Goal: Task Accomplishment & Management: Complete application form

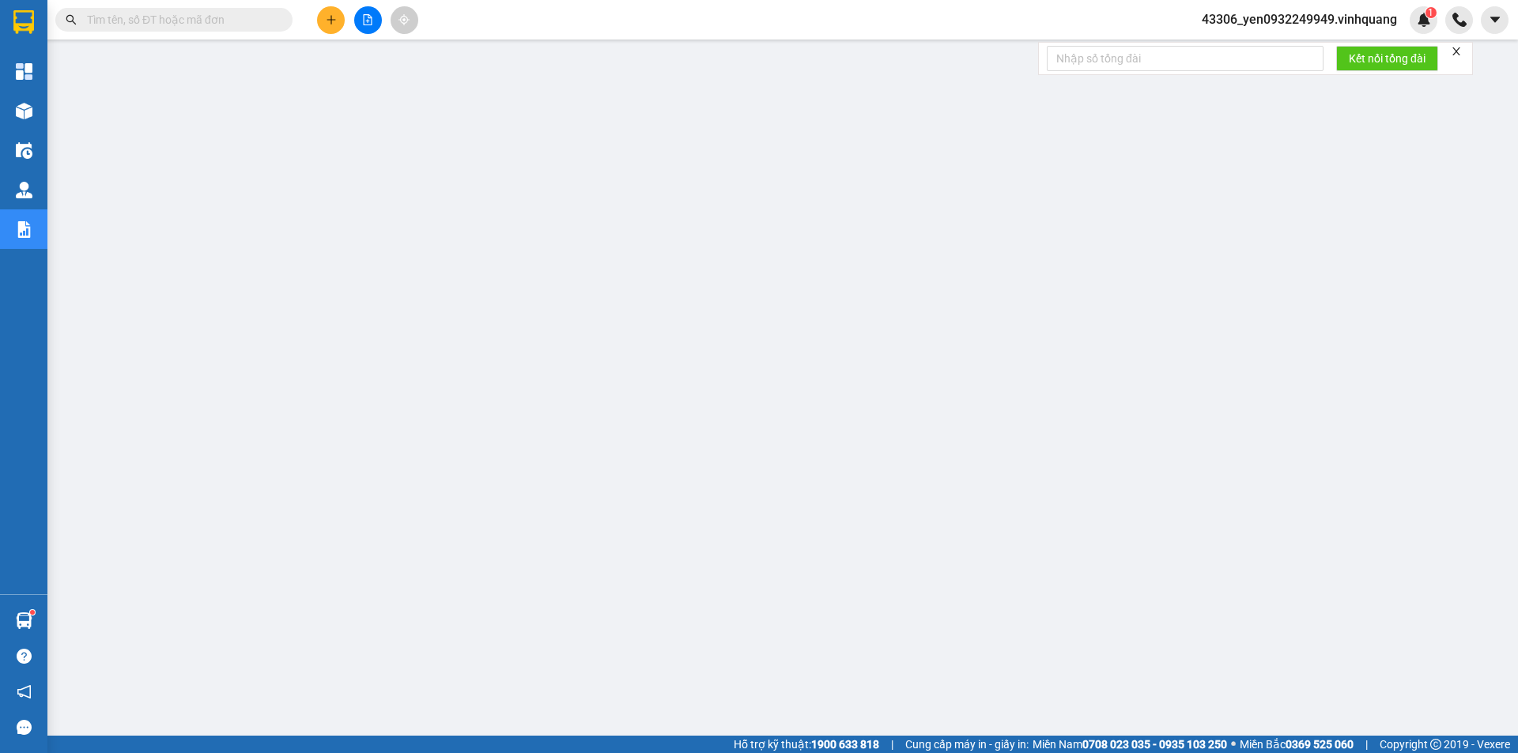
click at [1297, 12] on span "43306_yen0932249949.vinhquang" at bounding box center [1299, 19] width 221 height 20
click at [1273, 45] on span "Đăng xuất" at bounding box center [1307, 48] width 186 height 17
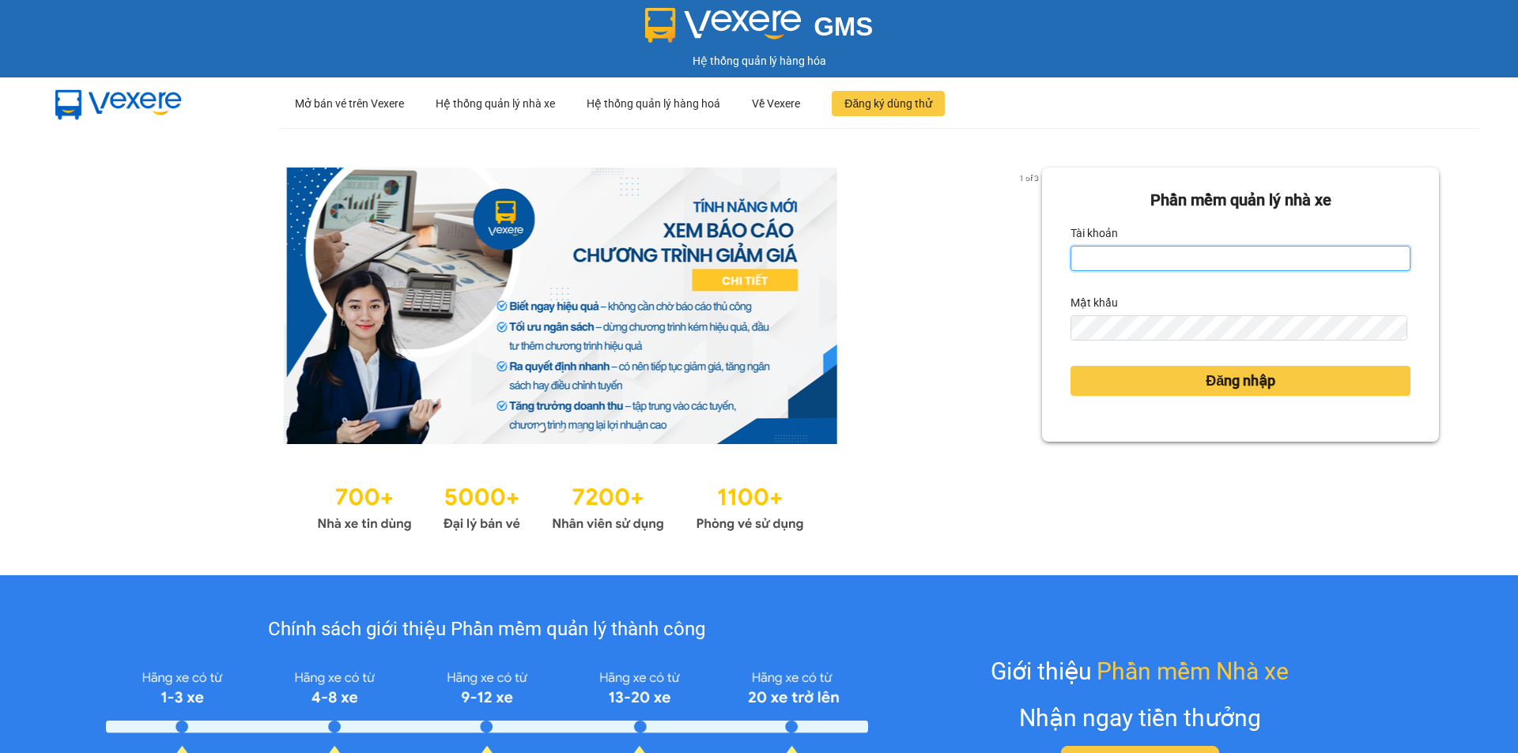
click at [1178, 256] on input "Tài khoản" at bounding box center [1240, 258] width 340 height 25
type input "chi0346058058.vinhquang"
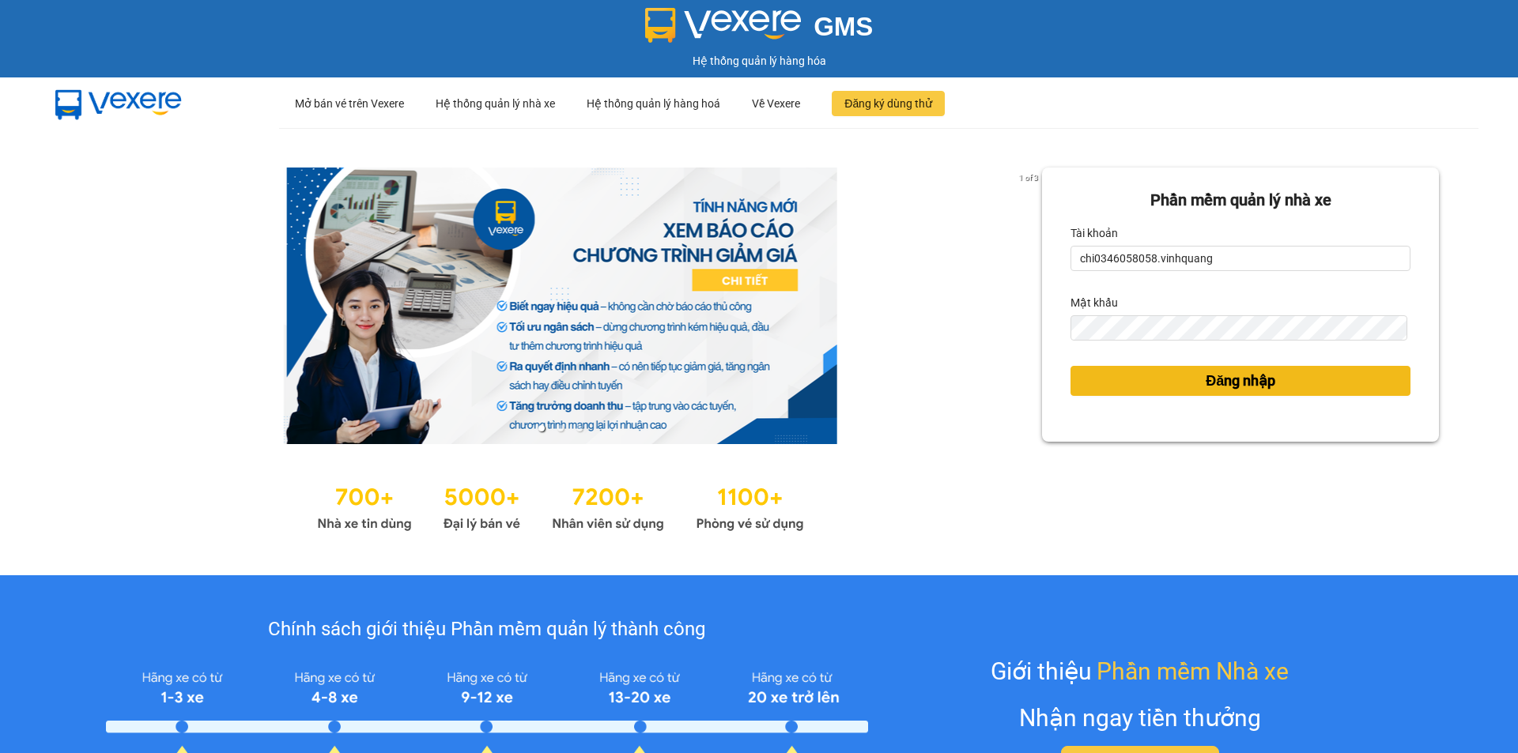
click at [1208, 379] on span "Đăng nhập" at bounding box center [1240, 381] width 70 height 22
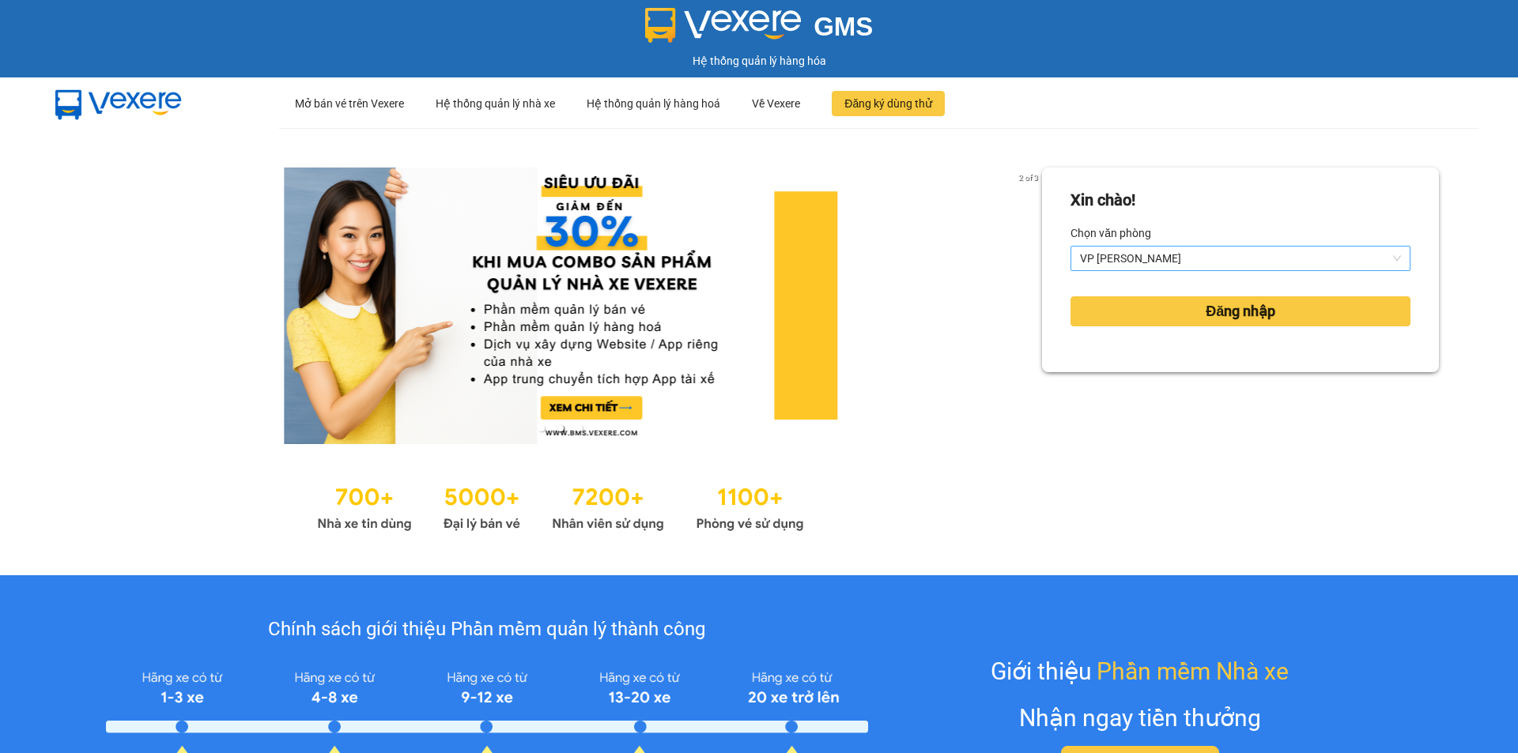
click at [1163, 255] on span "VP [PERSON_NAME]" at bounding box center [1240, 259] width 321 height 24
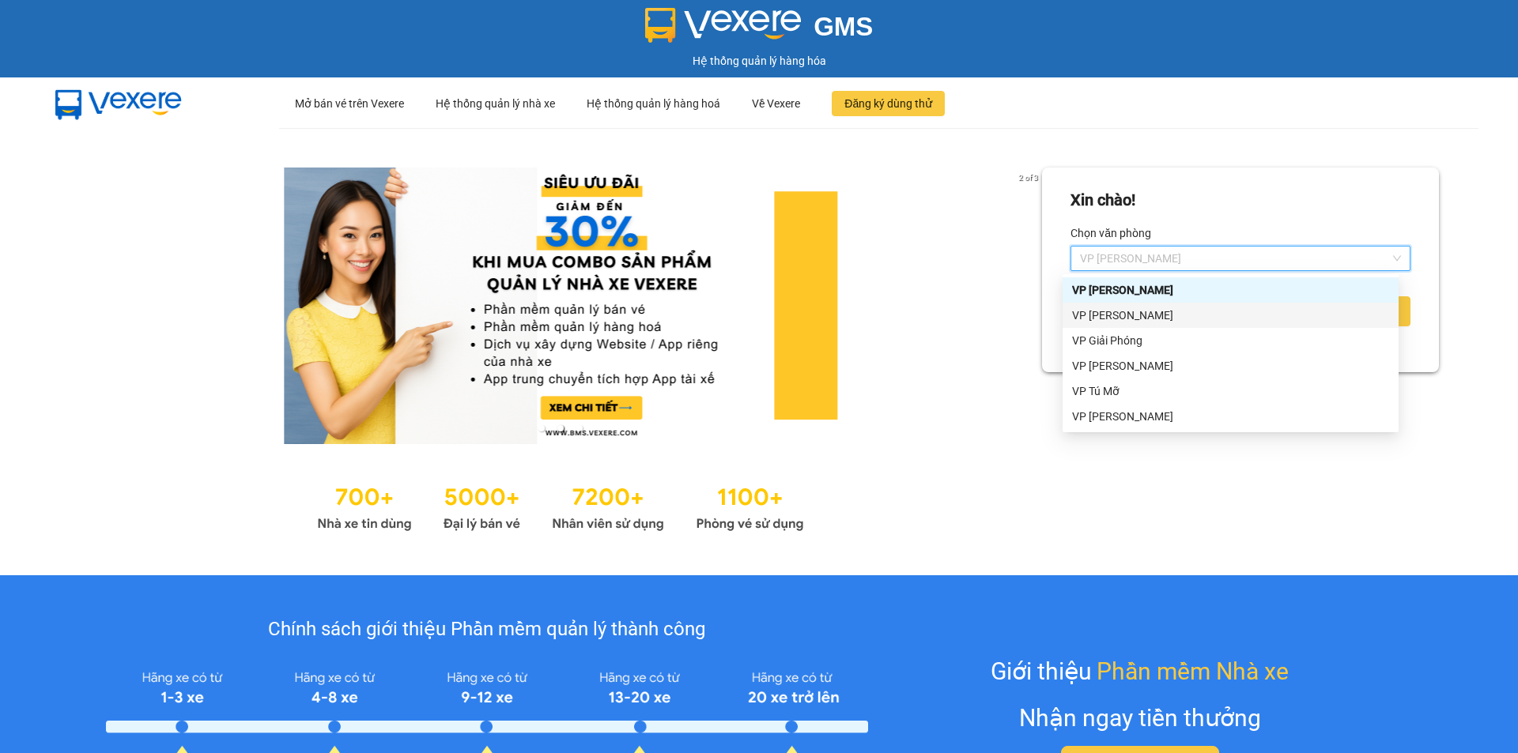
click at [1116, 317] on div "VP LÊ HỒNG PHONG" at bounding box center [1230, 315] width 317 height 17
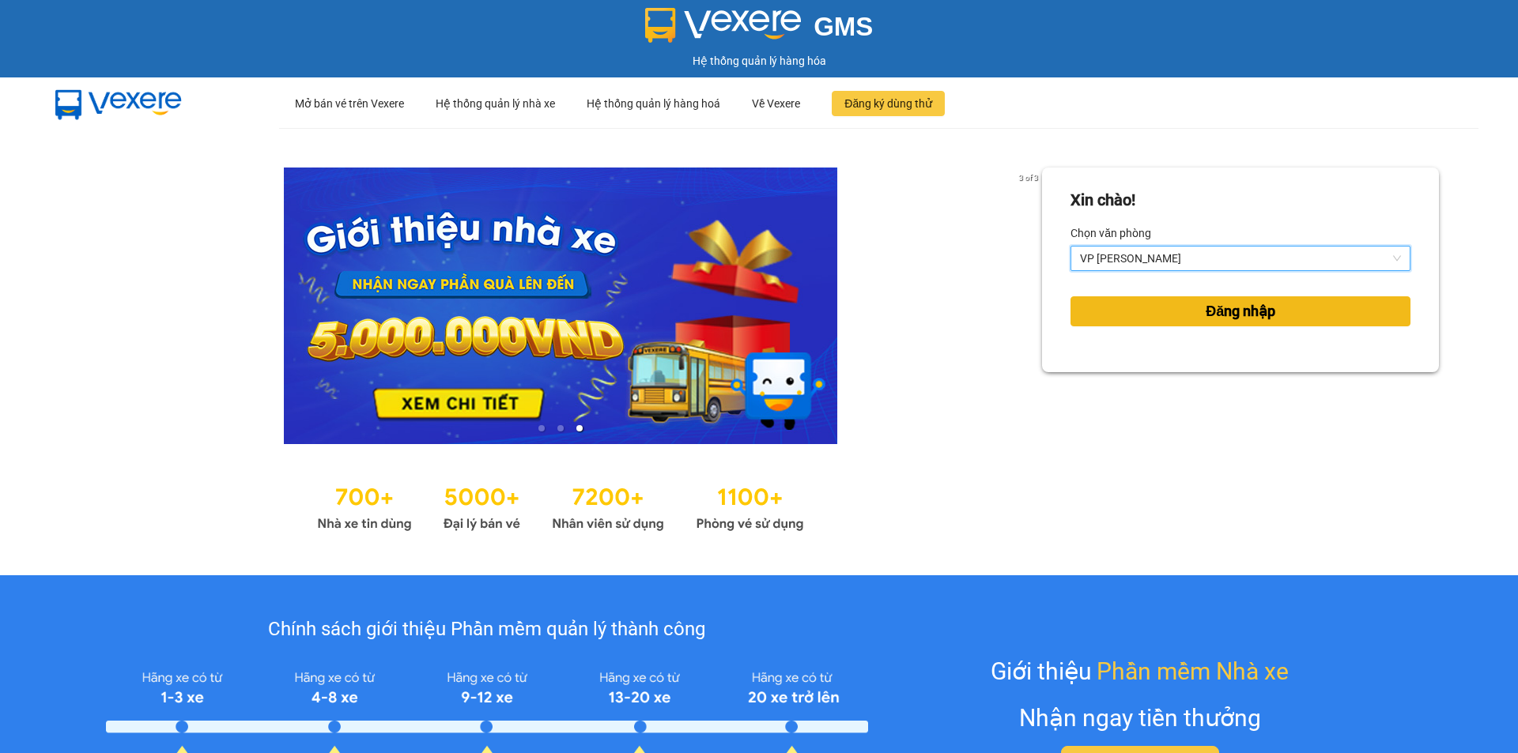
click at [1205, 308] on span "Đăng nhập" at bounding box center [1240, 311] width 70 height 22
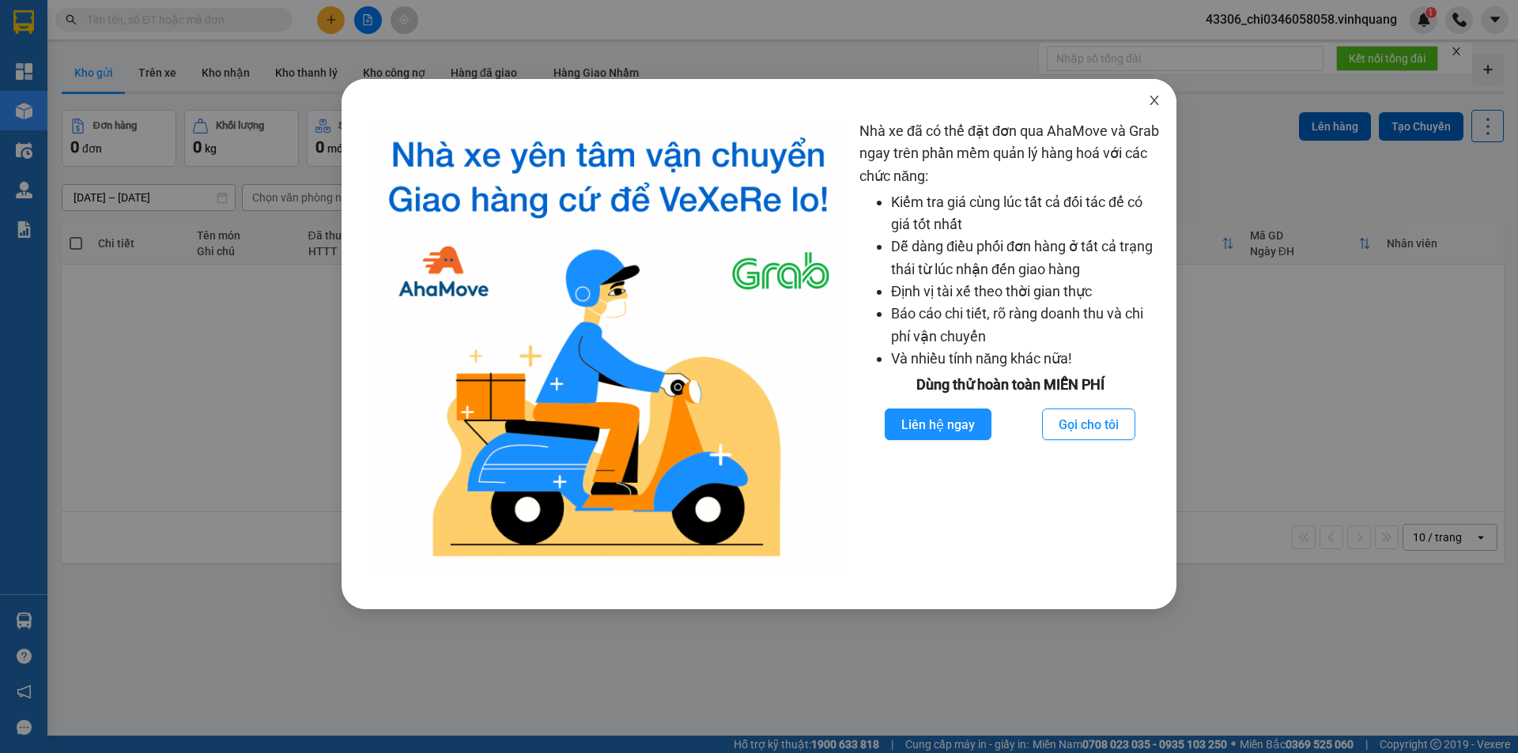
click at [1152, 98] on icon "close" at bounding box center [1154, 100] width 13 height 13
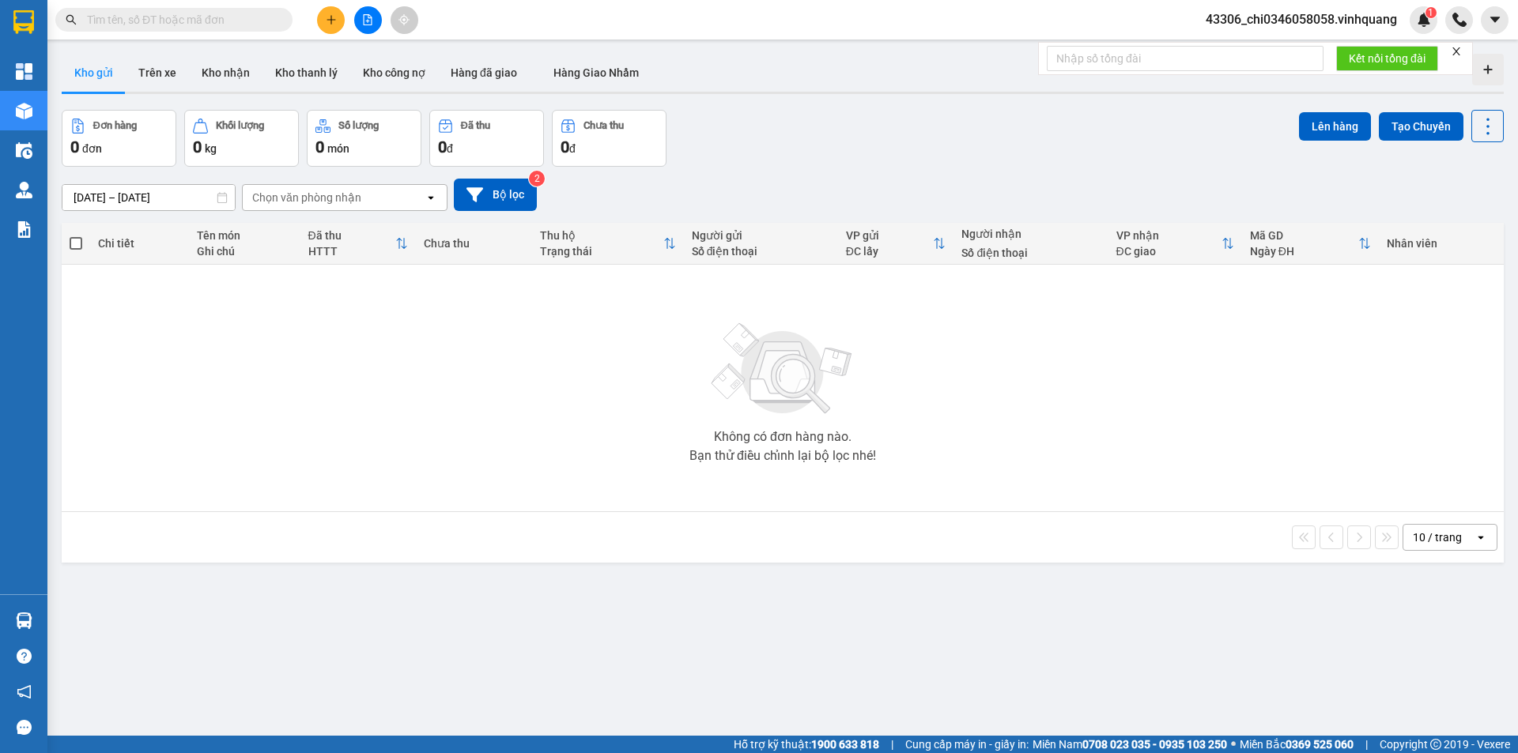
click at [190, 15] on input "text" at bounding box center [180, 19] width 187 height 17
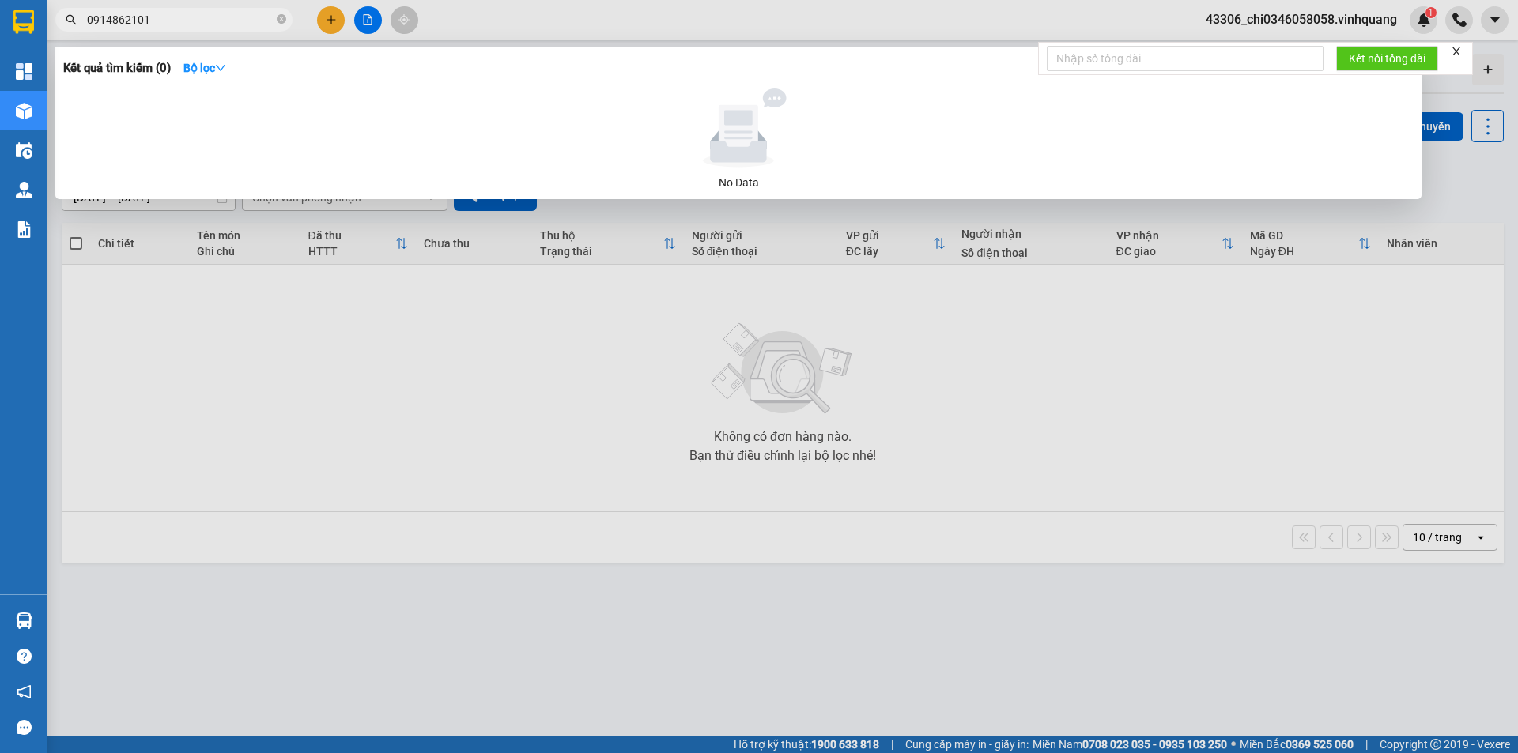
drag, startPoint x: 154, startPoint y: 9, endPoint x: 85, endPoint y: 17, distance: 69.3
click at [85, 17] on span "0914862101" at bounding box center [173, 20] width 237 height 24
drag, startPoint x: 176, startPoint y: 35, endPoint x: 89, endPoint y: 8, distance: 91.8
click at [89, 8] on div "Kết quả tìm kiếm ( 0 ) Bộ lọc No Data 0914862101" at bounding box center [154, 20] width 308 height 28
drag, startPoint x: 156, startPoint y: 17, endPoint x: 75, endPoint y: 9, distance: 81.8
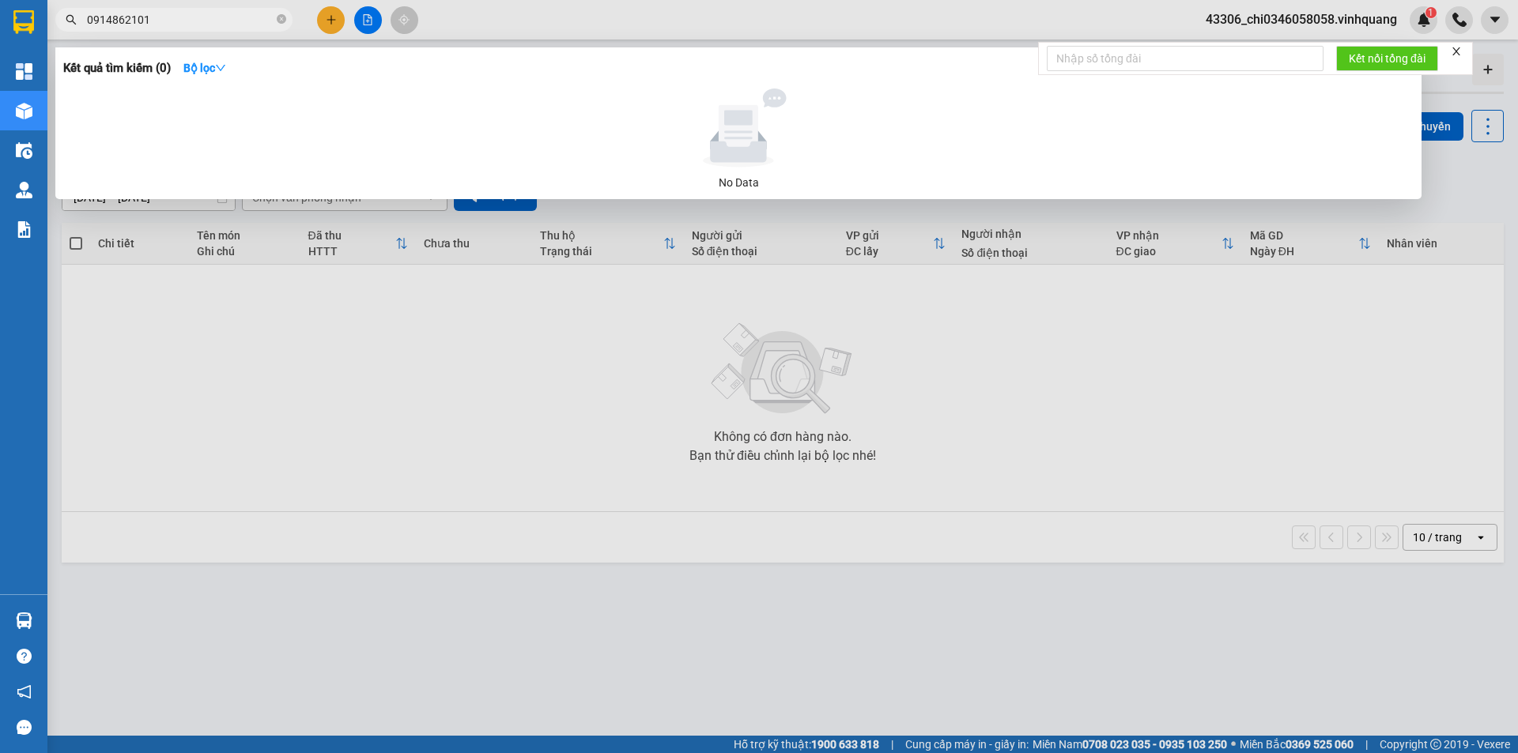
click at [75, 9] on span "0914862101" at bounding box center [173, 20] width 237 height 24
click at [1106, 458] on div at bounding box center [759, 376] width 1518 height 753
drag, startPoint x: 187, startPoint y: 13, endPoint x: 84, endPoint y: 25, distance: 103.3
click at [84, 25] on span "0947975456" at bounding box center [173, 20] width 237 height 24
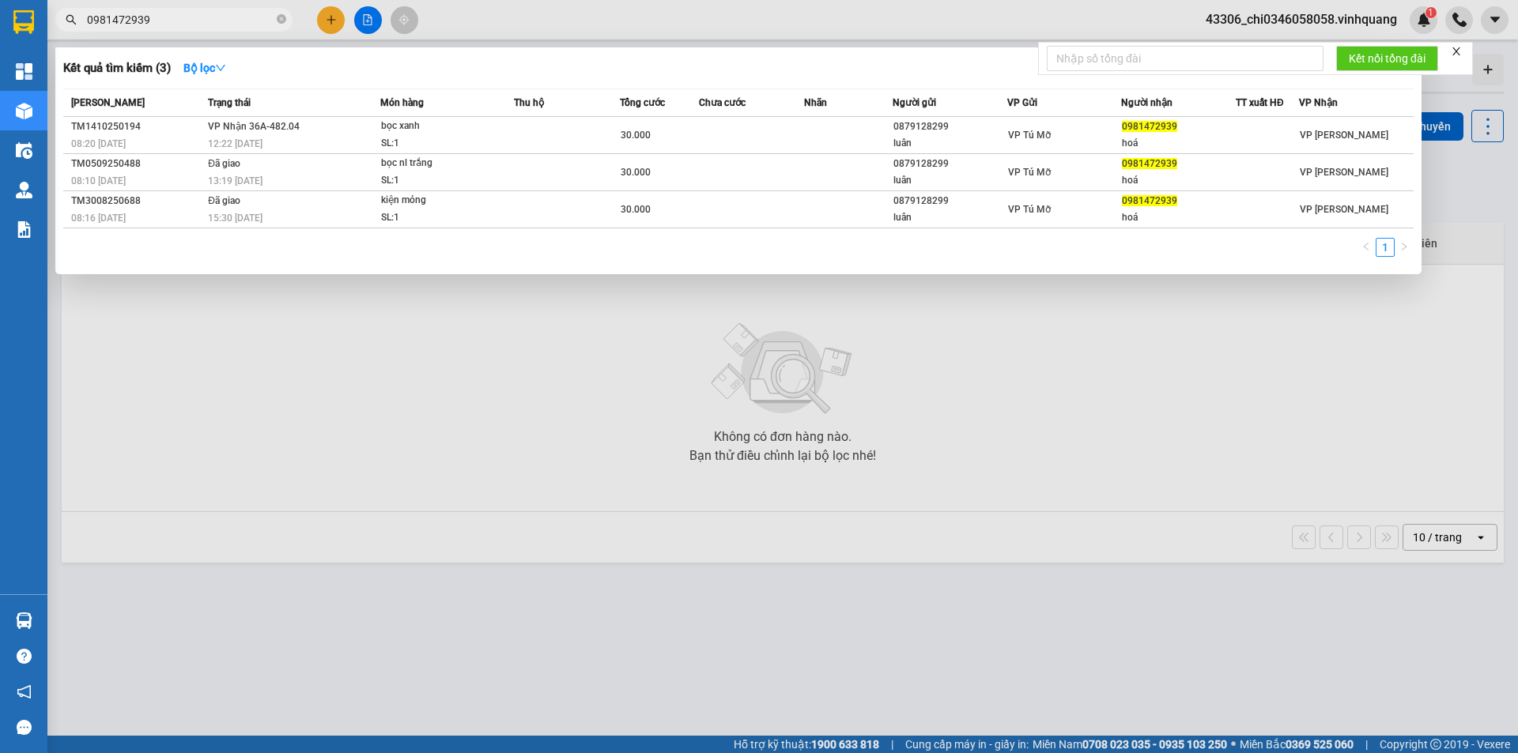
type input "0981472939"
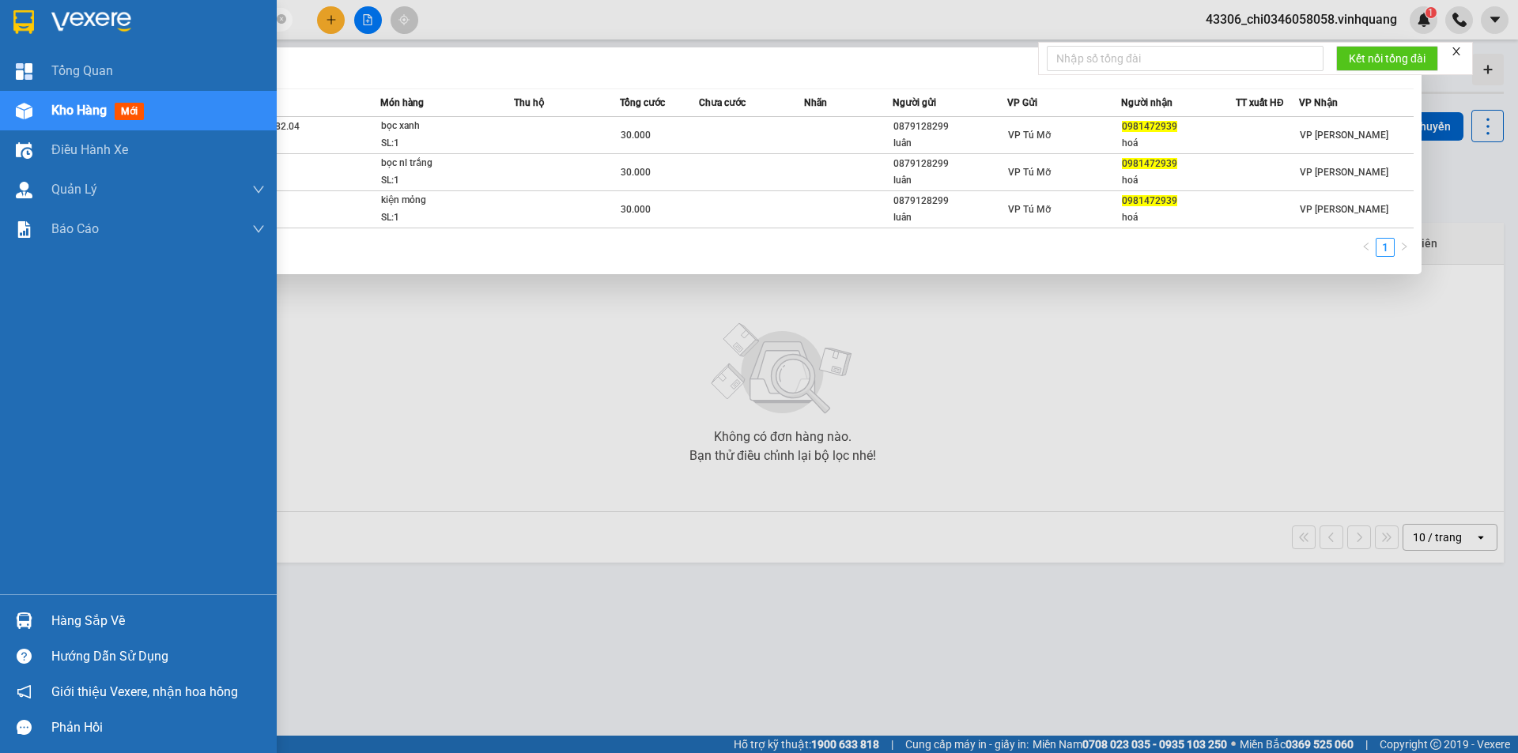
click at [19, 14] on img at bounding box center [23, 22] width 21 height 24
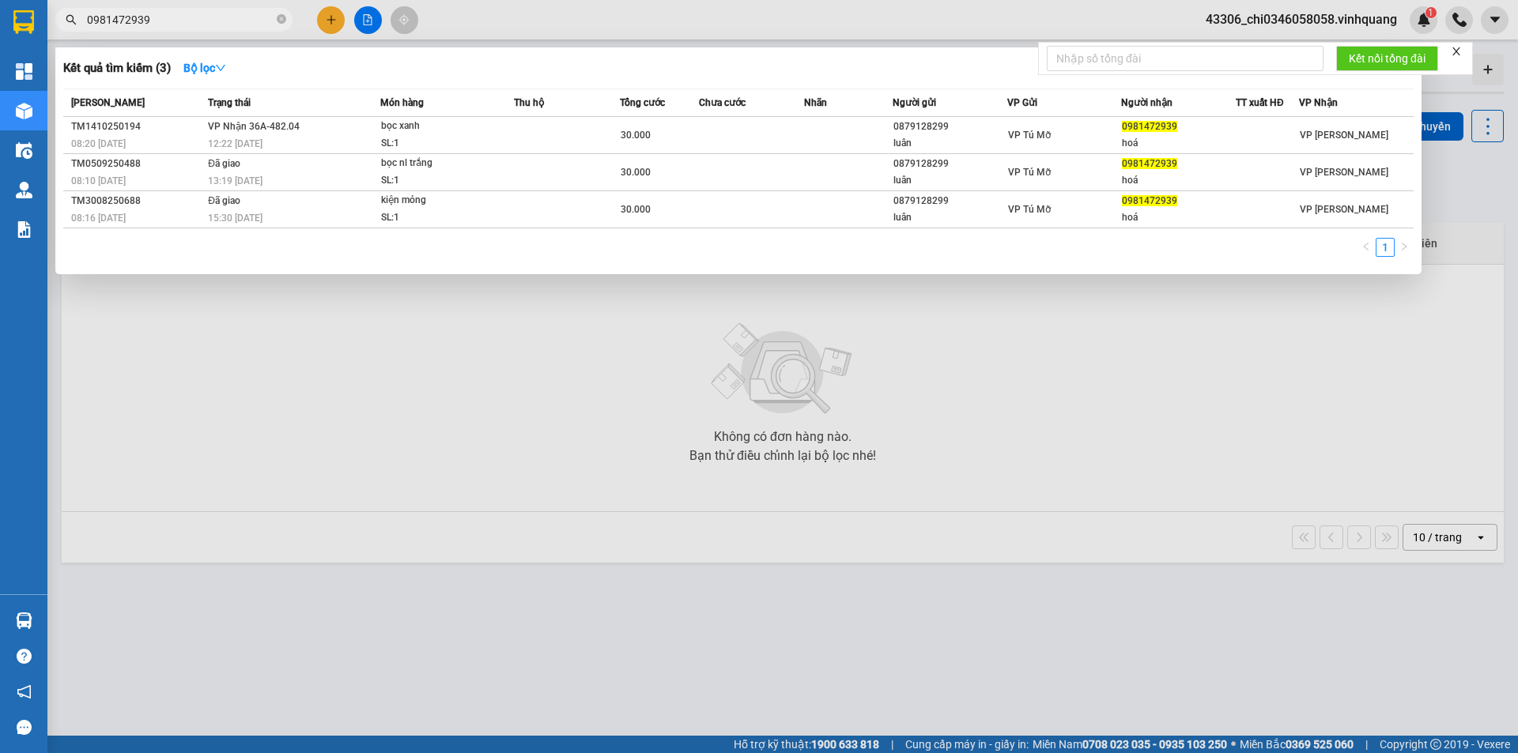
click at [326, 15] on div at bounding box center [759, 376] width 1518 height 753
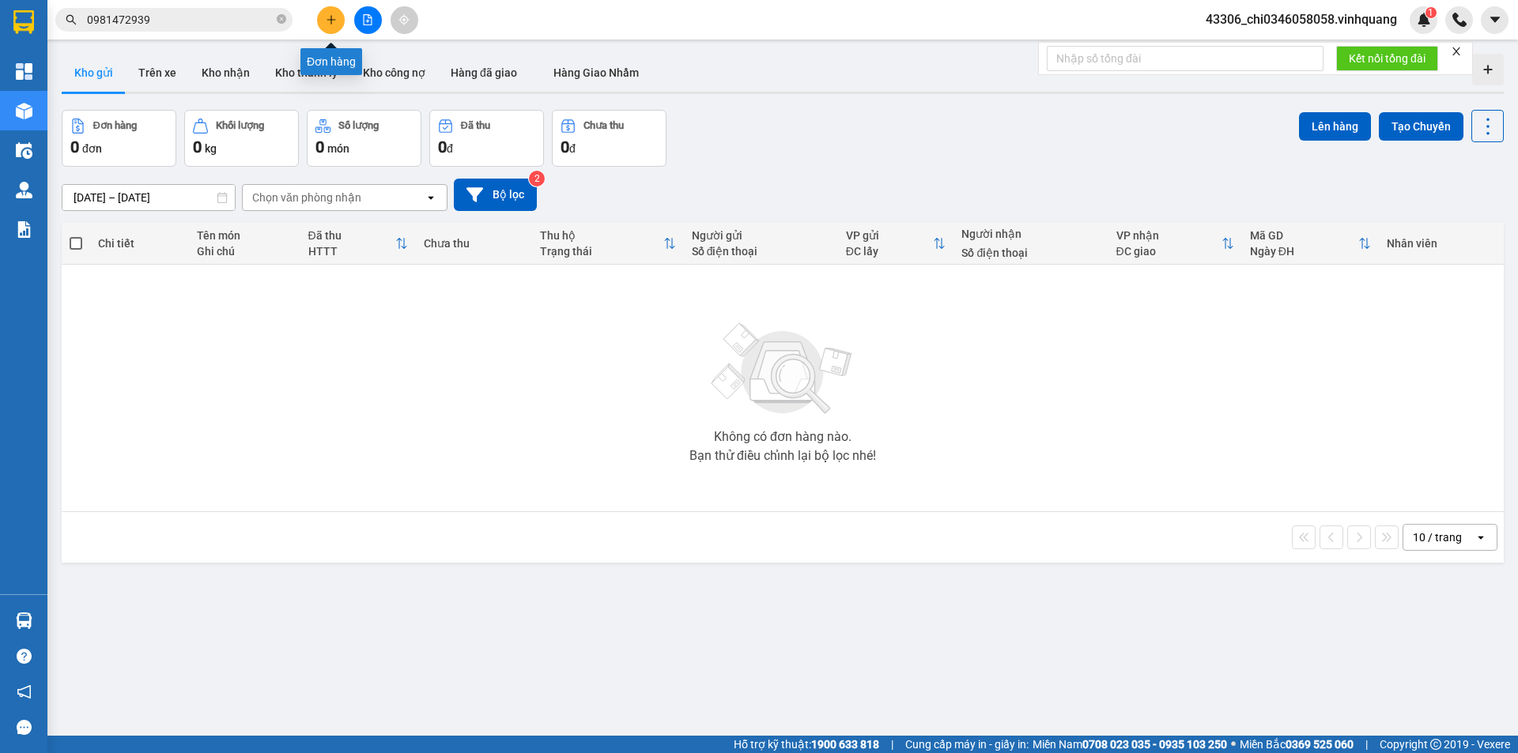
click at [335, 21] on icon "plus" at bounding box center [331, 19] width 11 height 11
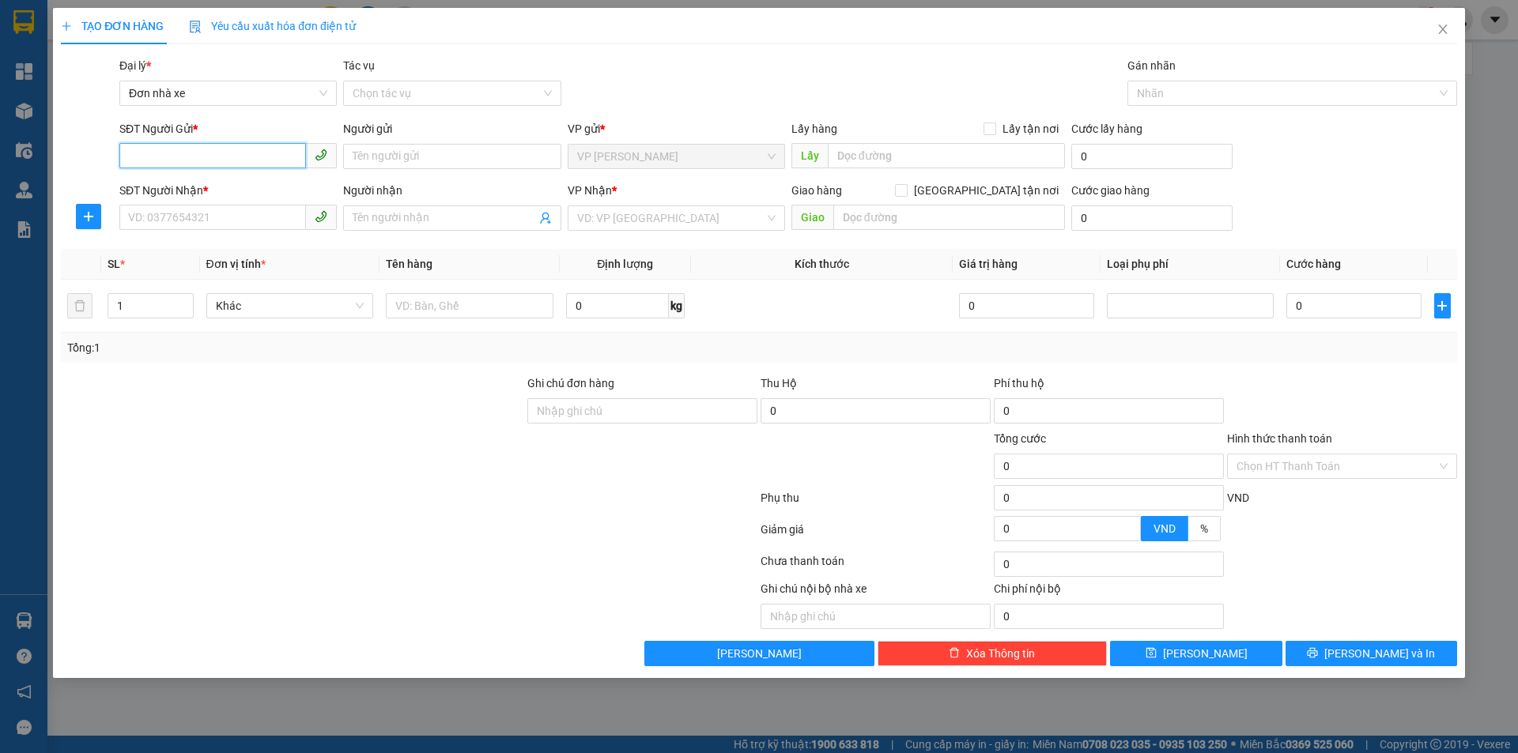
click at [184, 160] on input "SĐT Người Gửi *" at bounding box center [212, 155] width 187 height 25
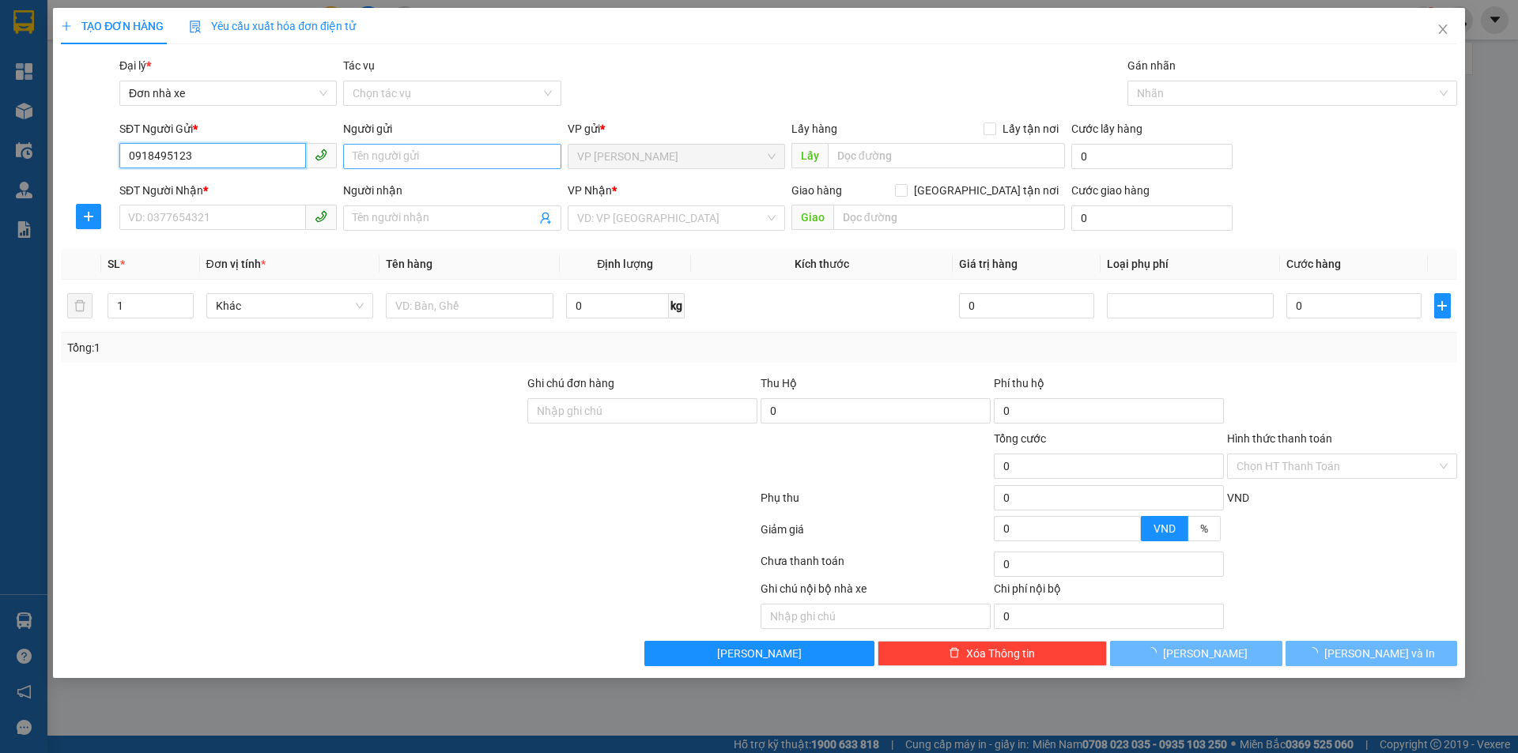
type input "0918495123"
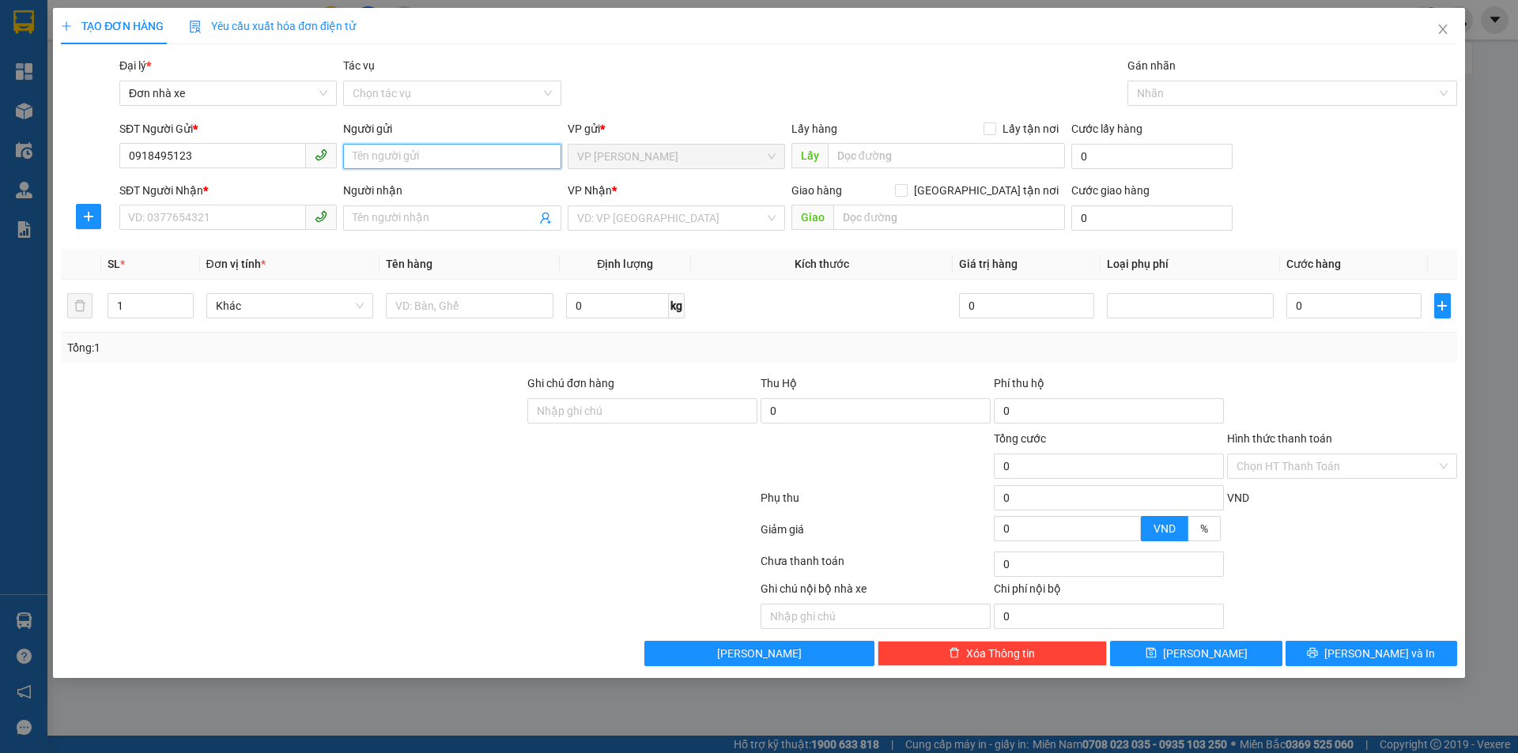
click at [370, 163] on input "Người gửi" at bounding box center [451, 156] width 217 height 25
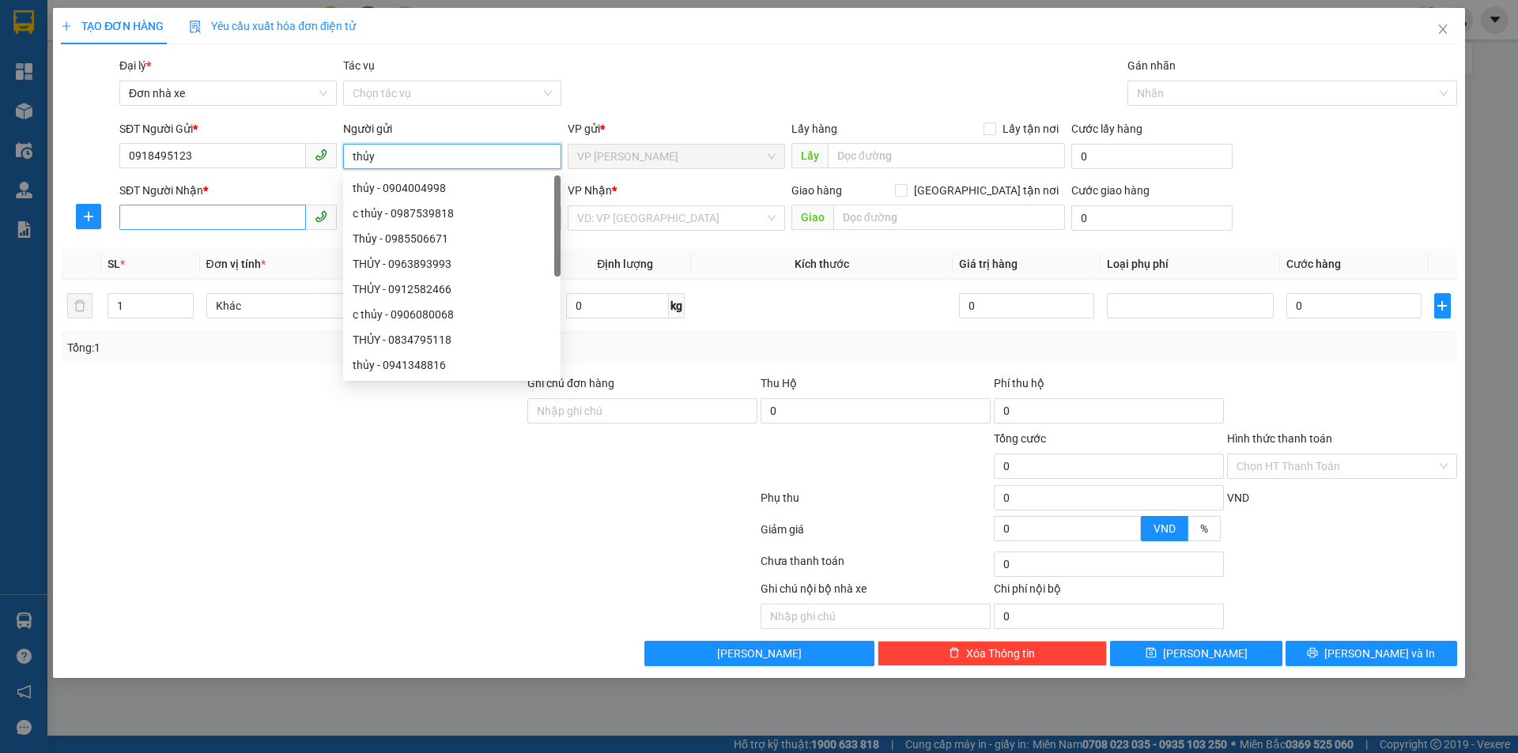
type input "thủy"
click at [175, 224] on input "SĐT Người Nhận *" at bounding box center [212, 217] width 187 height 25
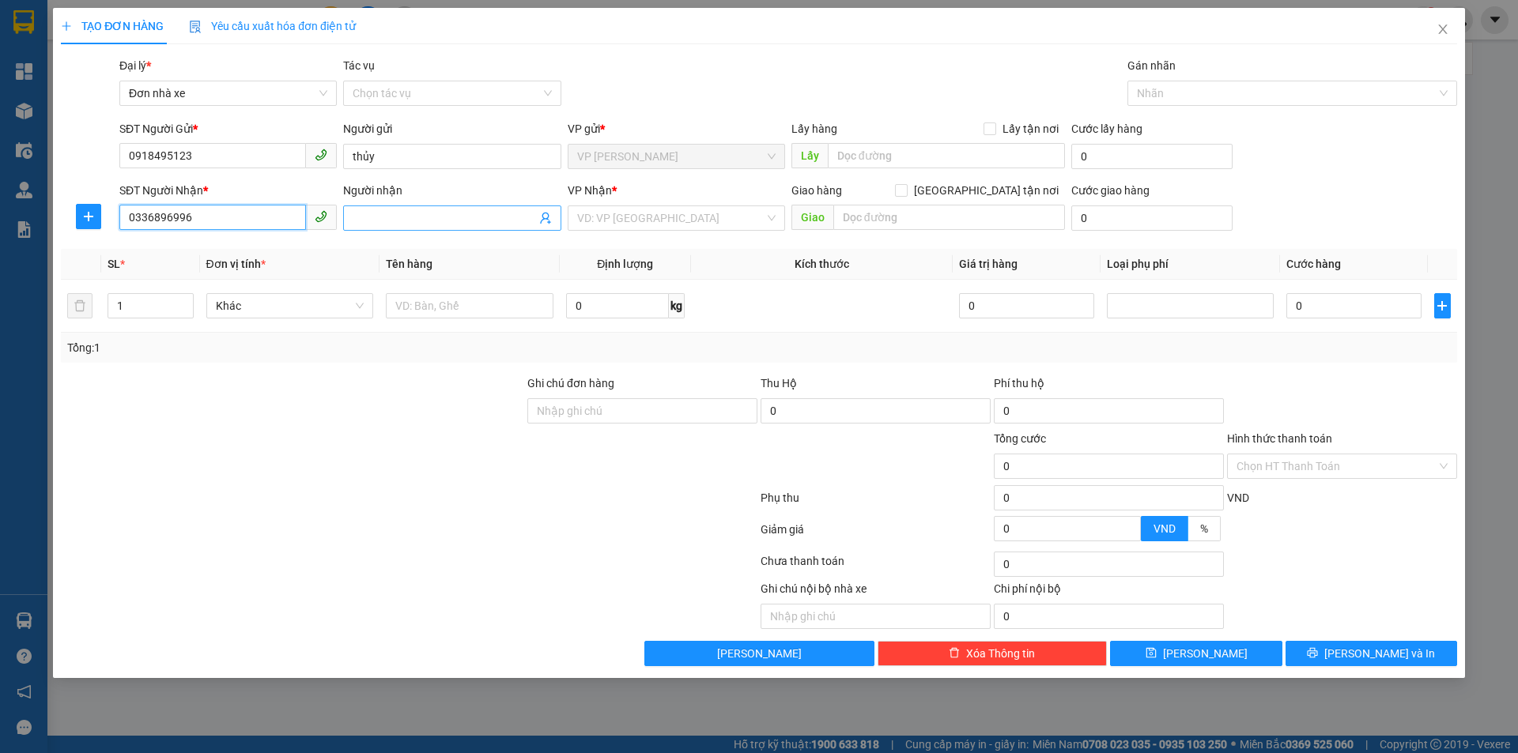
type input "0336896996"
click at [388, 219] on input "Người nhận" at bounding box center [444, 217] width 183 height 17
type input "hiệp hồng"
click at [631, 220] on input "search" at bounding box center [670, 218] width 187 height 24
type input "1 thùng cactong"
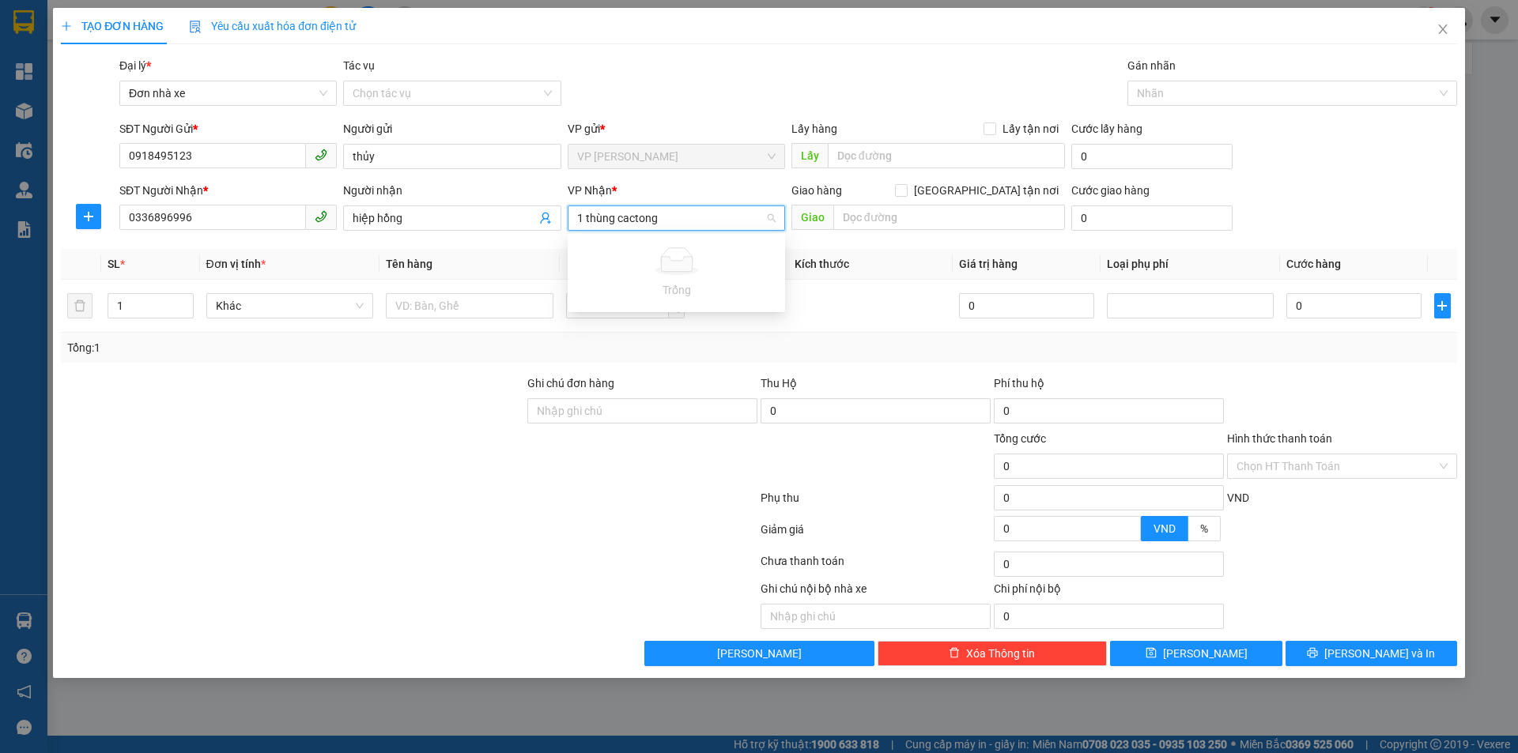
drag, startPoint x: 672, startPoint y: 222, endPoint x: 575, endPoint y: 211, distance: 97.1
click at [575, 211] on div "1 thùng cactong VD: VP Sài Gòn" at bounding box center [675, 217] width 217 height 25
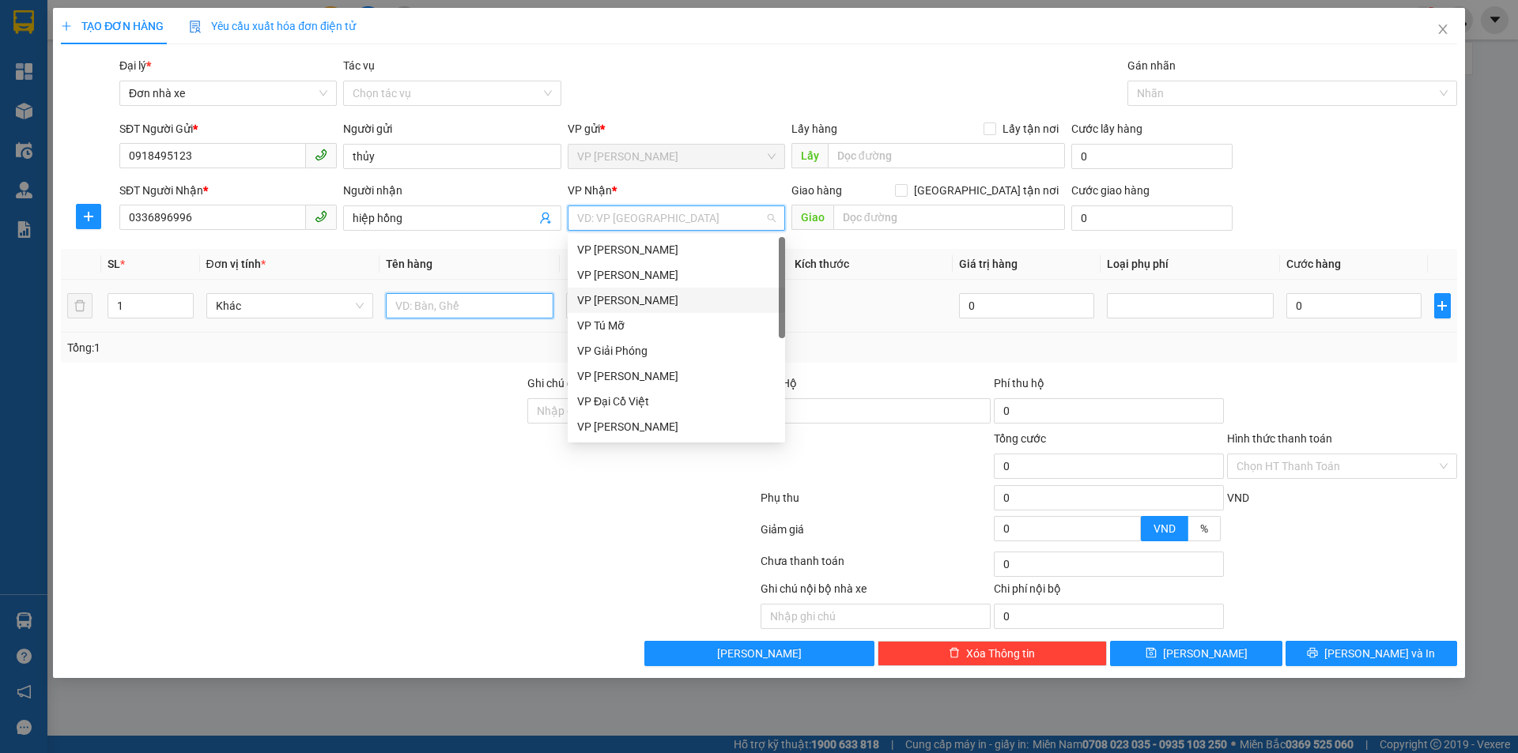
click at [412, 308] on input "text" at bounding box center [470, 305] width 168 height 25
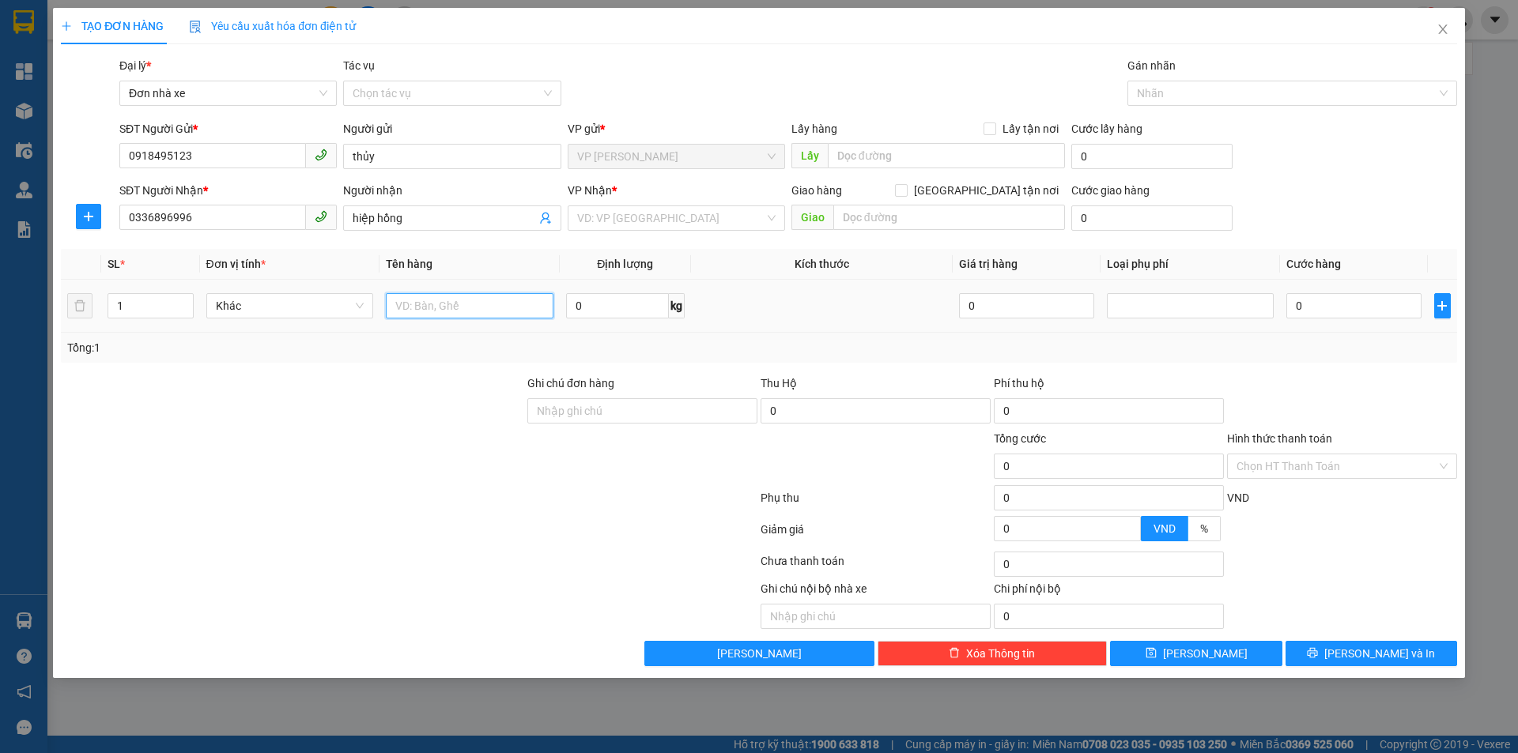
paste input "1 thùng cactong"
drag, startPoint x: 252, startPoint y: 302, endPoint x: 224, endPoint y: 304, distance: 28.6
click at [213, 304] on div "Khác" at bounding box center [290, 305] width 168 height 25
type input "1 thùng cactong"
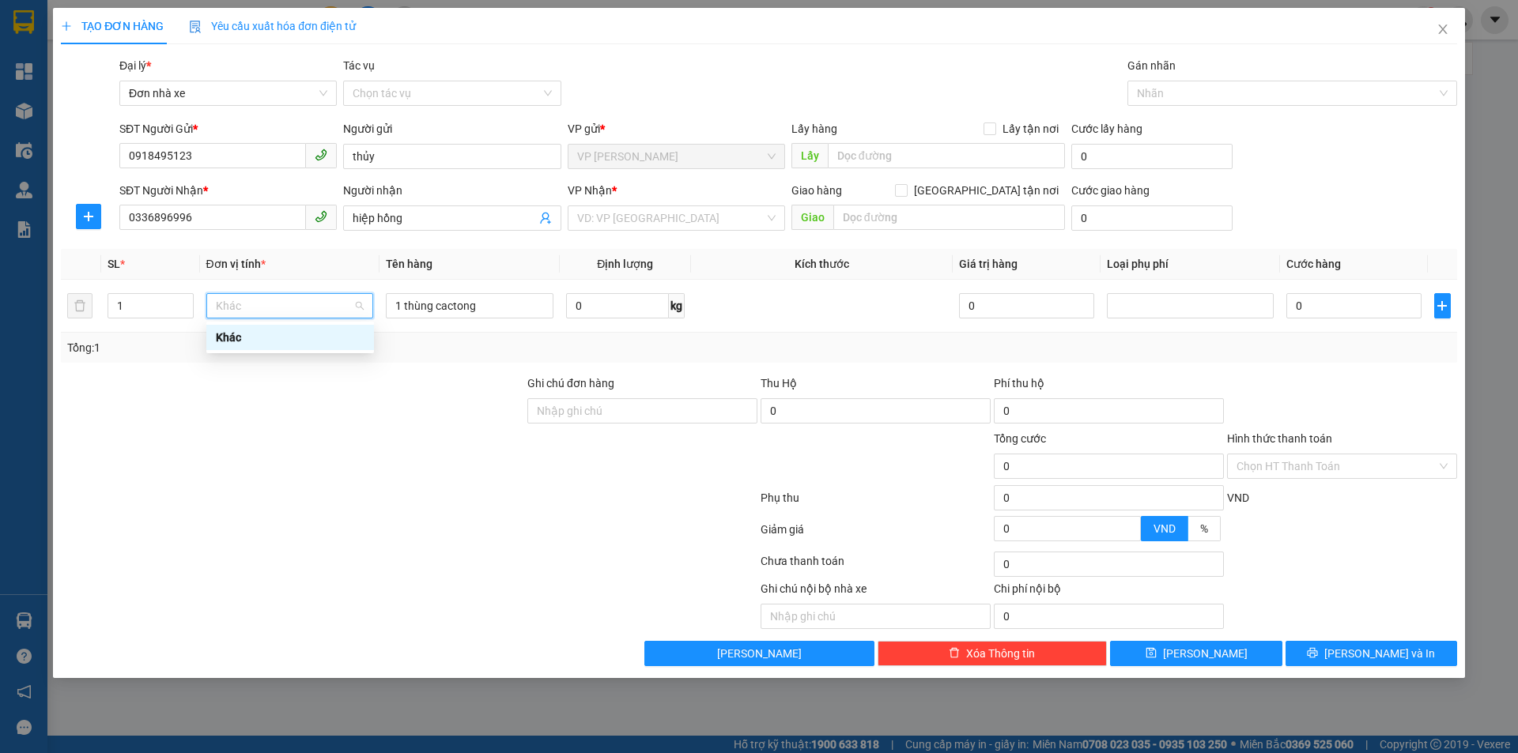
drag, startPoint x: 368, startPoint y: 455, endPoint x: 404, endPoint y: 340, distance: 121.0
click at [367, 454] on div at bounding box center [292, 457] width 466 height 55
click at [644, 220] on input "search" at bounding box center [670, 218] width 187 height 24
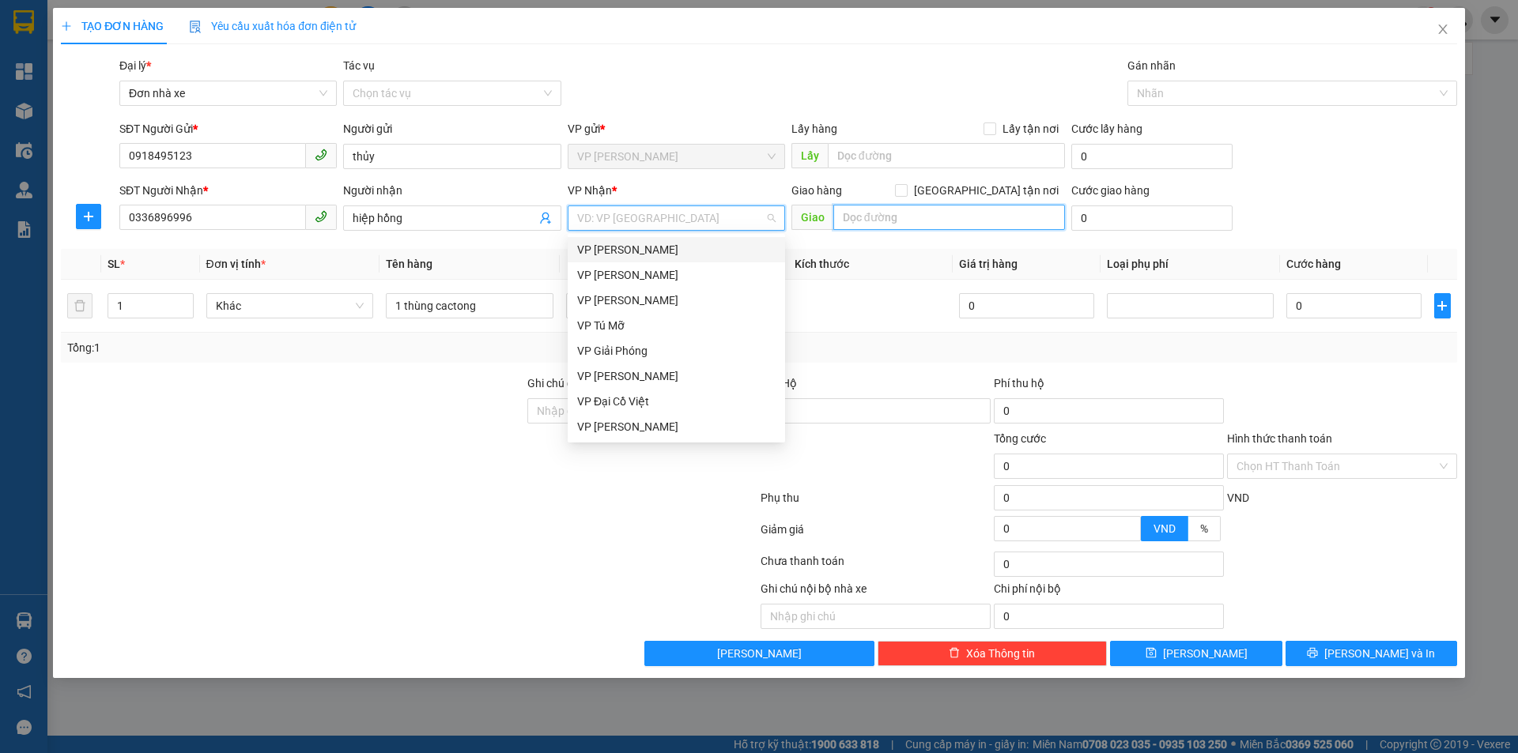
click at [877, 217] on input "text" at bounding box center [949, 217] width 232 height 25
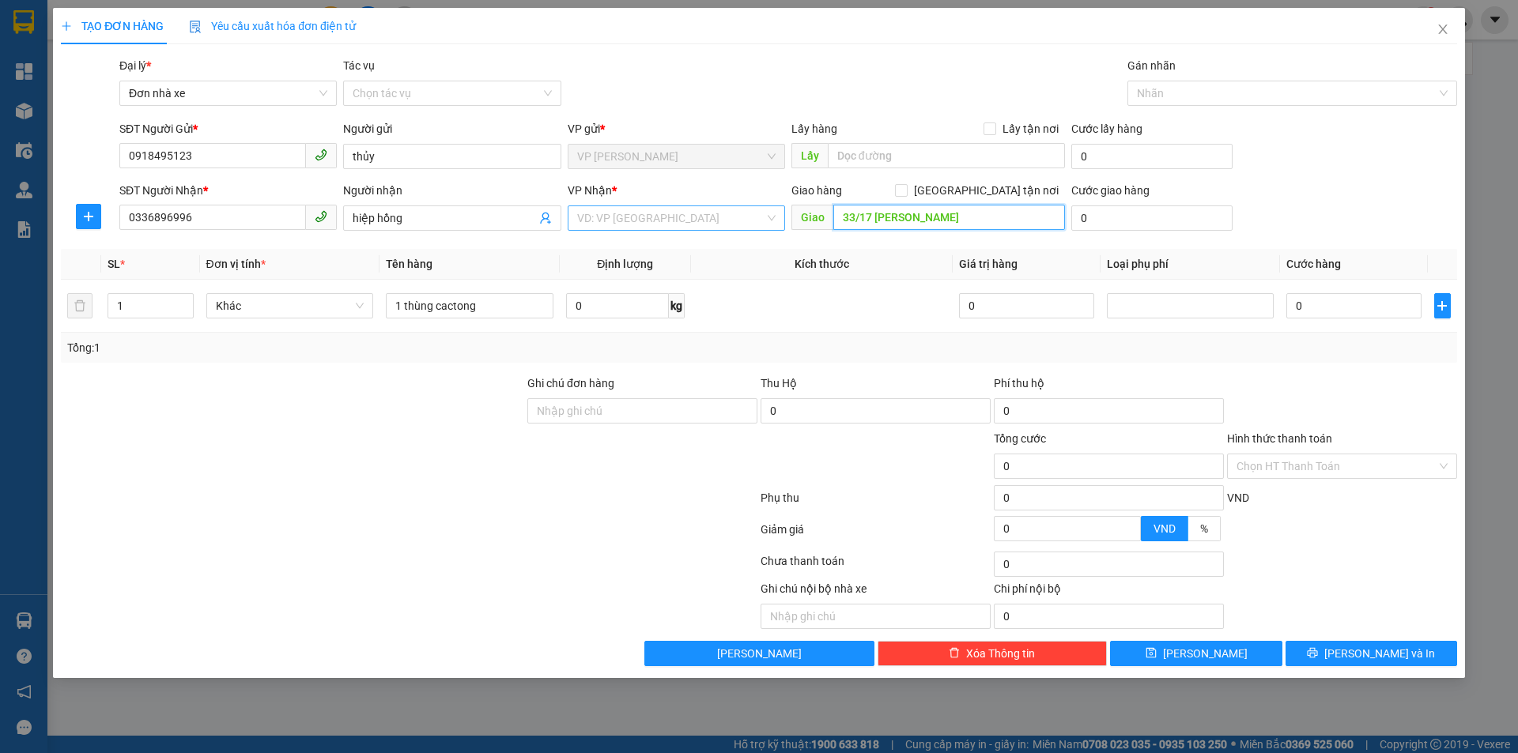
type input "33/17 lê văn thiêm thanh xuân hn"
click at [692, 218] on input "search" at bounding box center [670, 218] width 187 height 24
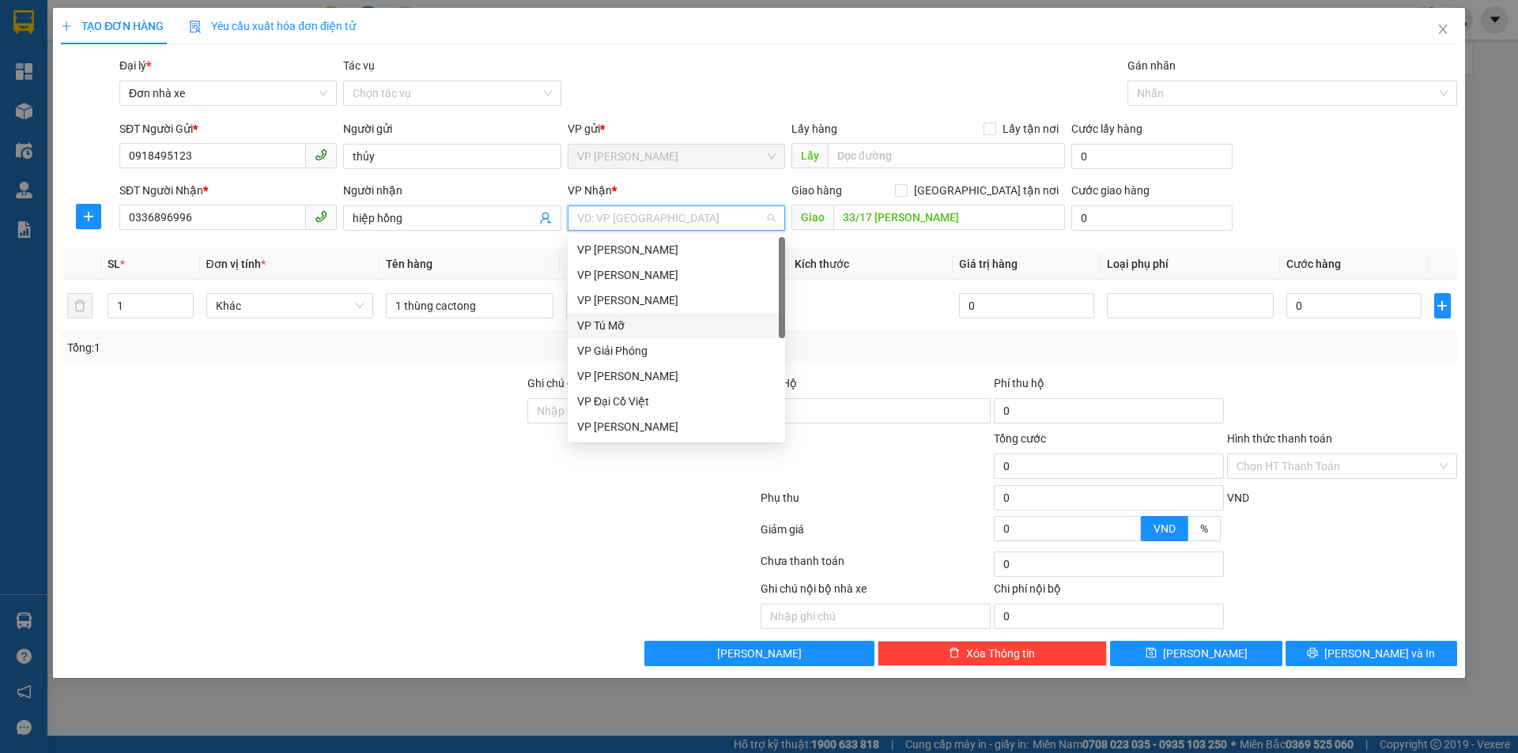
click at [630, 329] on div "VP Tú Mỡ" at bounding box center [676, 325] width 198 height 17
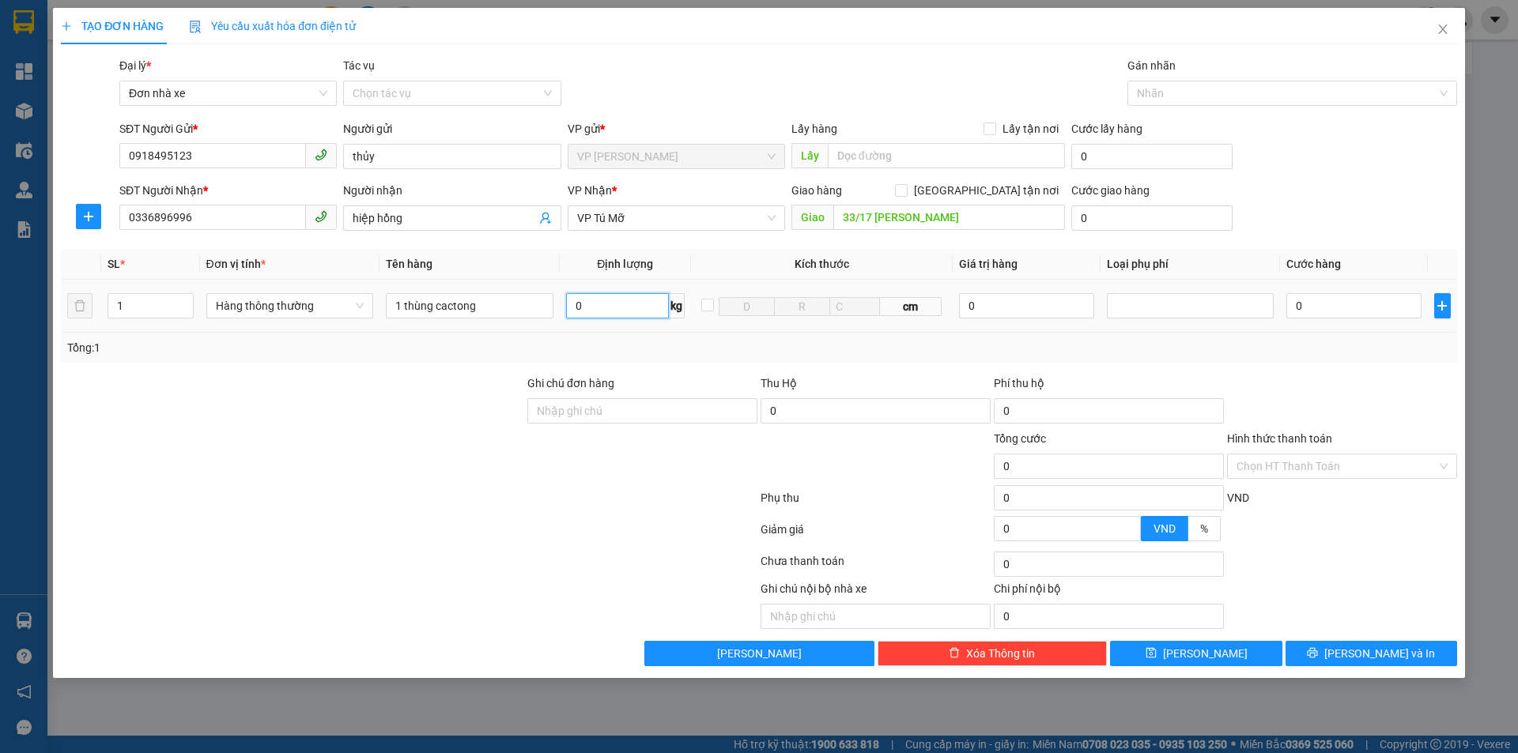
click at [596, 307] on input "0" at bounding box center [617, 305] width 103 height 25
type input "7"
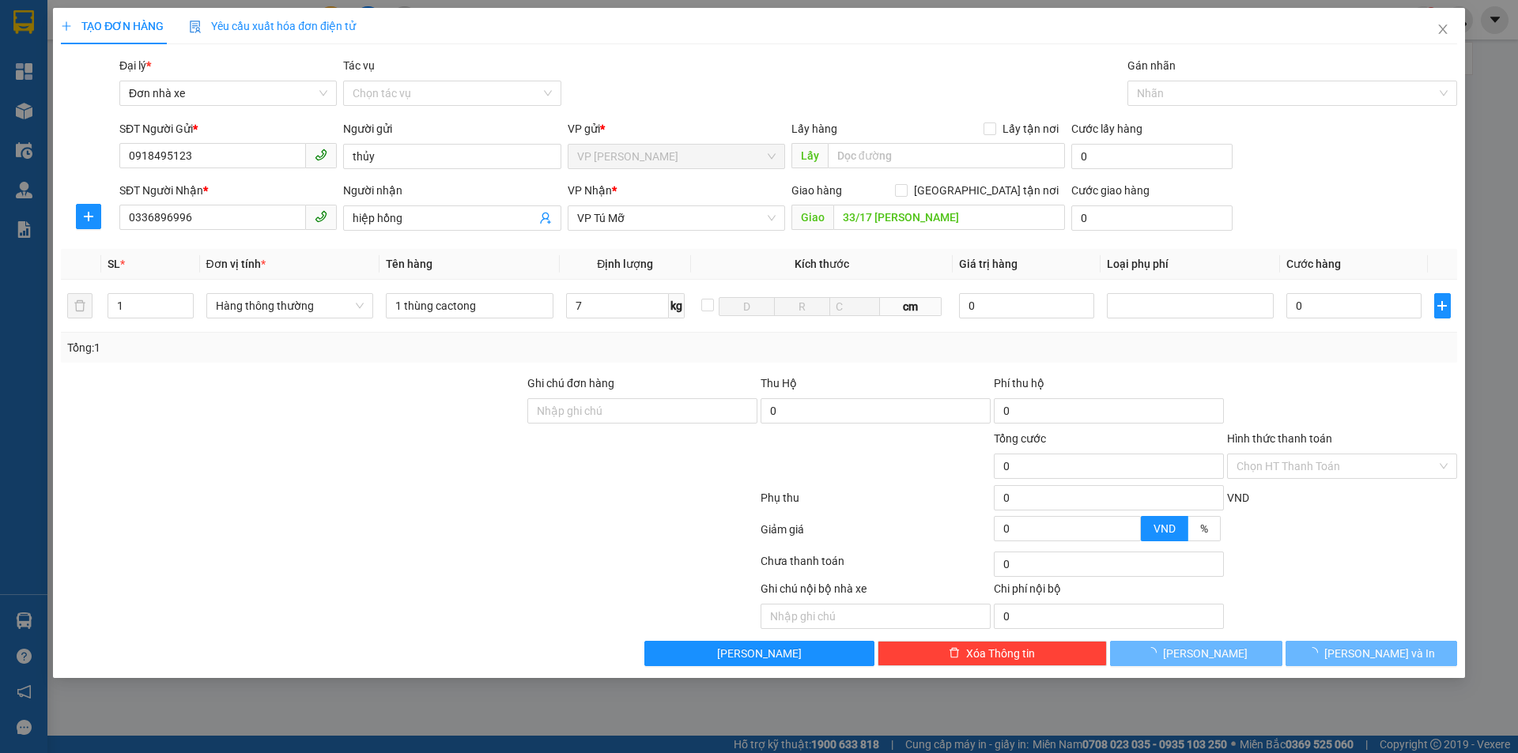
click at [1257, 377] on div at bounding box center [1341, 402] width 233 height 55
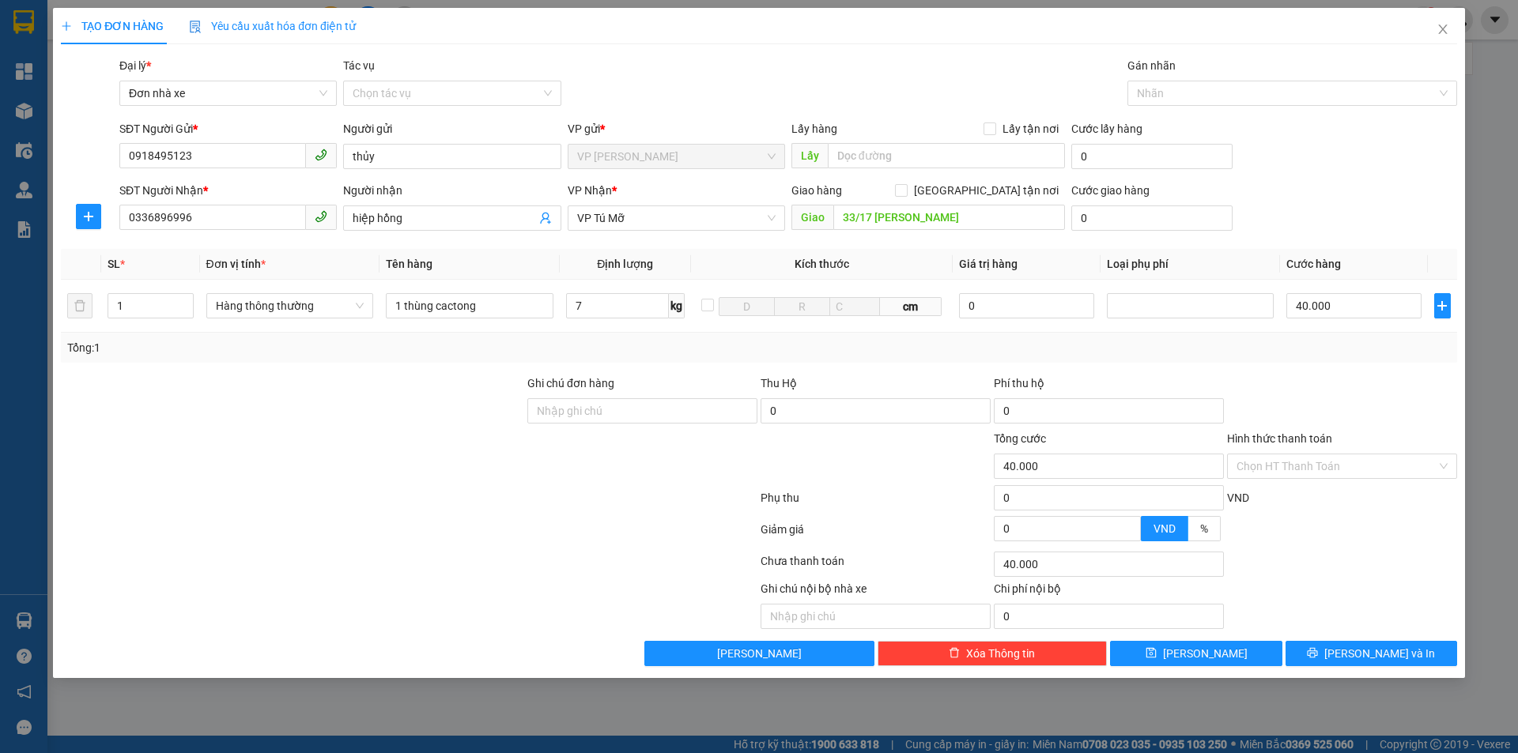
type input "40.000"
click at [1097, 218] on input "0" at bounding box center [1151, 217] width 161 height 25
type input "7"
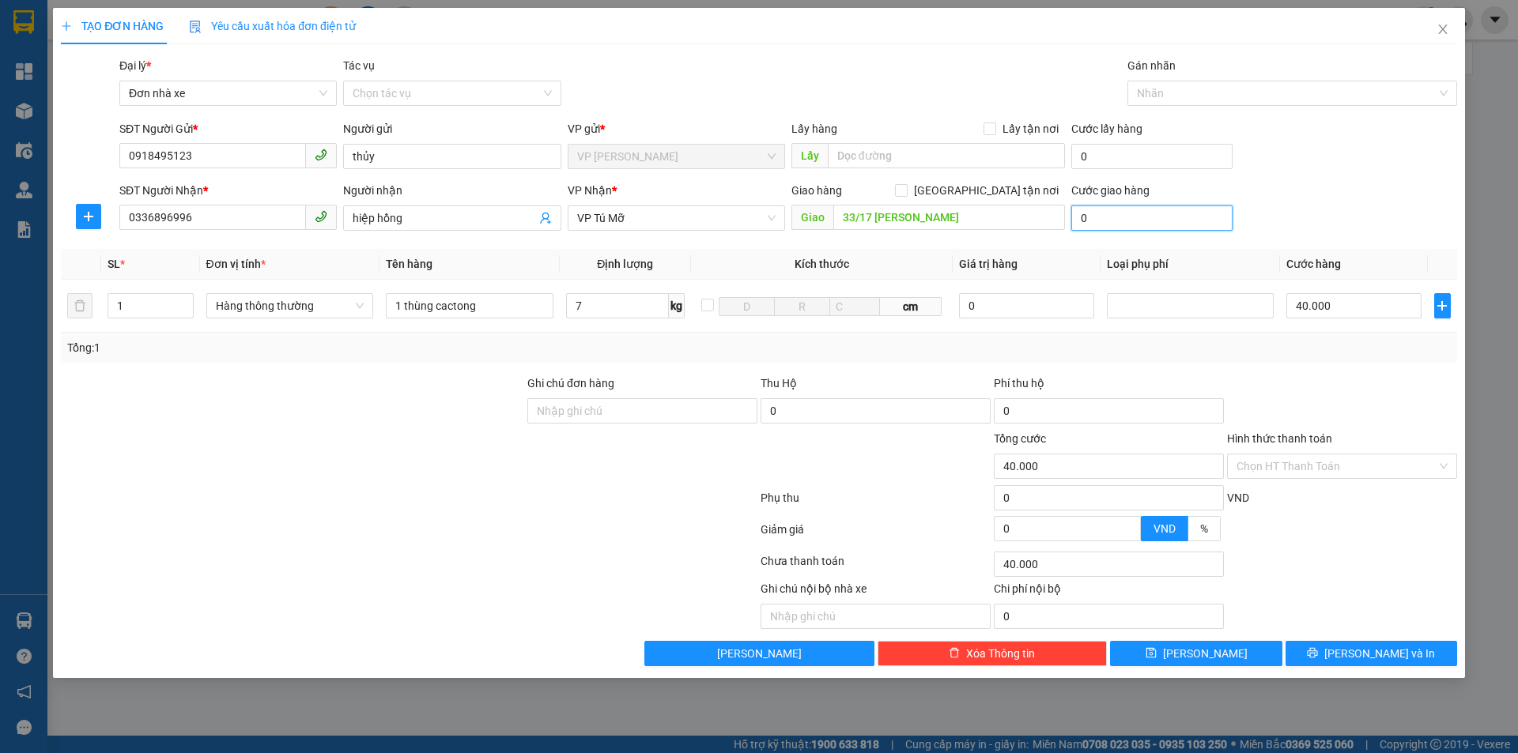
type input "40.007"
type input "70"
type input "40.070"
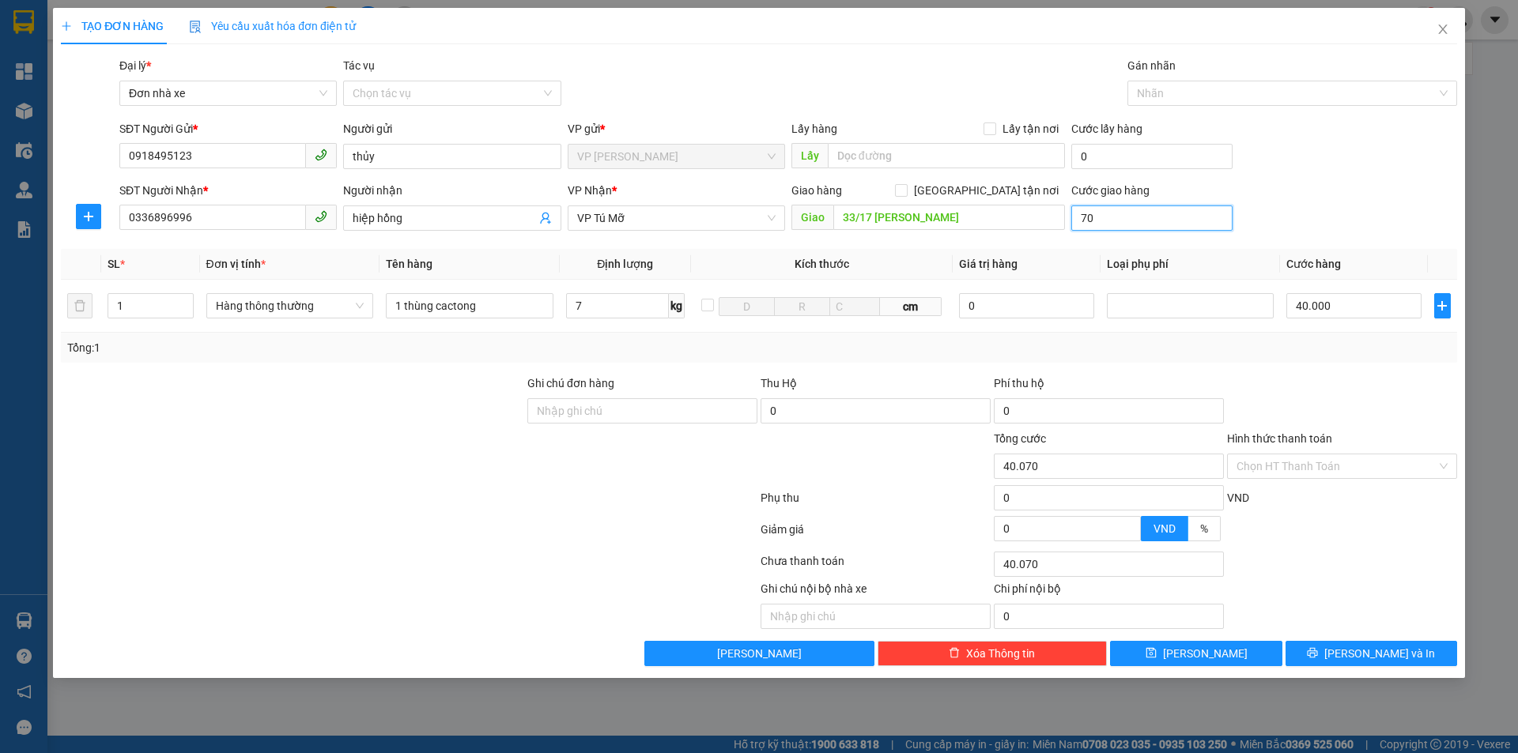
type input "700"
type input "40.700"
type input "7.000"
type input "47.000"
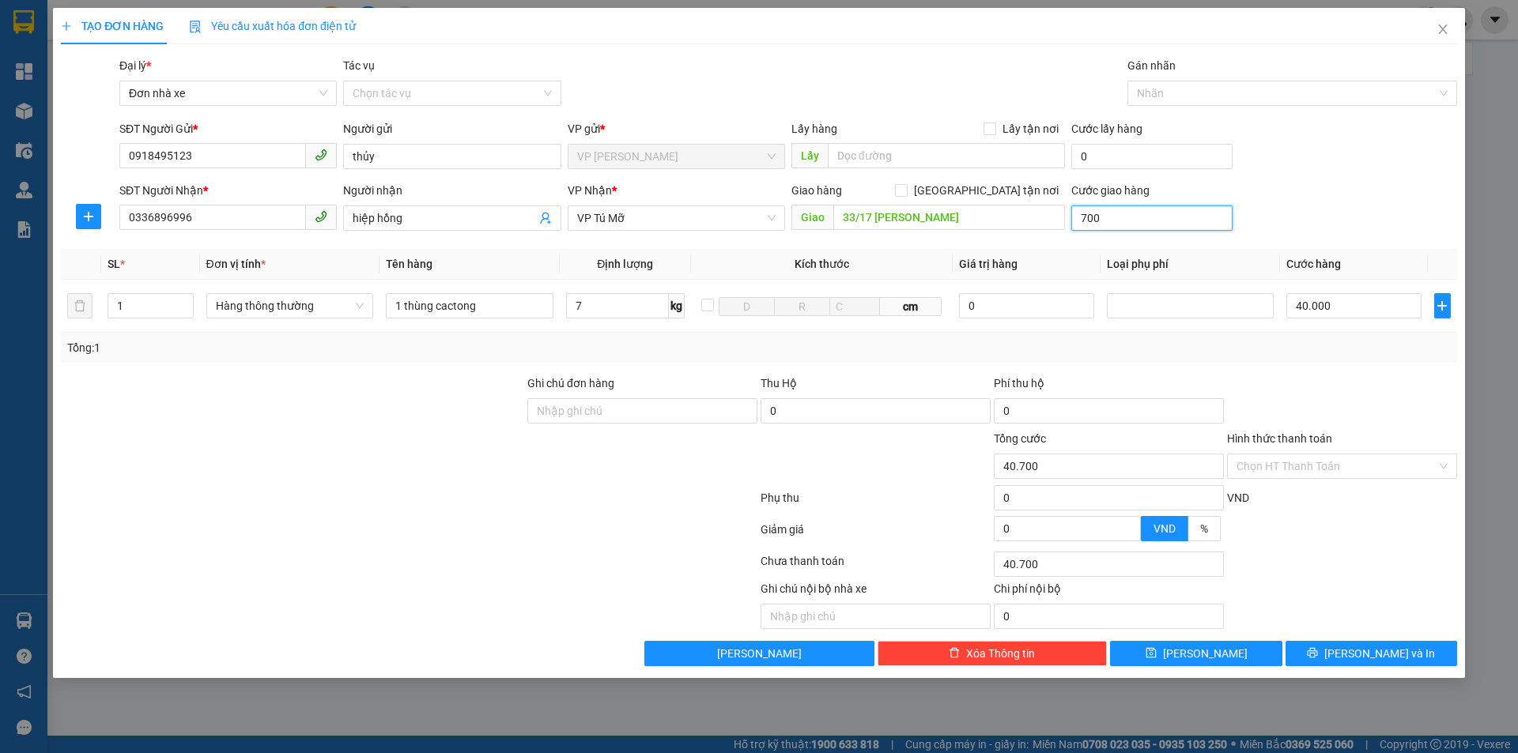
type input "47.000"
type input "70.000"
type input "110.000"
type input "70.000"
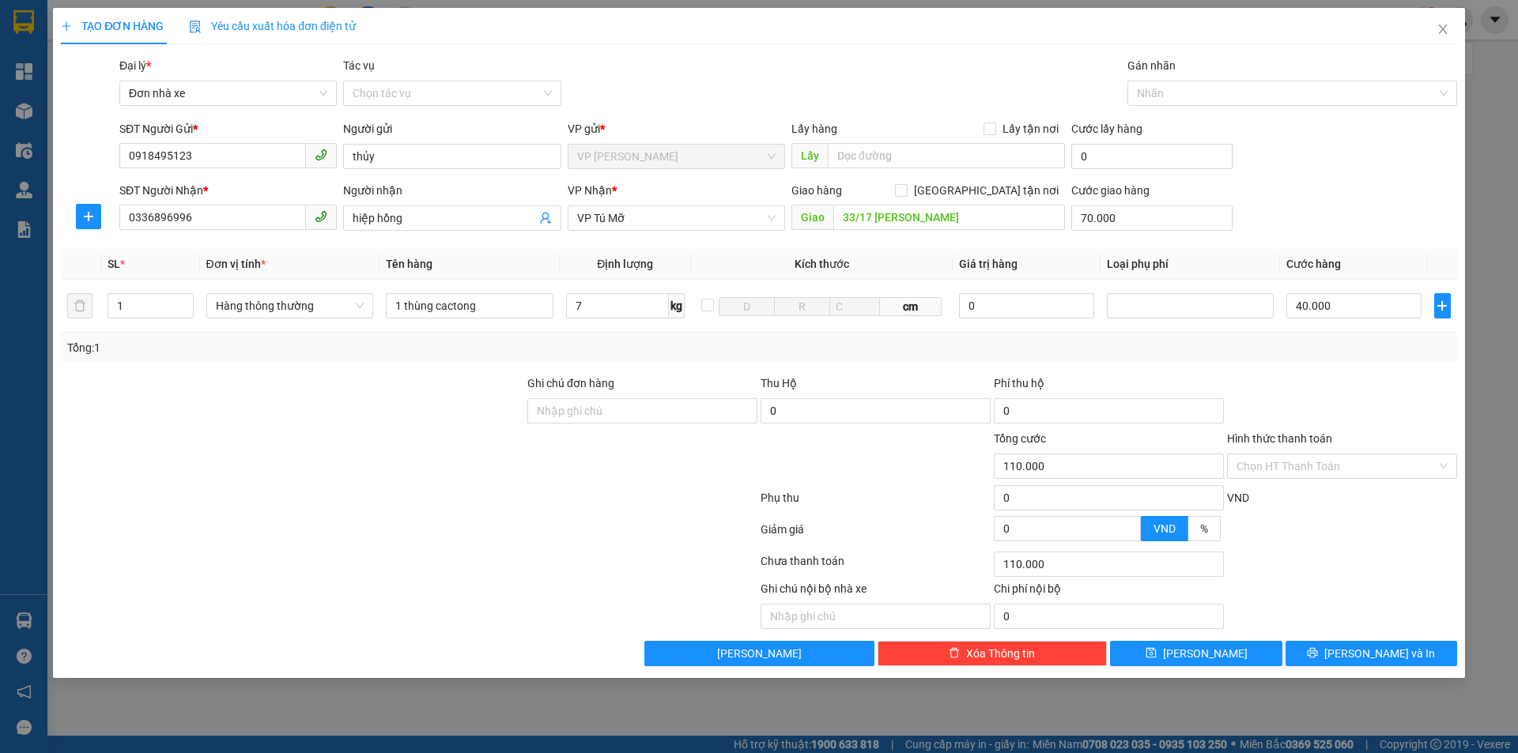
click at [571, 448] on div at bounding box center [642, 457] width 233 height 55
click at [1316, 466] on input "Hình thức thanh toán" at bounding box center [1336, 466] width 200 height 24
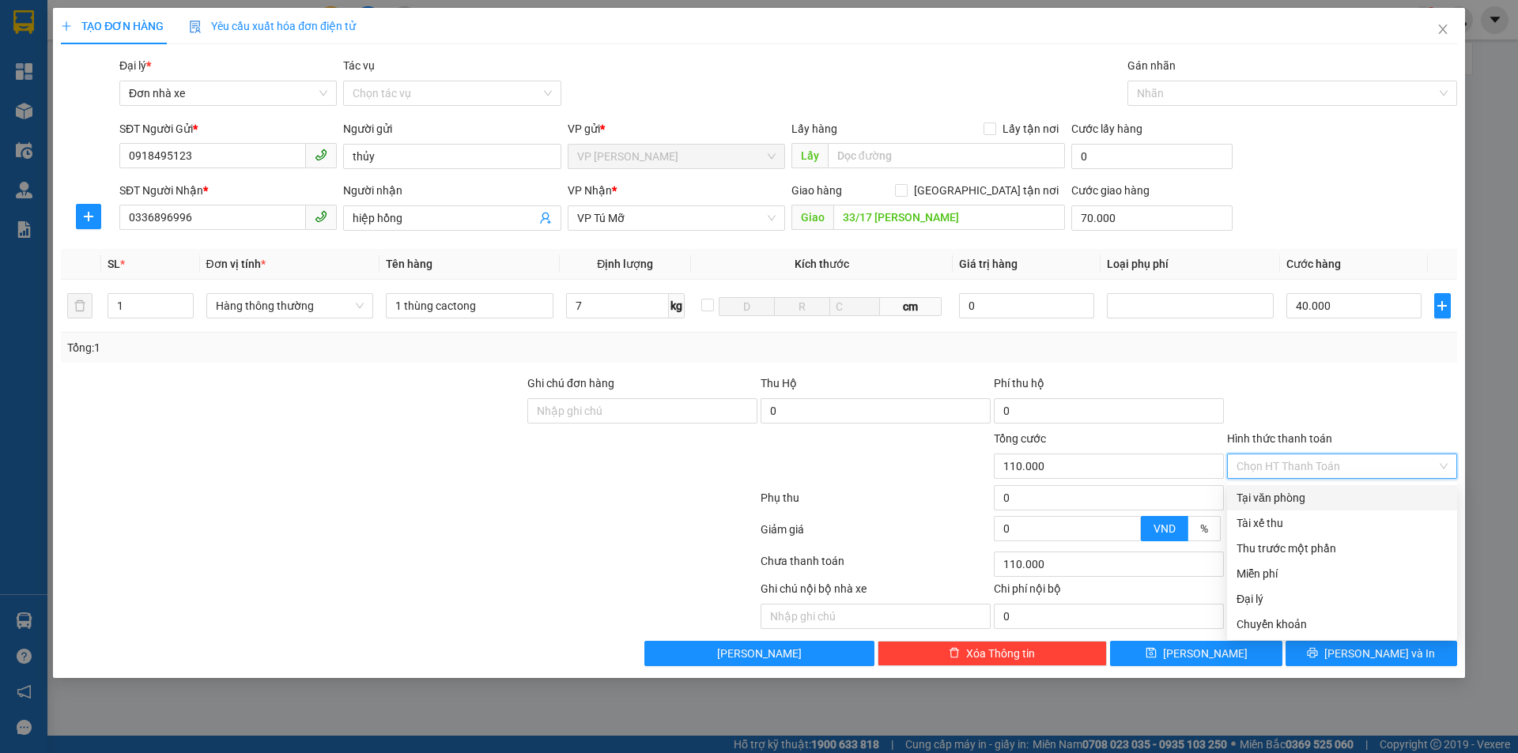
click at [1266, 499] on div "Tại văn phòng" at bounding box center [1341, 497] width 211 height 17
type input "0"
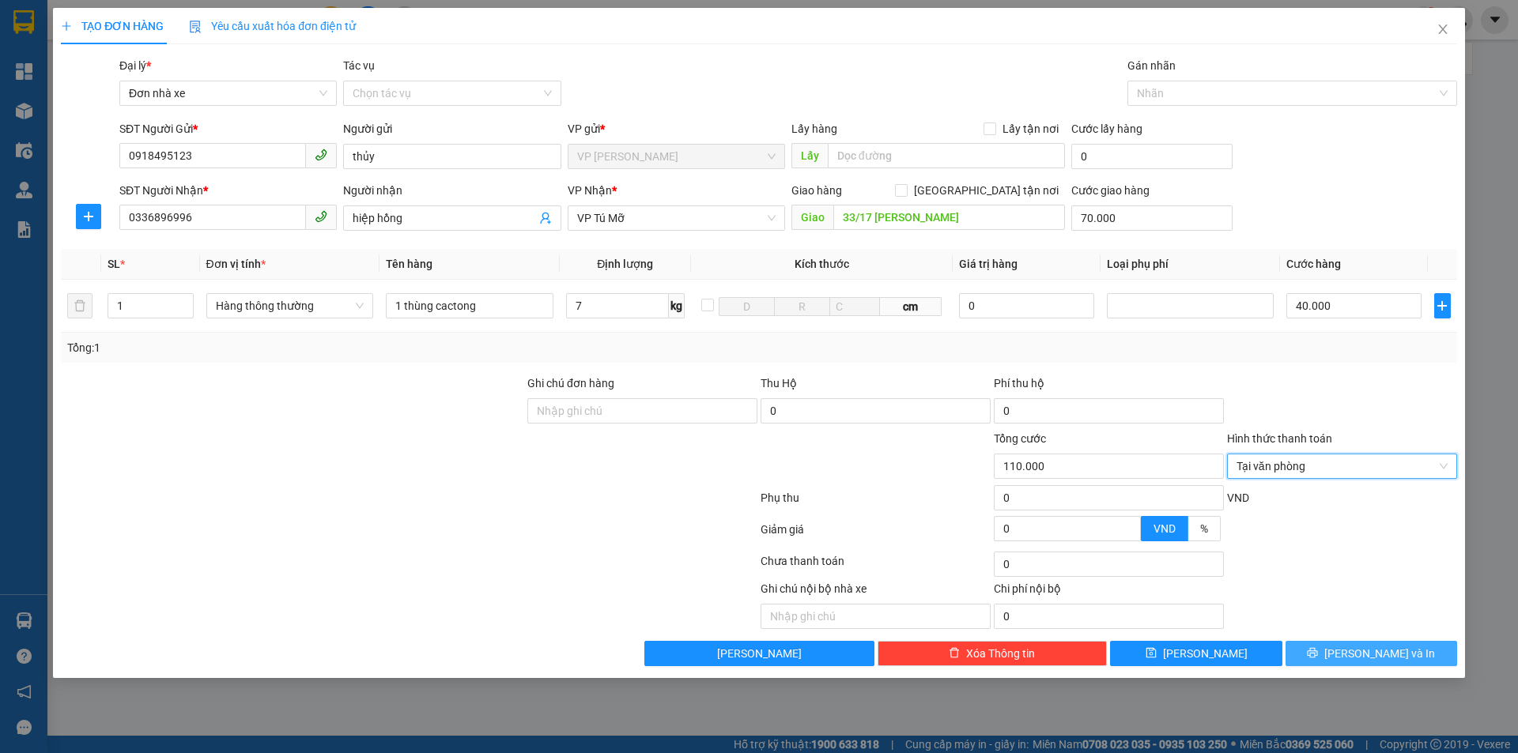
click at [1367, 654] on span "Lưu và In" at bounding box center [1379, 653] width 111 height 17
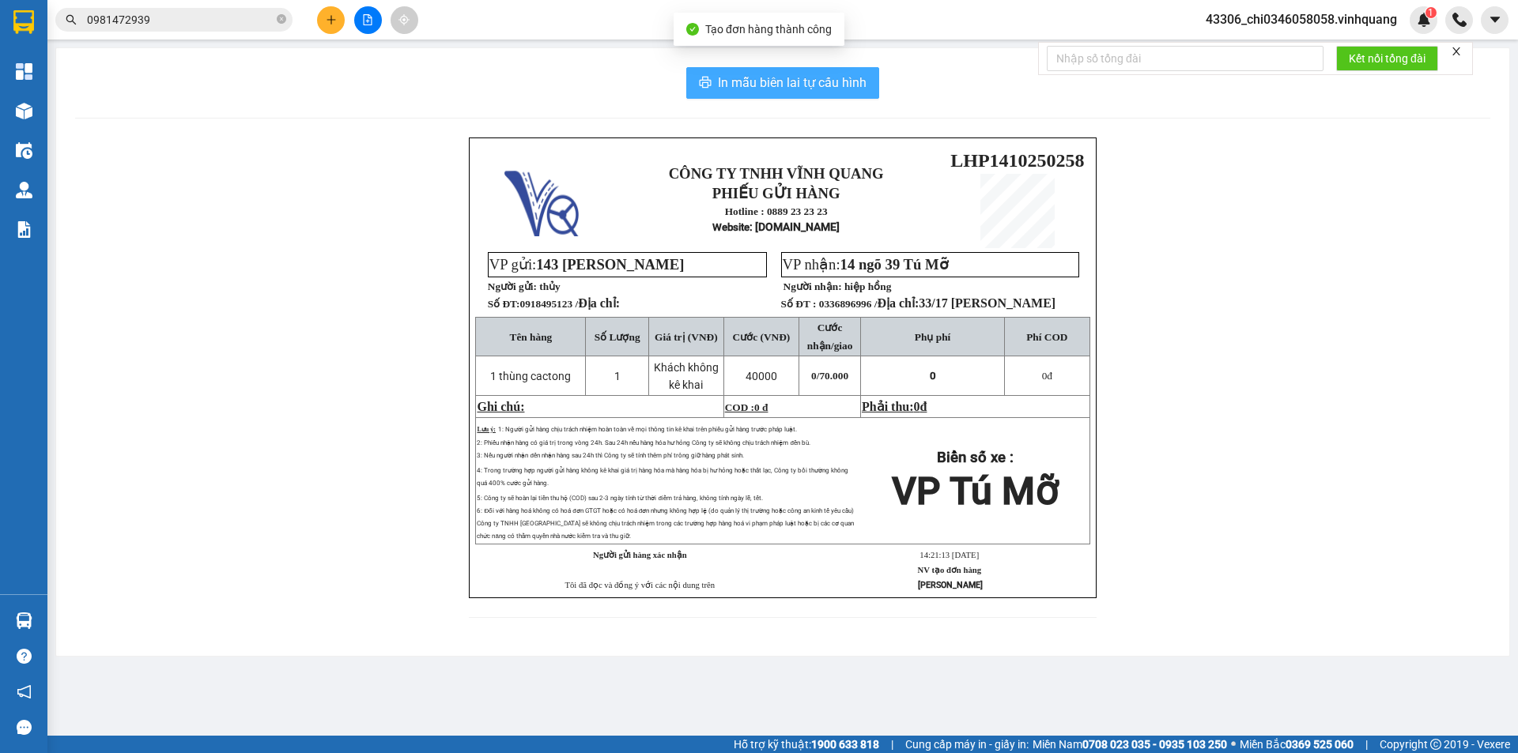
click at [805, 87] on span "In mẫu biên lai tự cấu hình" at bounding box center [792, 83] width 149 height 20
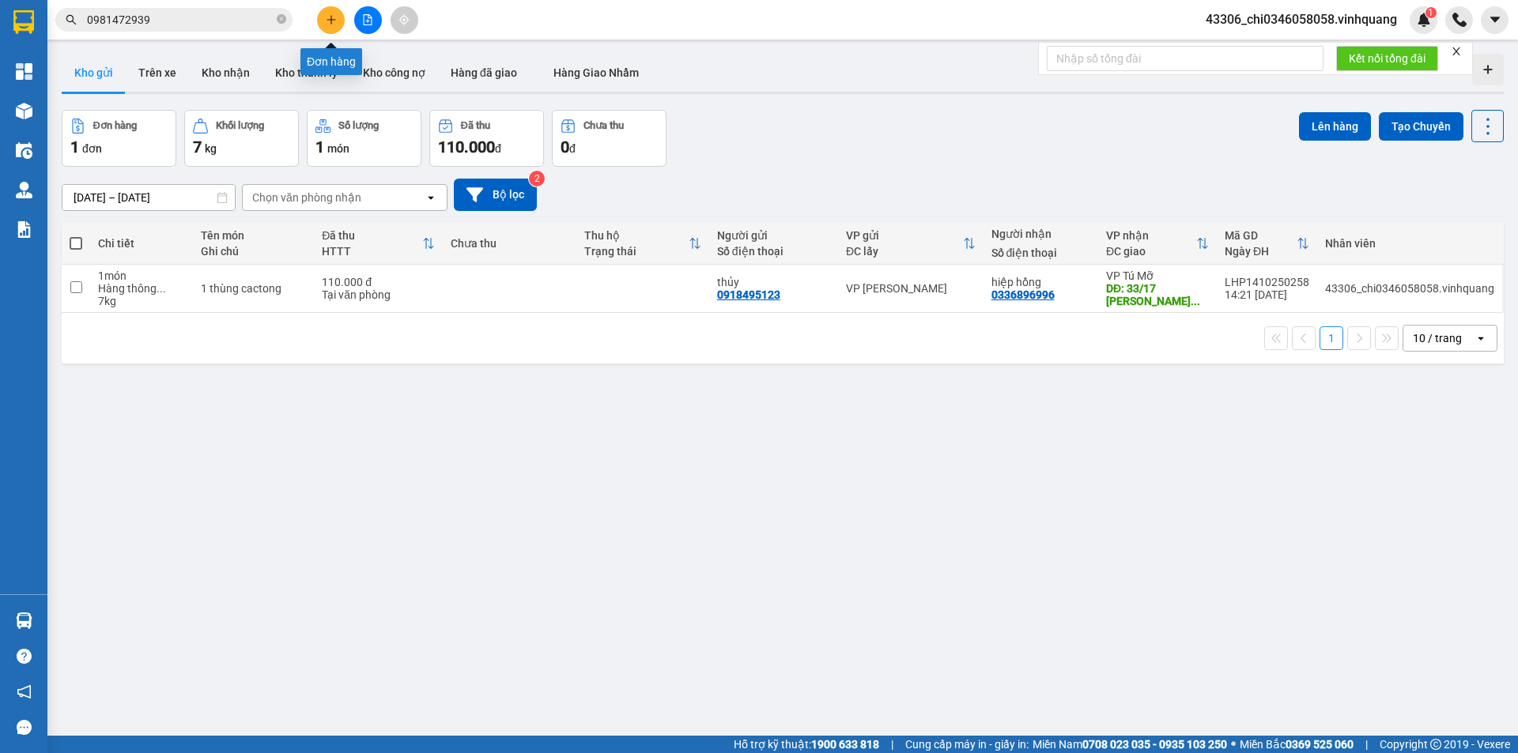
click at [328, 20] on icon "plus" at bounding box center [330, 19] width 9 height 1
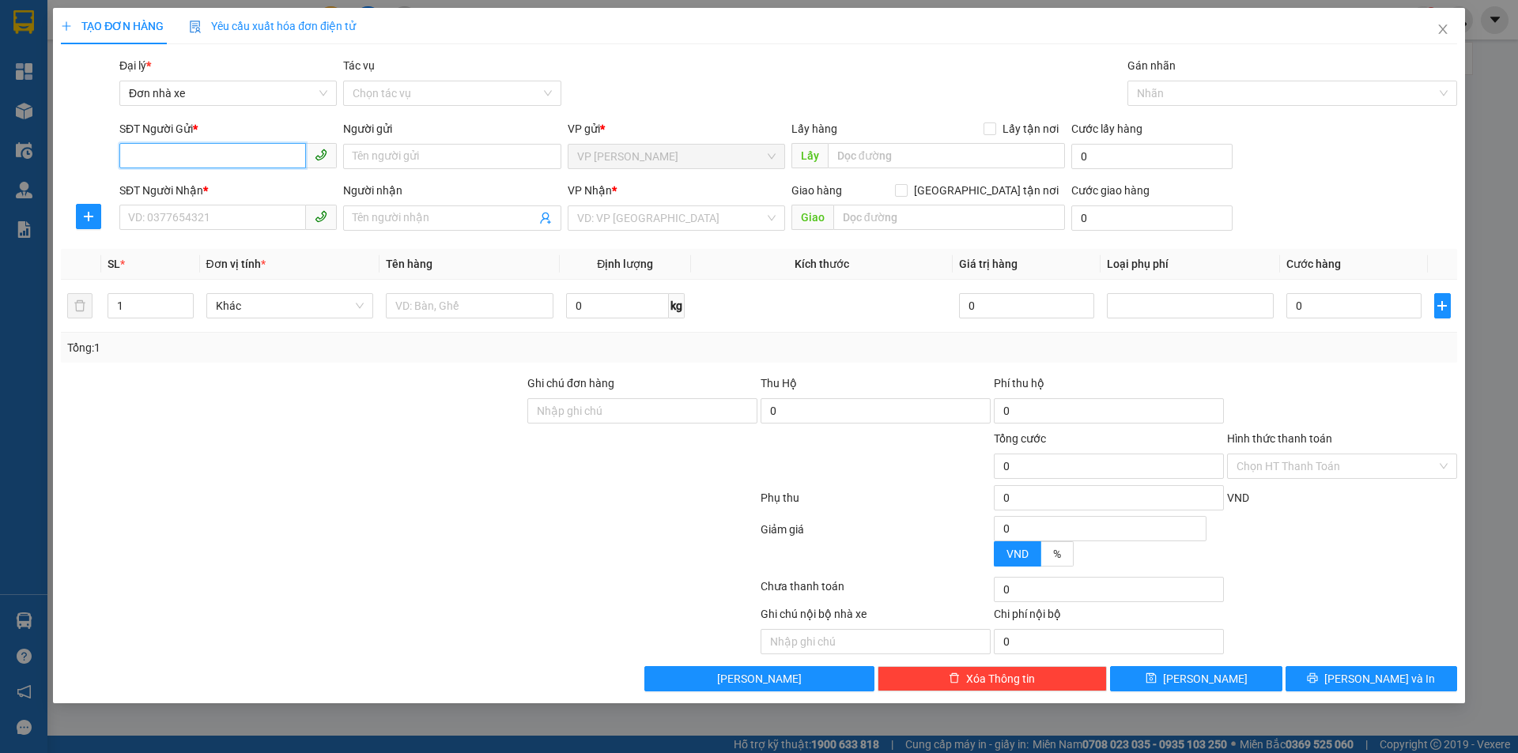
click at [173, 155] on input "SĐT Người Gửi *" at bounding box center [212, 155] width 187 height 25
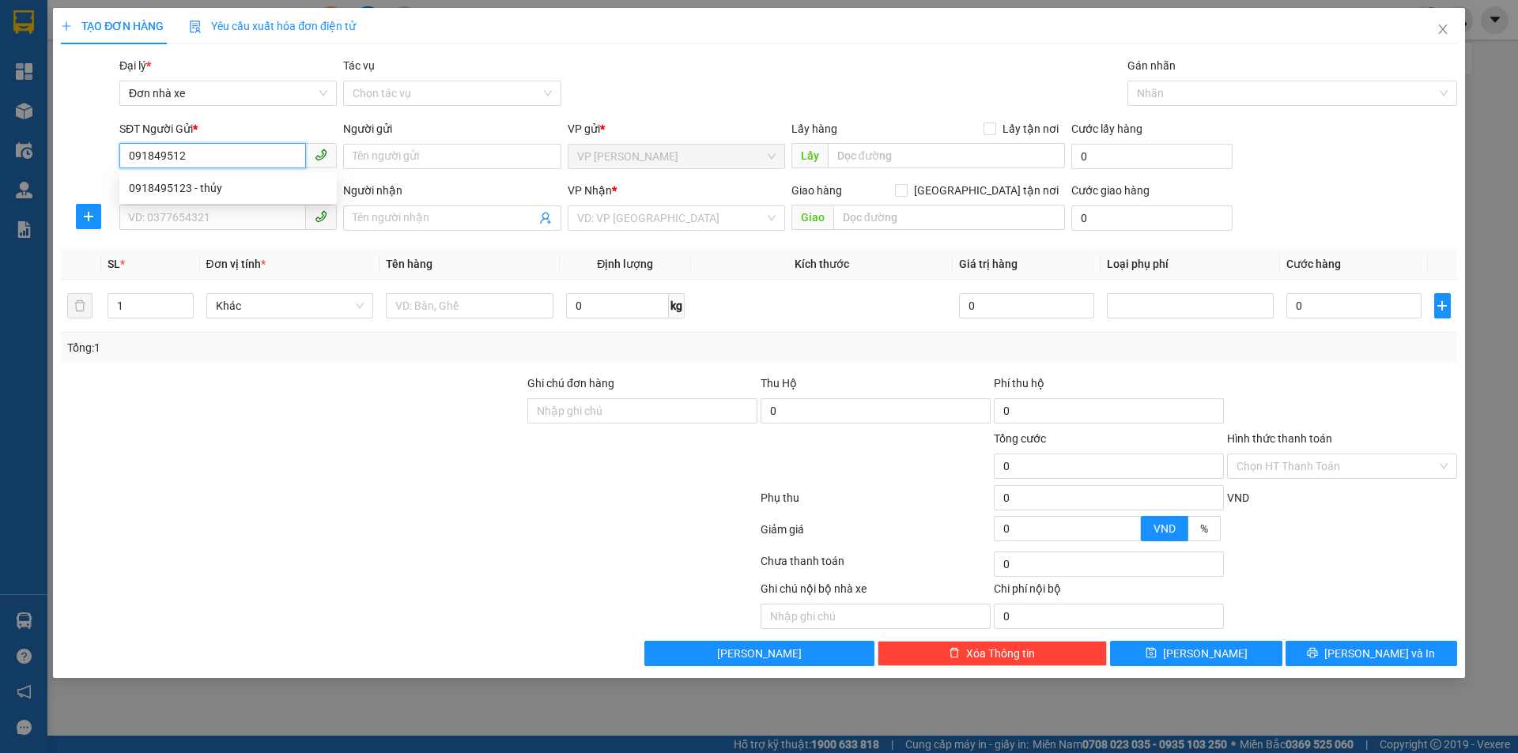
type input "0918495123"
drag, startPoint x: 170, startPoint y: 187, endPoint x: 178, endPoint y: 198, distance: 14.2
click at [170, 186] on div "0918495123 - thủy" at bounding box center [228, 187] width 198 height 17
type input "thủy"
type input "0336896996"
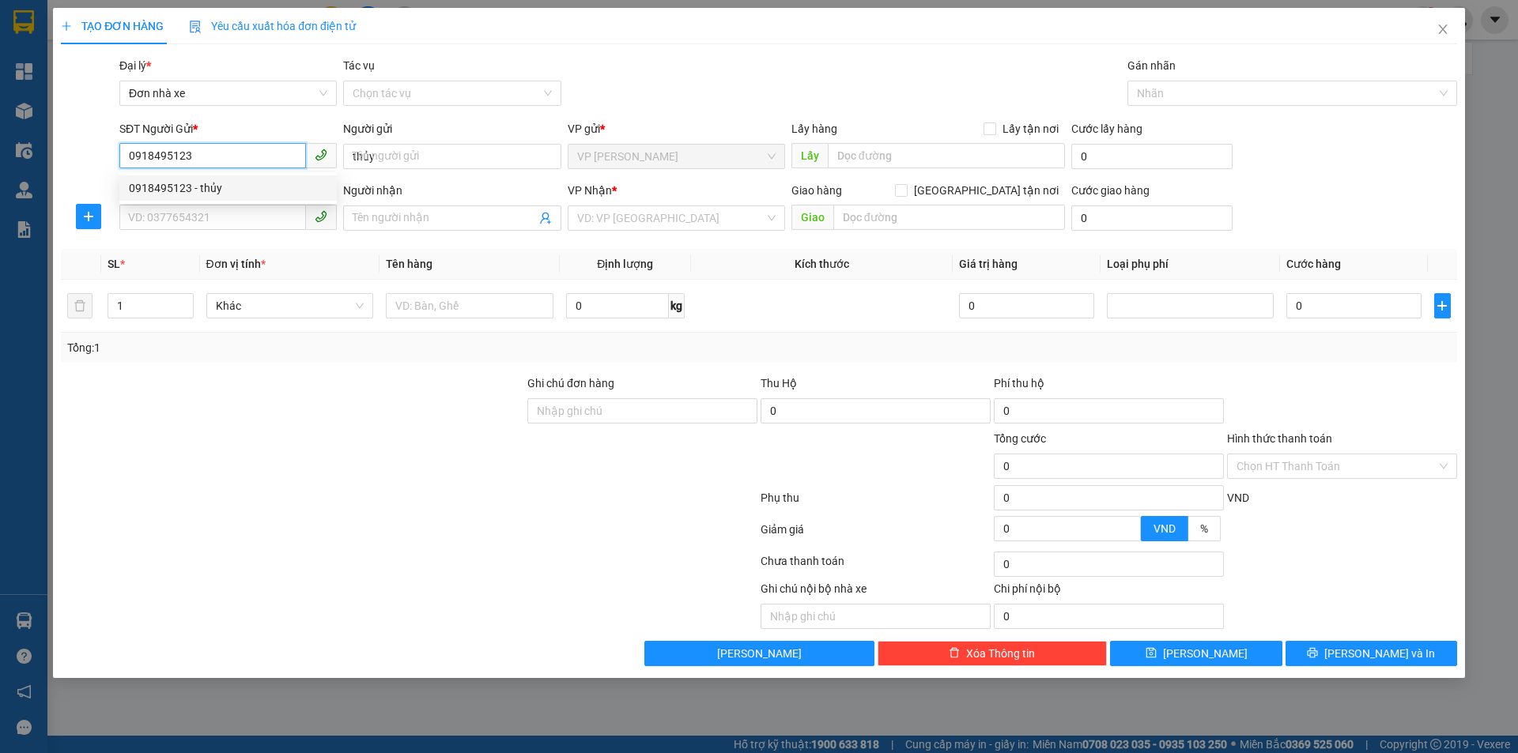
type input "hiệp hồng"
type input "33/17 lê văn thiêm thanh xuân hn"
type input "70.000"
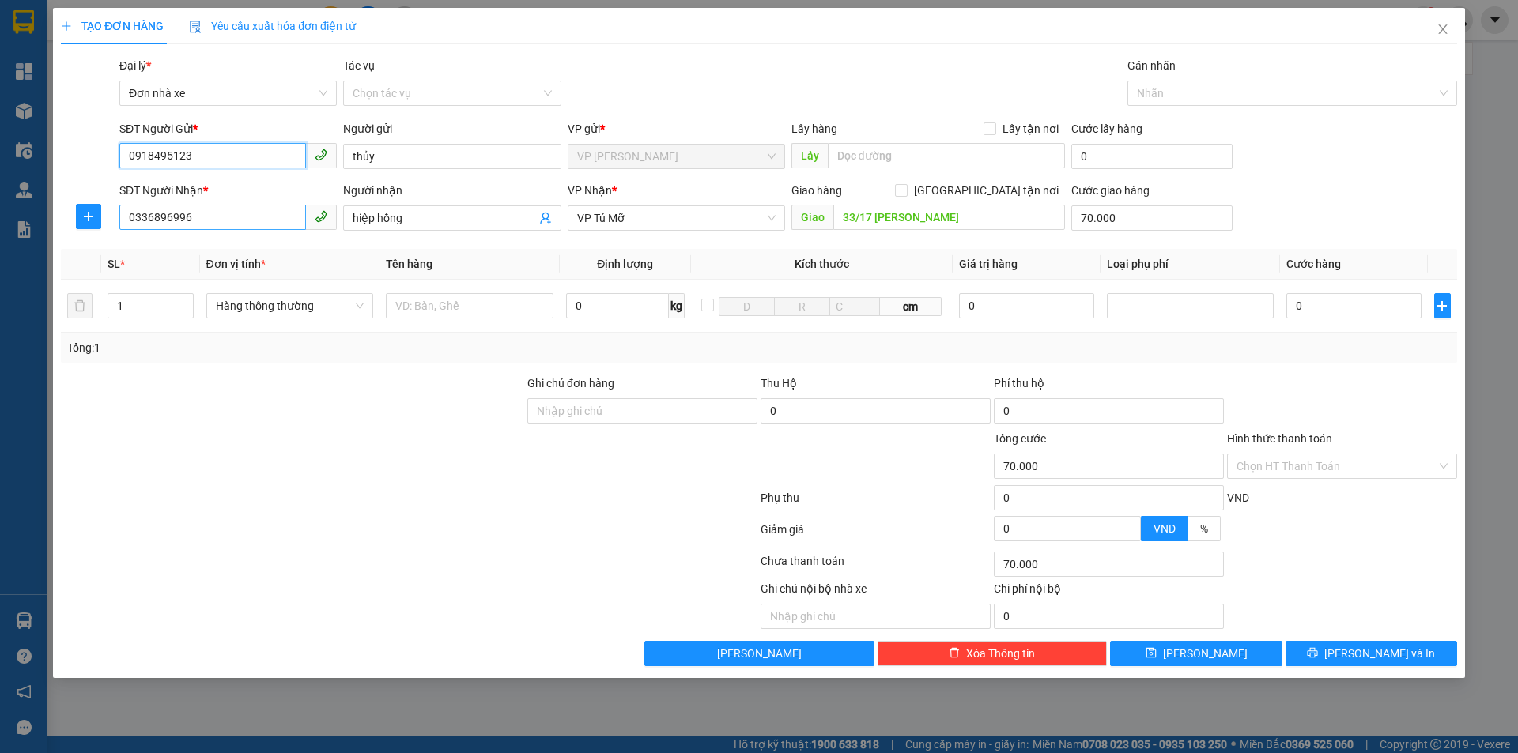
type input "0918495123"
drag, startPoint x: 212, startPoint y: 208, endPoint x: 91, endPoint y: 251, distance: 128.2
click at [92, 249] on div "Transit Pickup Surcharge Ids Transit Deliver Surcharge Ids Transit Deliver Surc…" at bounding box center [759, 361] width 1396 height 609
type input "0845216333"
drag, startPoint x: 414, startPoint y: 223, endPoint x: 330, endPoint y: 225, distance: 83.8
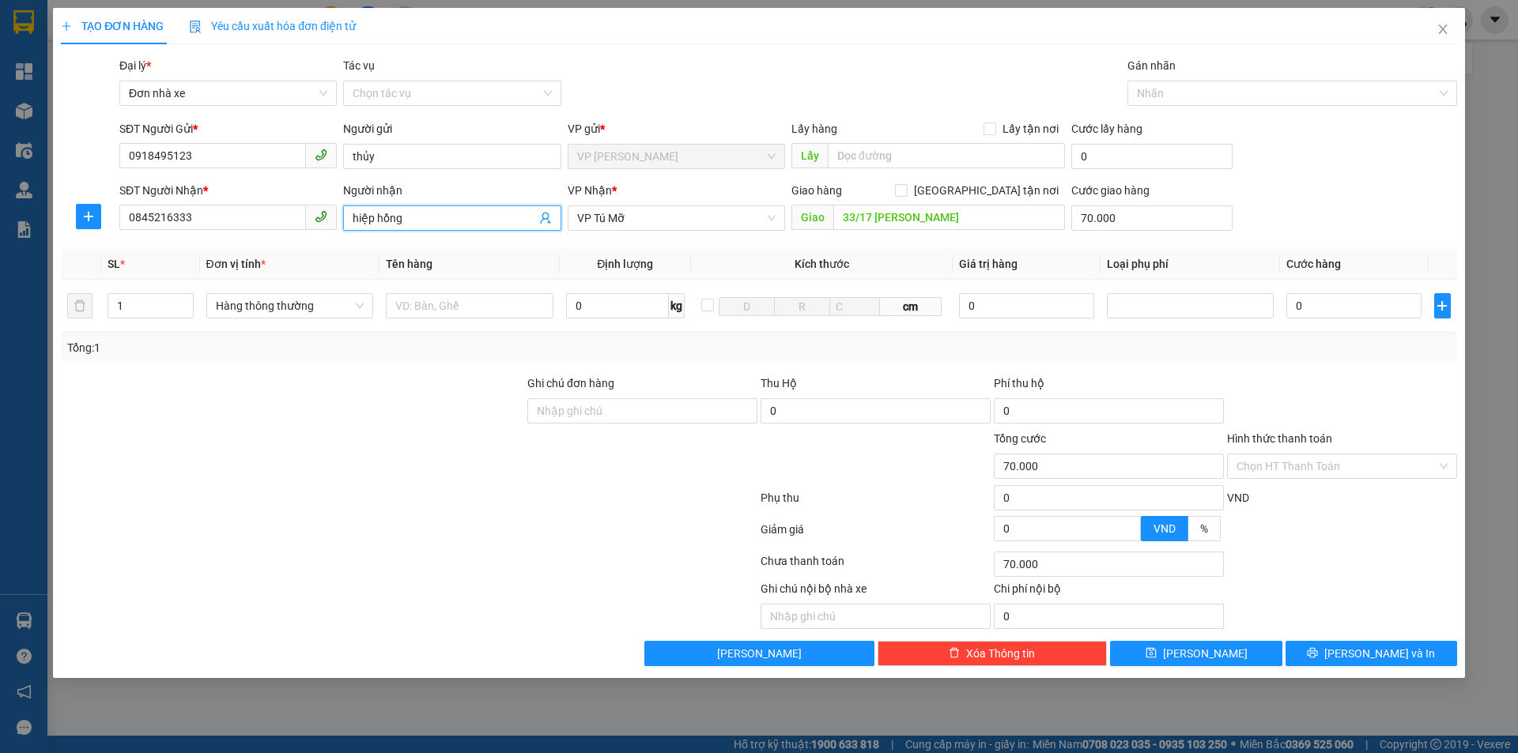
click at [330, 225] on div "SĐT Người Nhận * 0845216333 Người nhận hiệp hồng hiệp hồng VP Nhận * VP Tú Mỡ G…" at bounding box center [788, 209] width 1344 height 55
type input "bếp lê phan"
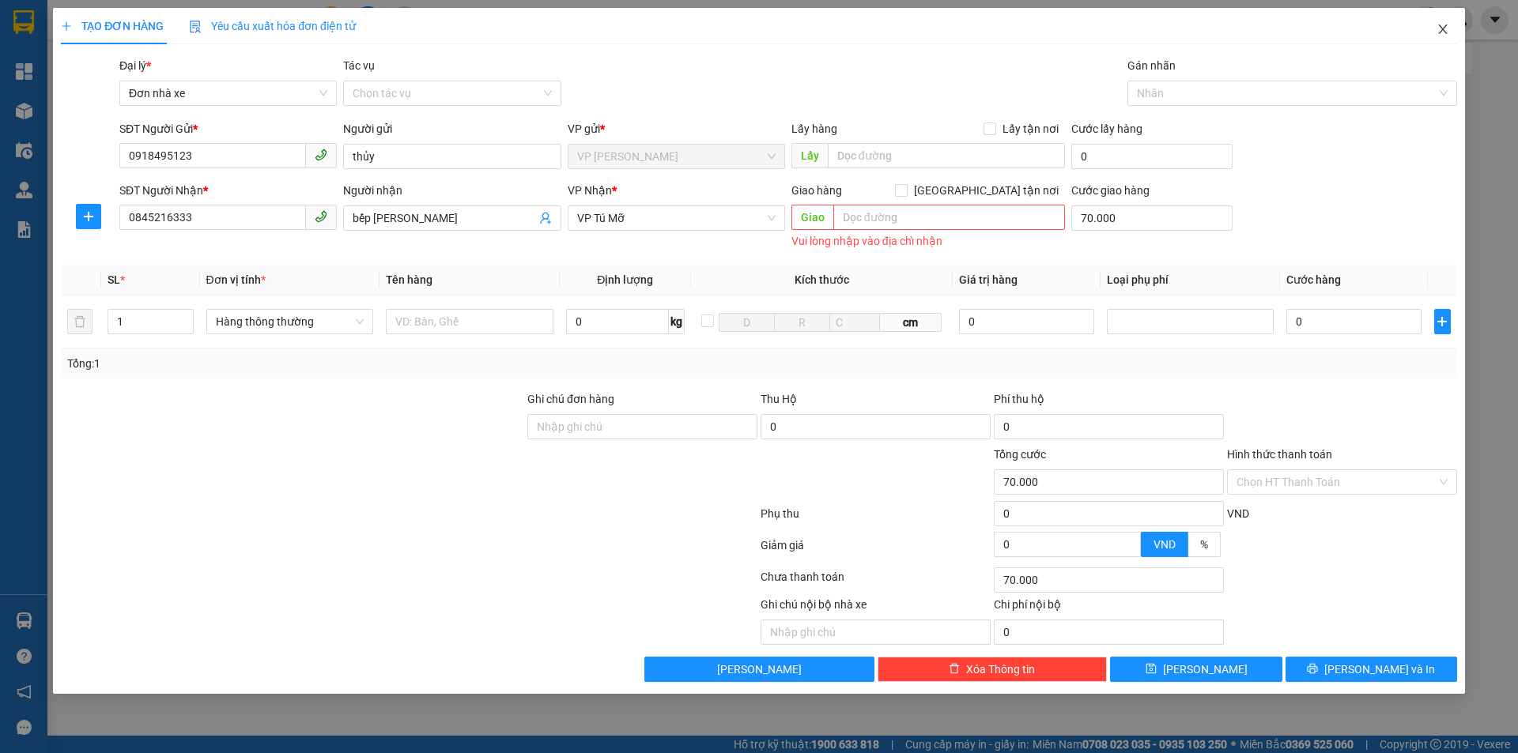
click at [1442, 28] on icon "close" at bounding box center [1442, 29] width 13 height 13
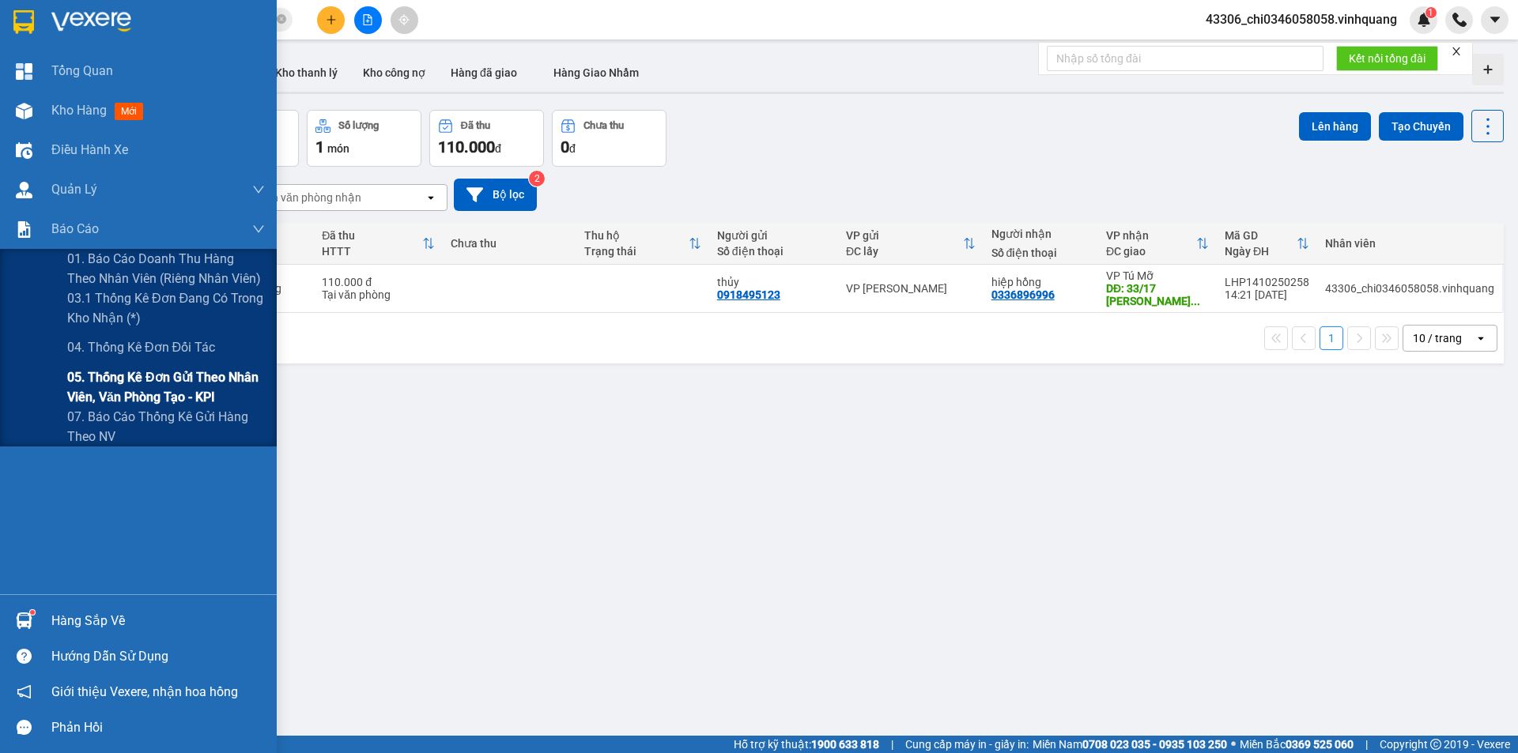
click at [153, 383] on span "05. Thống kê đơn gửi theo nhân viên, văn phòng tạo - KPI" at bounding box center [166, 388] width 198 height 40
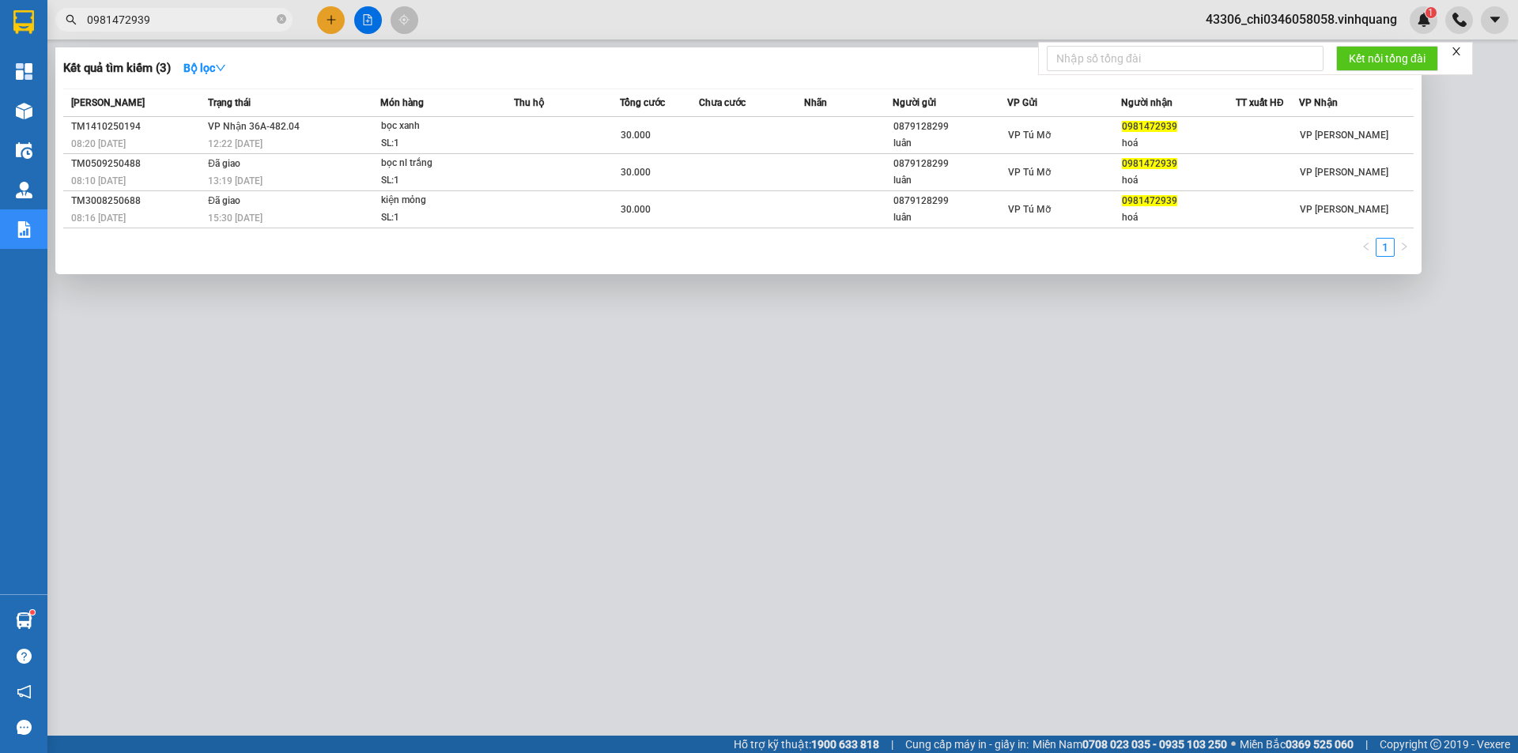
drag, startPoint x: 165, startPoint y: 24, endPoint x: 70, endPoint y: 15, distance: 95.2
click at [70, 15] on div "0981472939" at bounding box center [154, 20] width 308 height 24
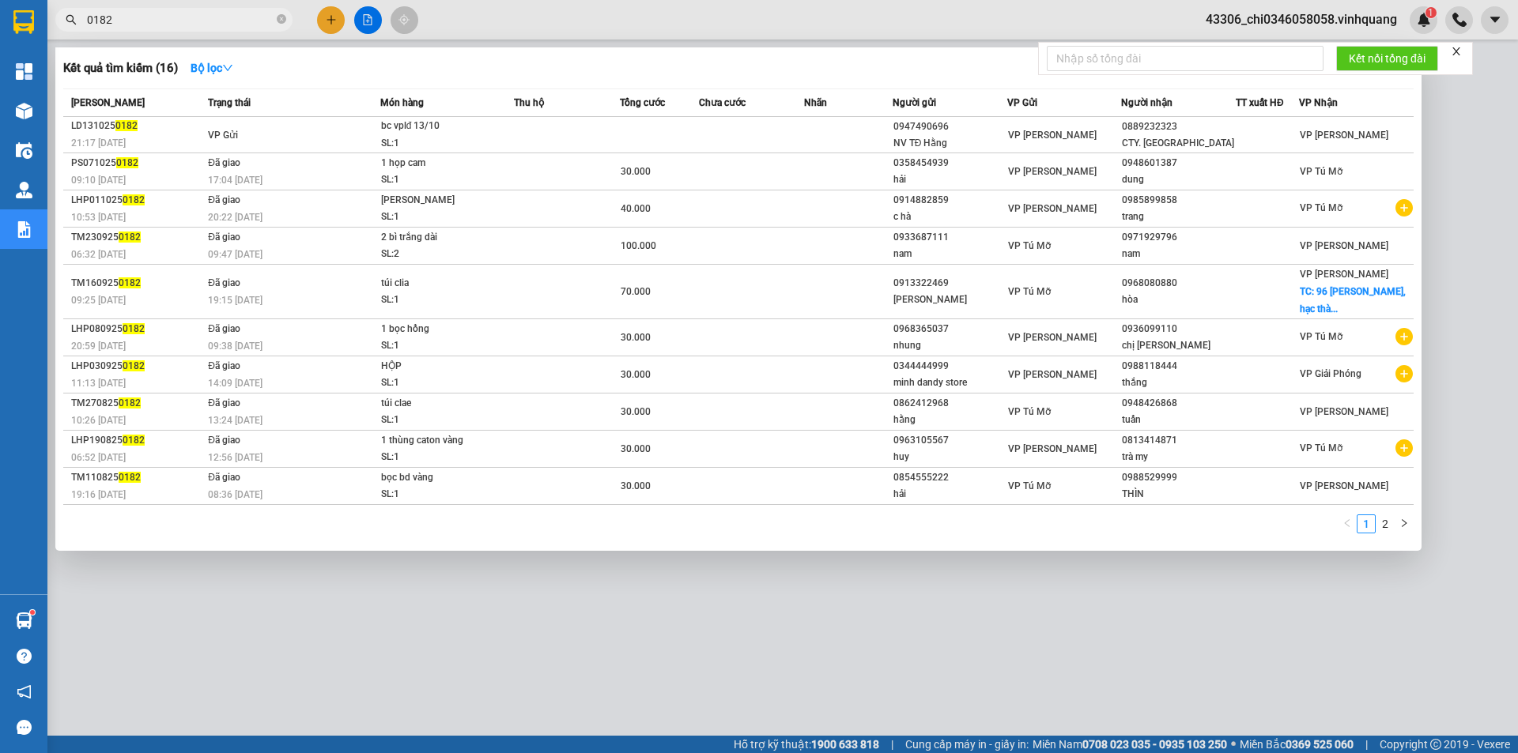
click at [719, 607] on div at bounding box center [759, 376] width 1518 height 753
drag, startPoint x: 138, startPoint y: 21, endPoint x: 84, endPoint y: 28, distance: 54.2
click at [86, 28] on span "0182" at bounding box center [173, 20] width 237 height 24
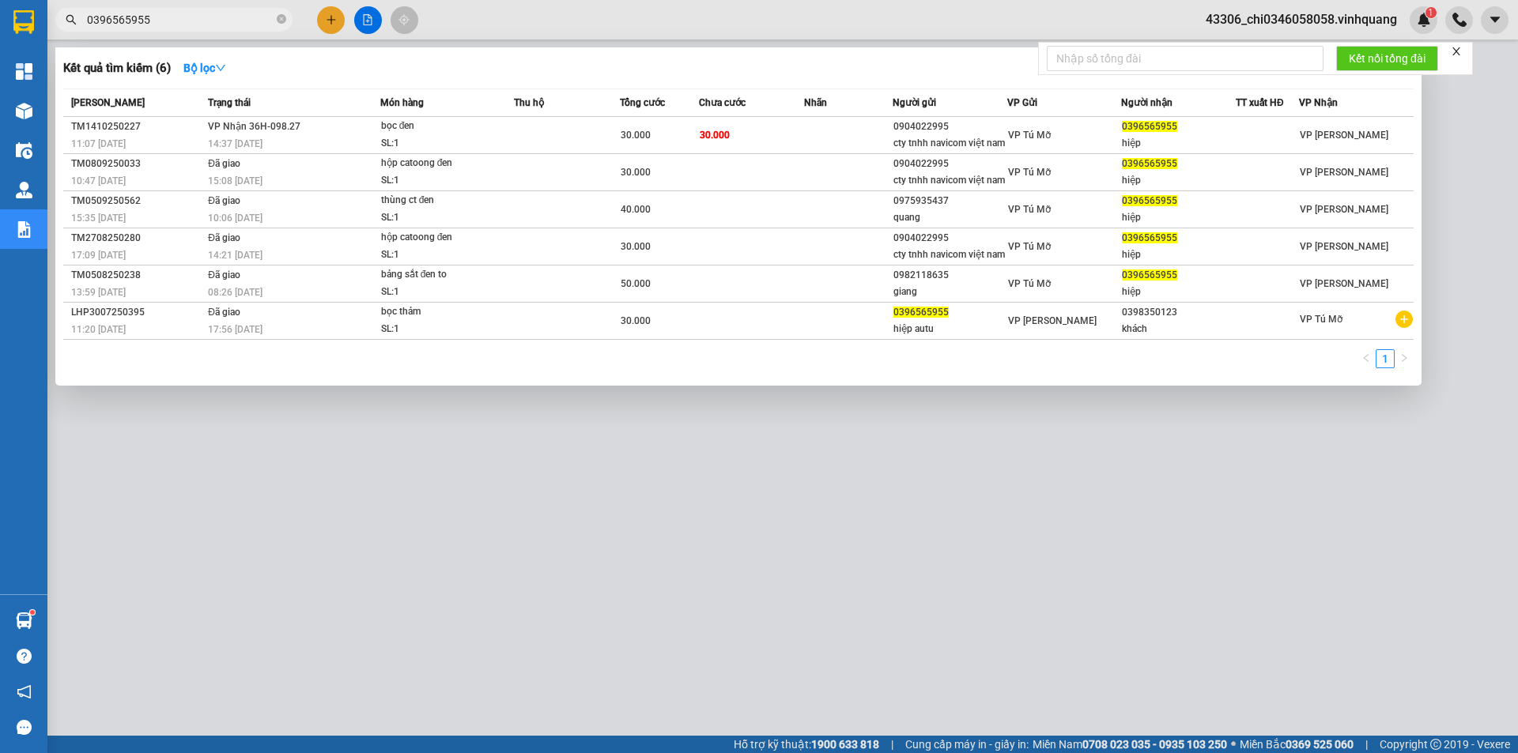
click at [460, 602] on div at bounding box center [759, 376] width 1518 height 753
drag, startPoint x: 166, startPoint y: 18, endPoint x: 38, endPoint y: 2, distance: 129.1
click at [38, 2] on section "Kết quả tìm kiếm ( 6 ) Bộ lọc Mã ĐH Trạng thái Món hàng Thu hộ Tổng cước Chưa c…" at bounding box center [759, 376] width 1518 height 753
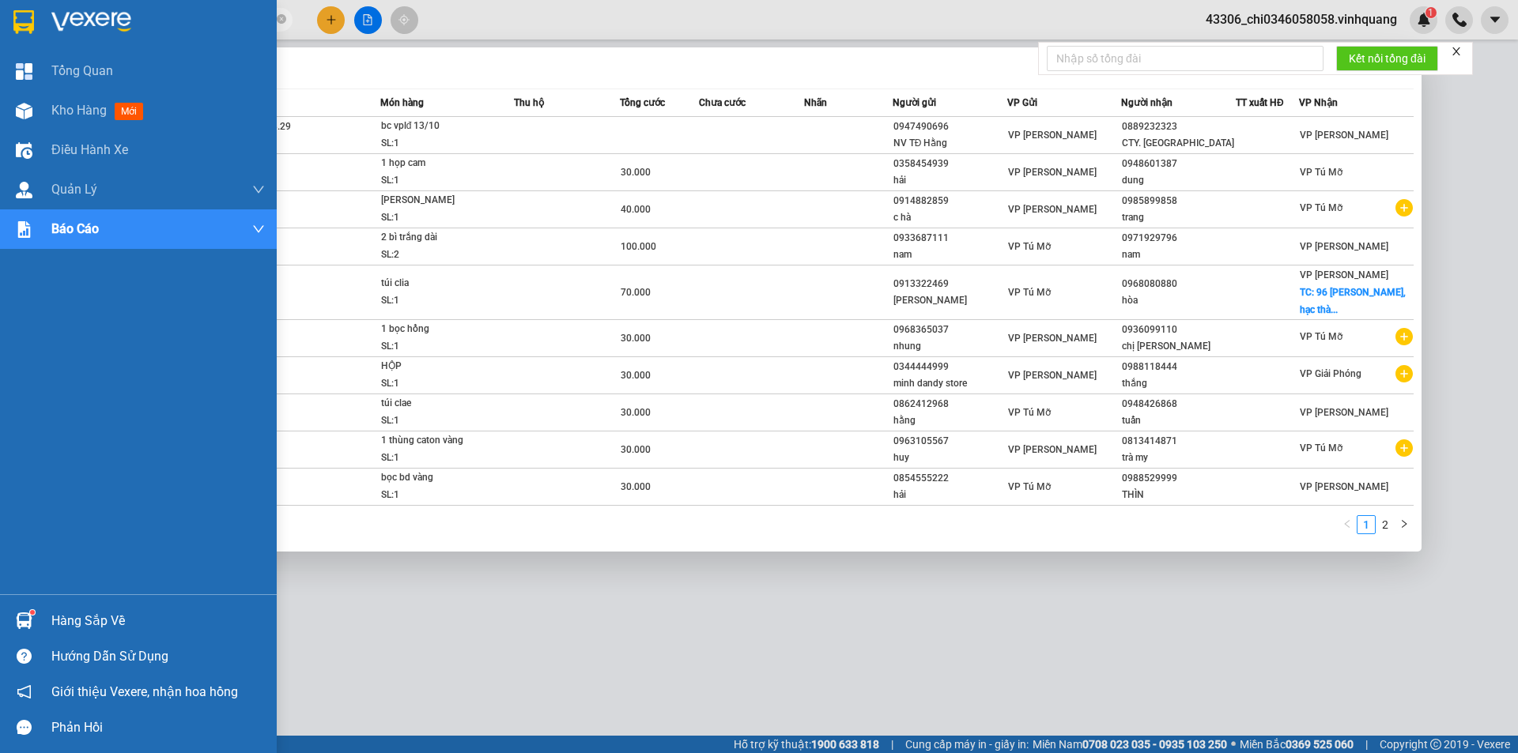
type input "0182"
click at [26, 23] on img at bounding box center [23, 22] width 21 height 24
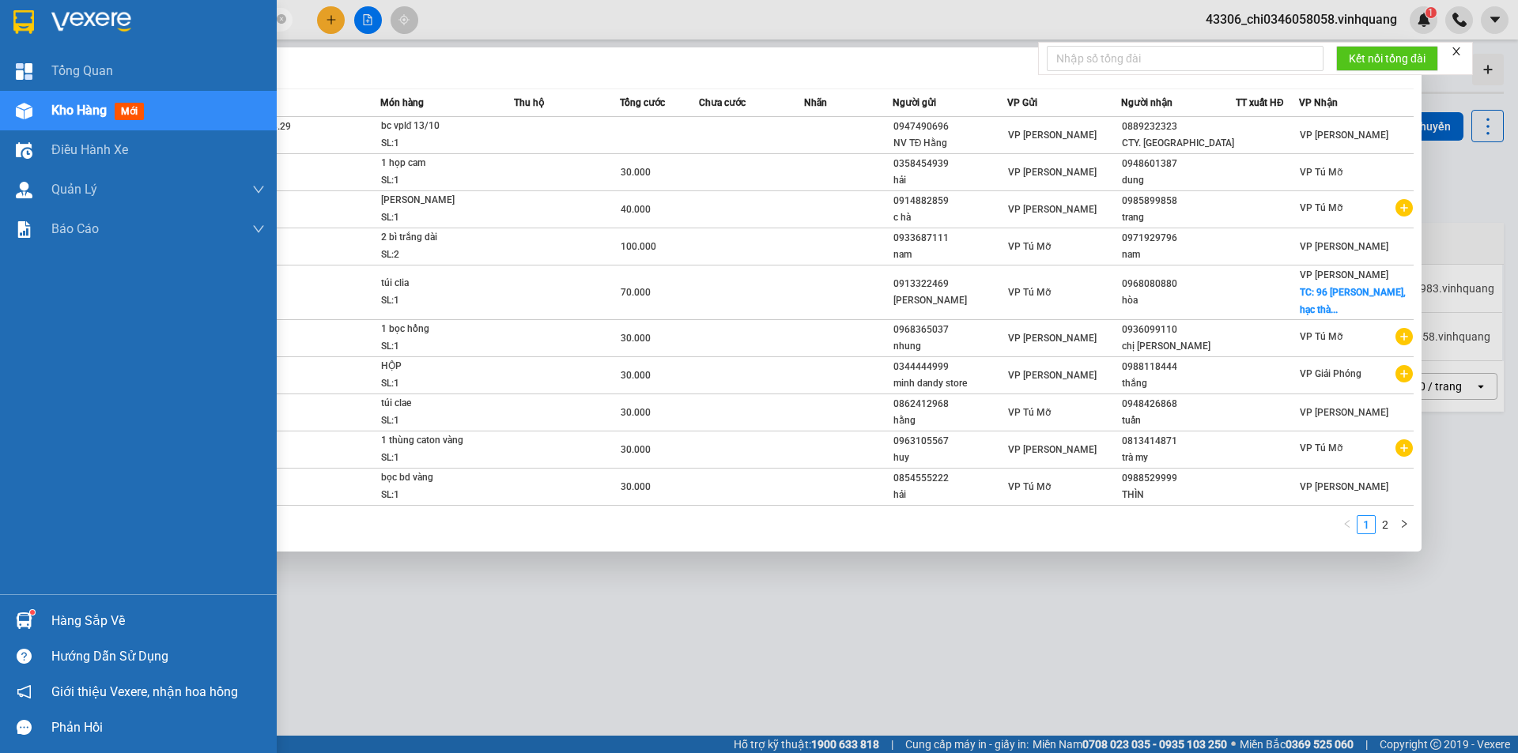
click at [32, 21] on img at bounding box center [23, 22] width 21 height 24
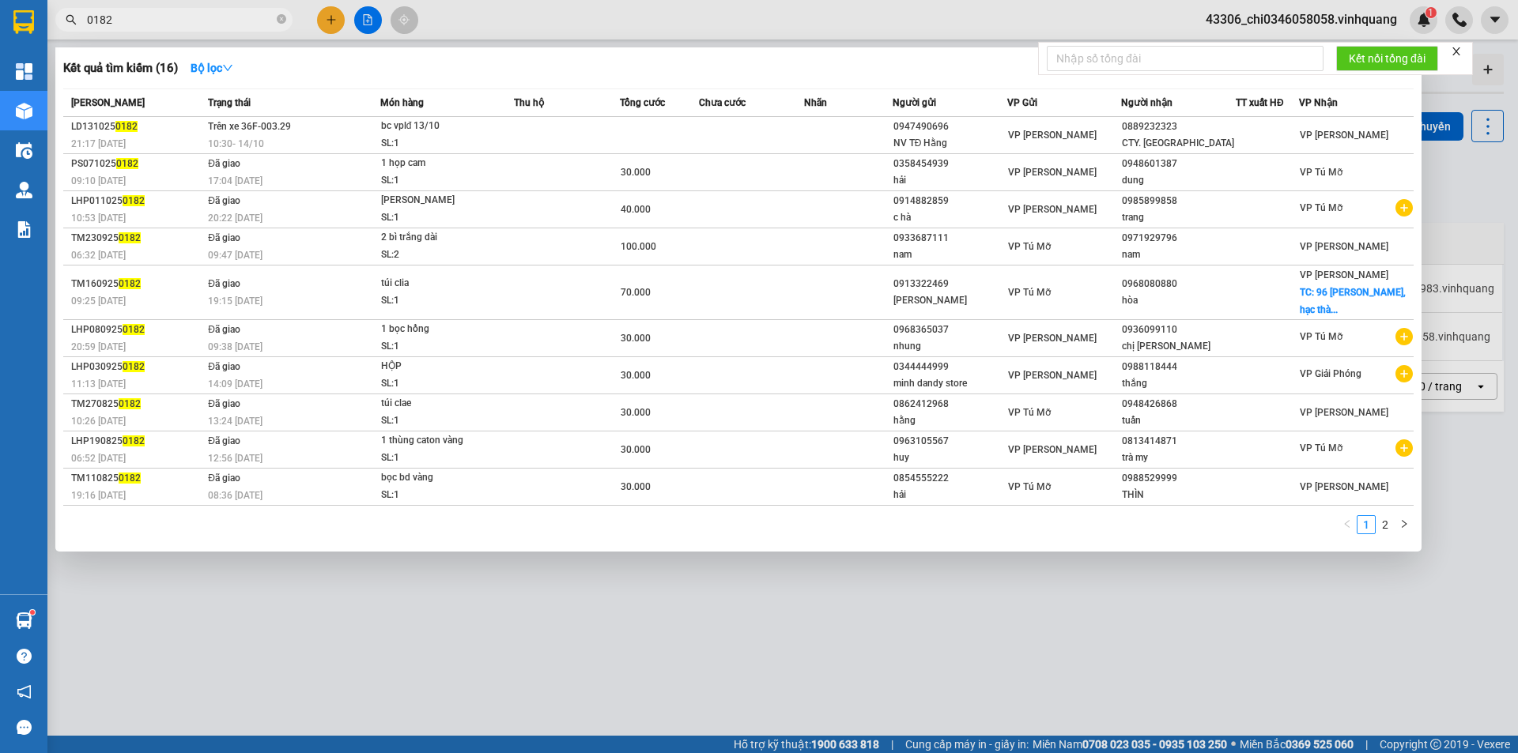
click at [588, 607] on div at bounding box center [759, 376] width 1518 height 753
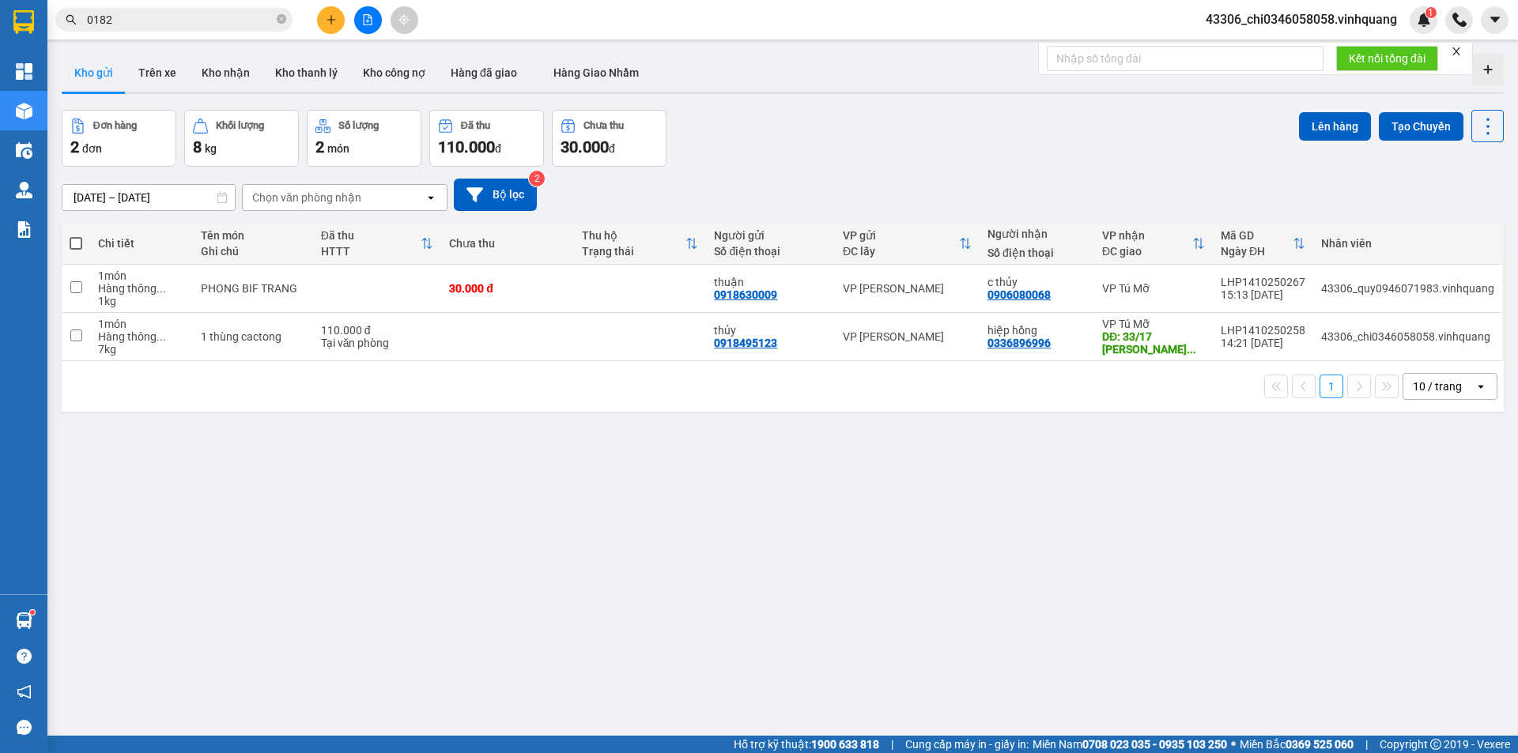
drag, startPoint x: 156, startPoint y: 65, endPoint x: 257, endPoint y: 134, distance: 122.8
click at [155, 66] on button "Trên xe" at bounding box center [157, 73] width 63 height 38
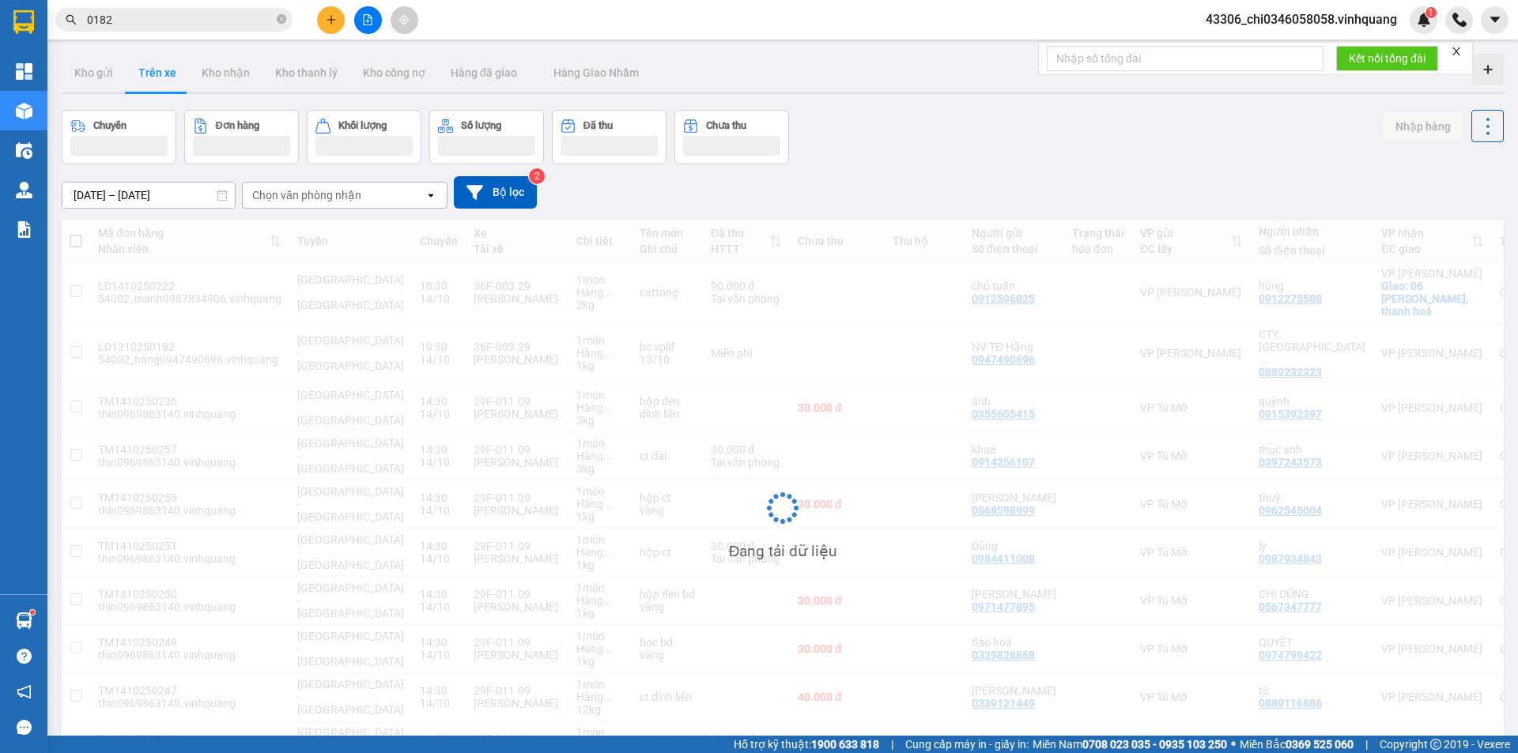
click at [296, 195] on div "Chọn văn phòng nhận" at bounding box center [306, 195] width 109 height 16
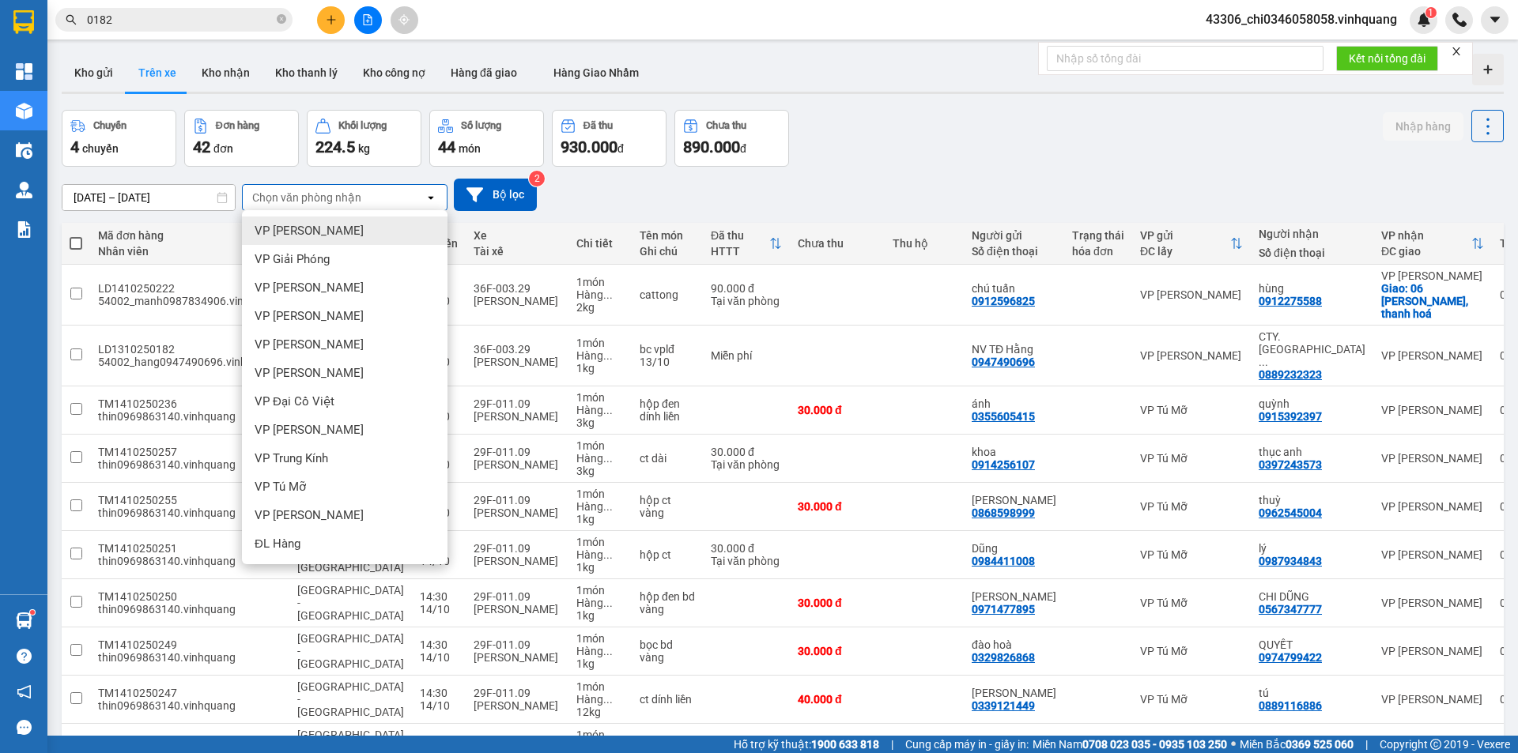
click at [351, 228] on span "VP LÊ HỒNG PHONG" at bounding box center [308, 231] width 109 height 16
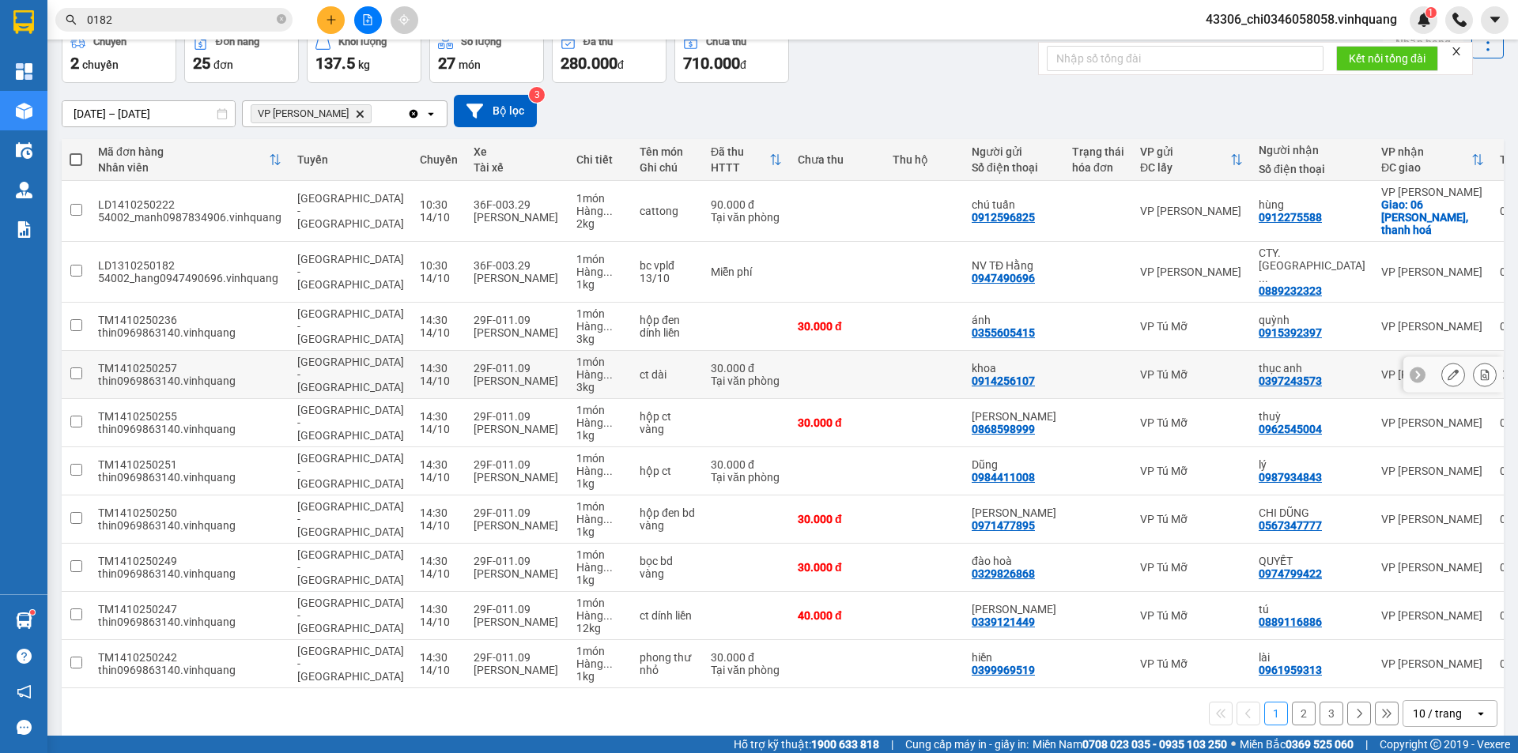
scroll to position [89, 0]
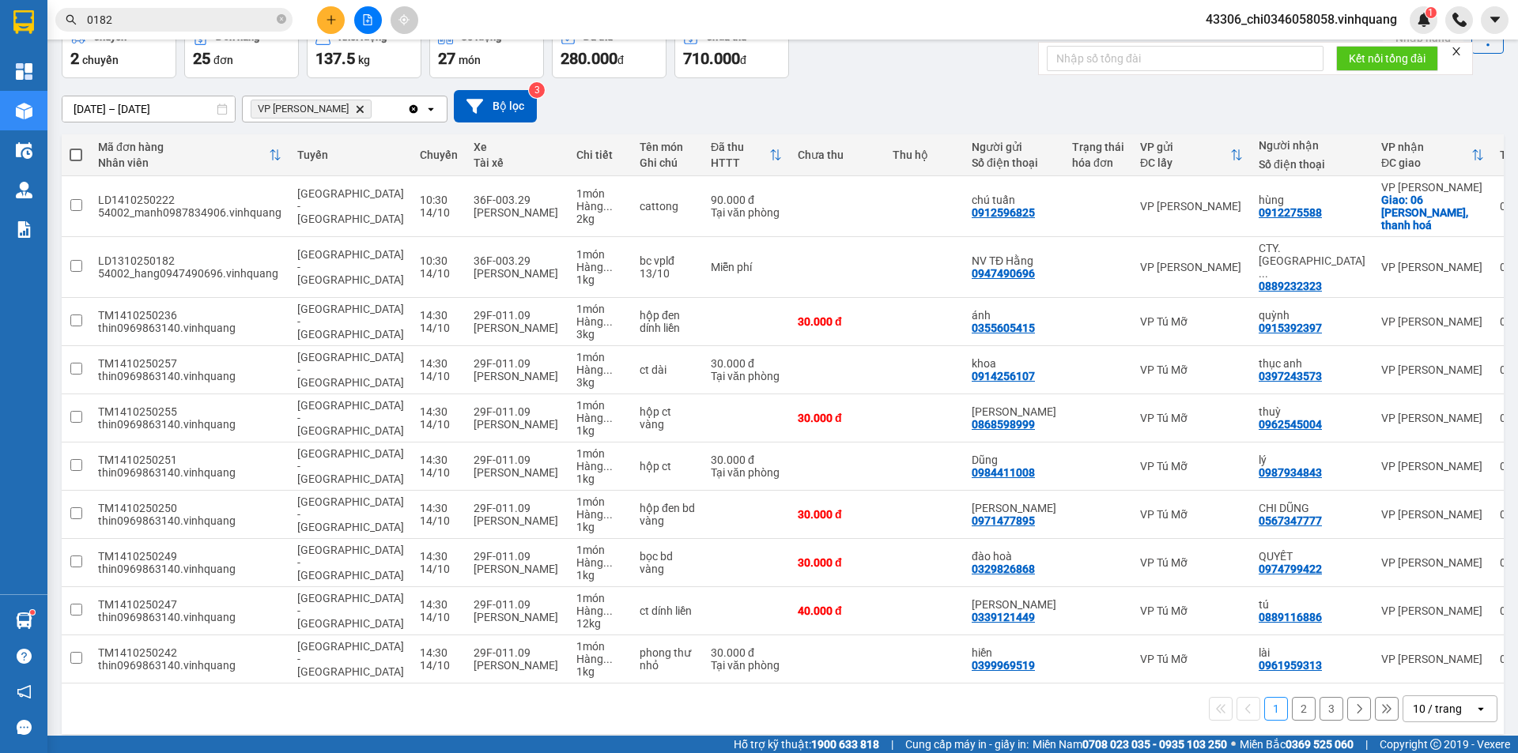
click at [1291, 697] on button "2" at bounding box center [1303, 709] width 24 height 24
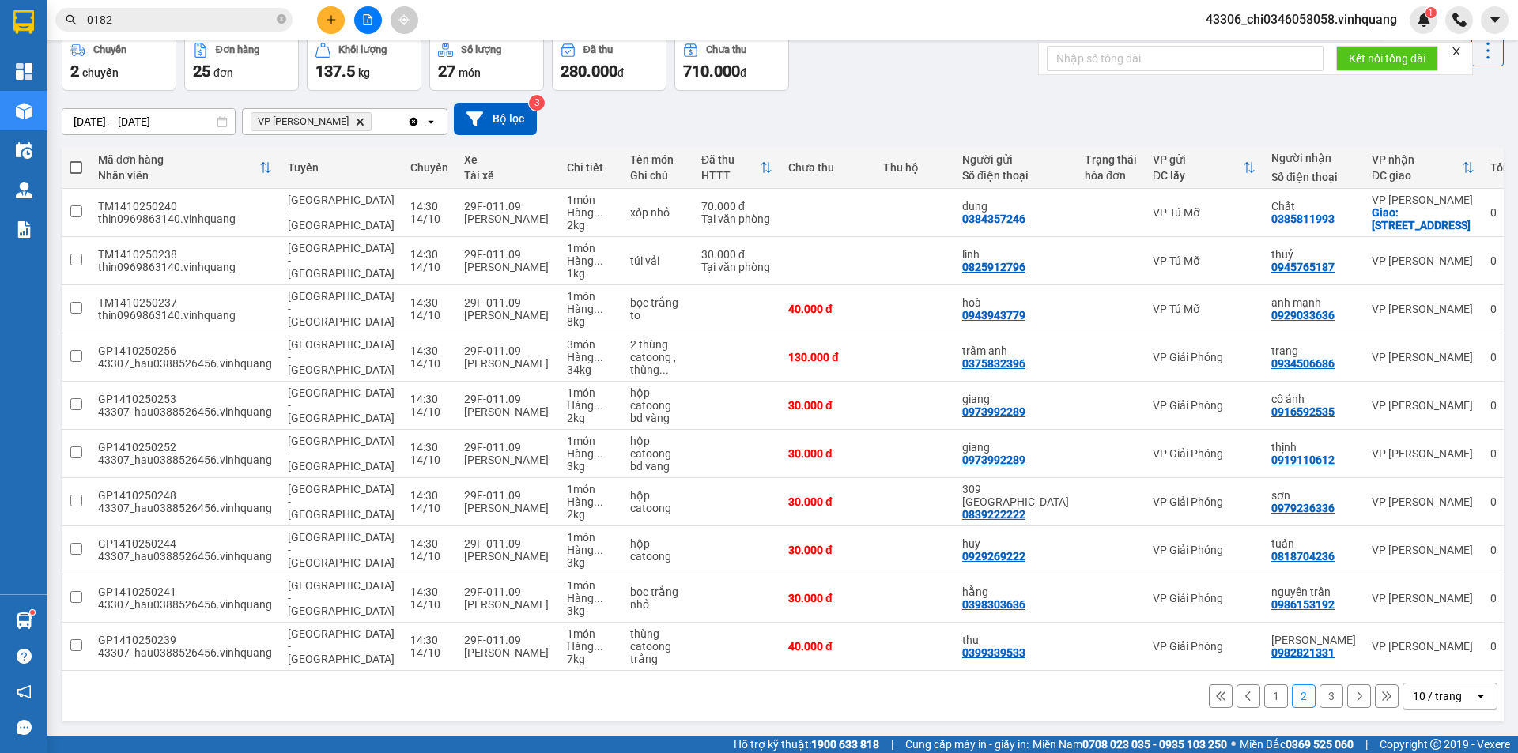
click at [1319, 697] on button "3" at bounding box center [1331, 696] width 24 height 24
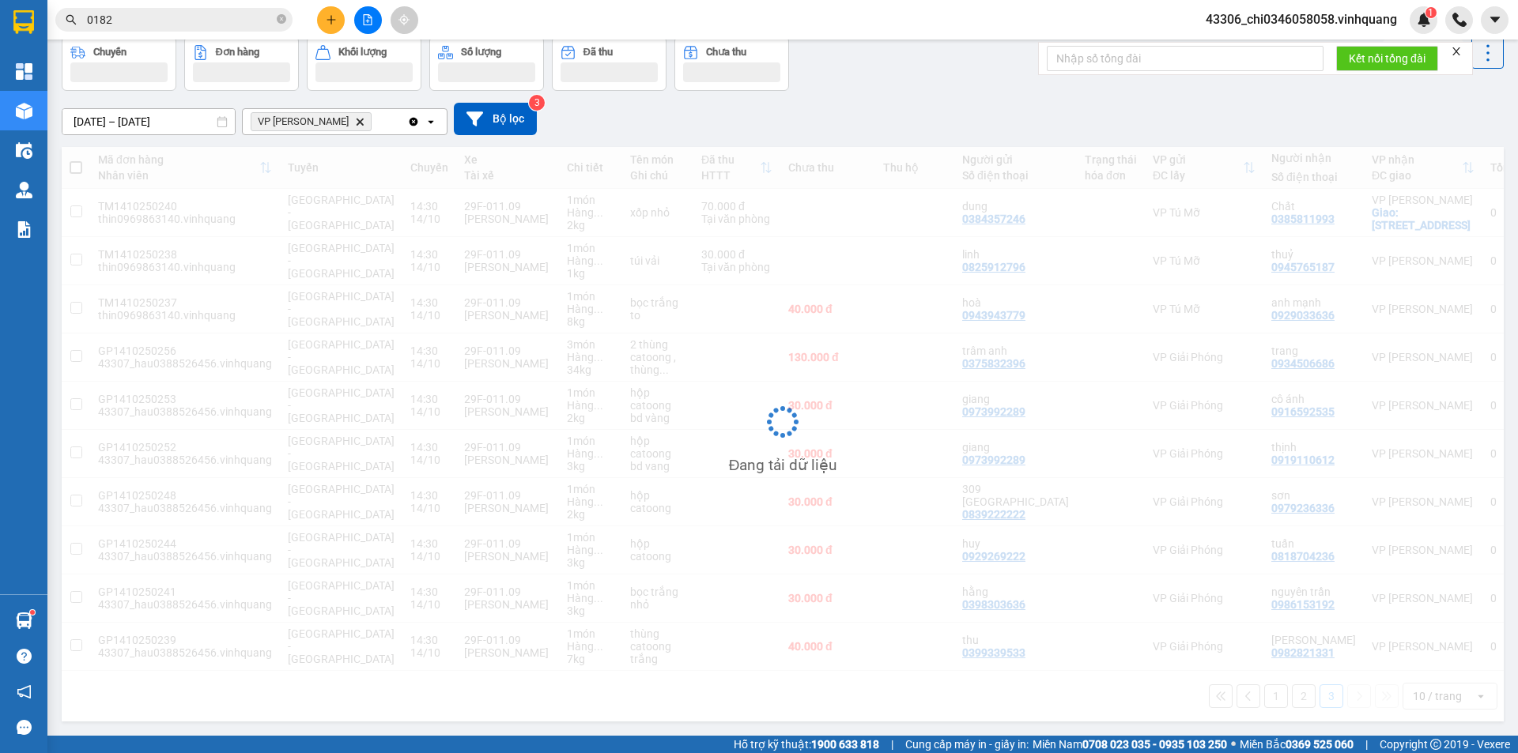
scroll to position [73, 0]
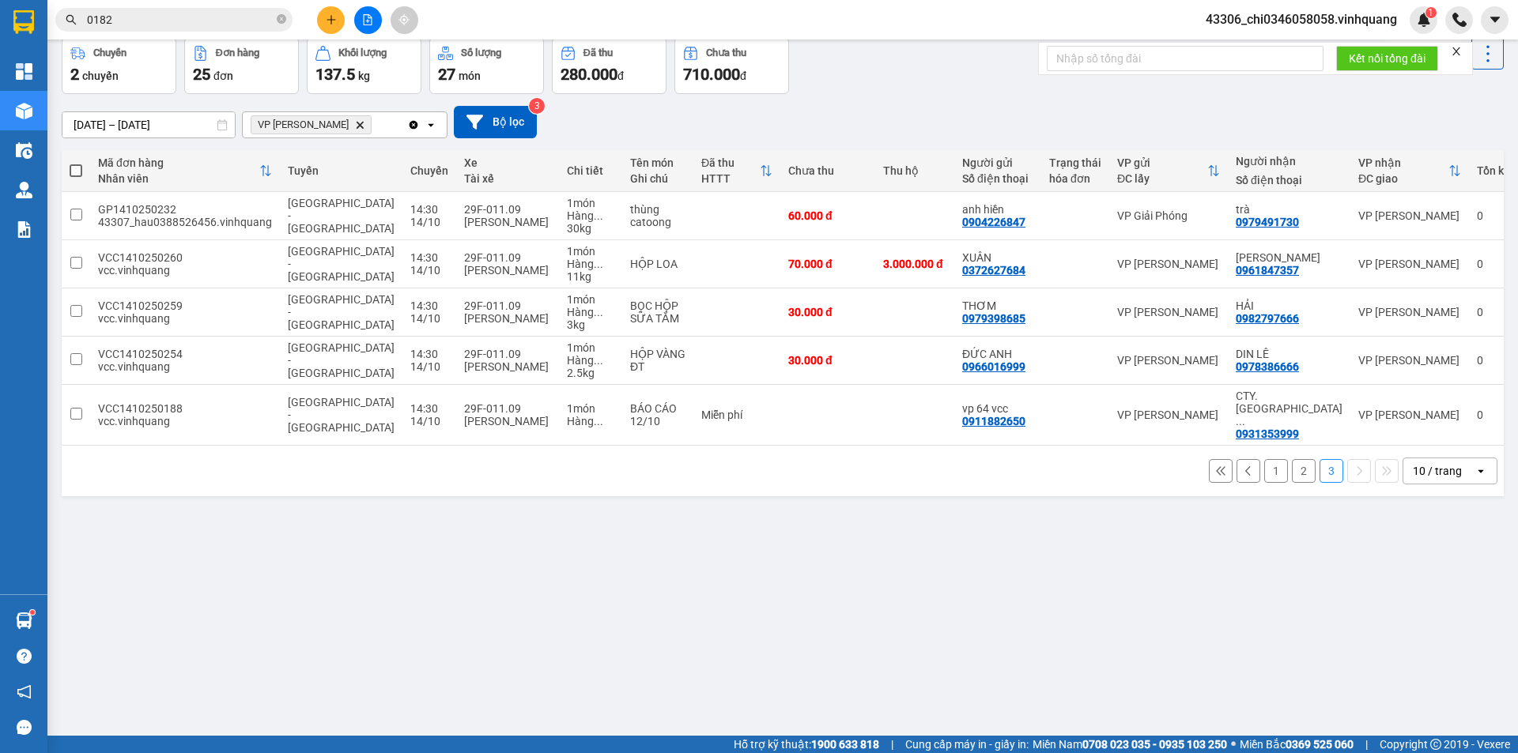
click at [1291, 459] on button "2" at bounding box center [1303, 471] width 24 height 24
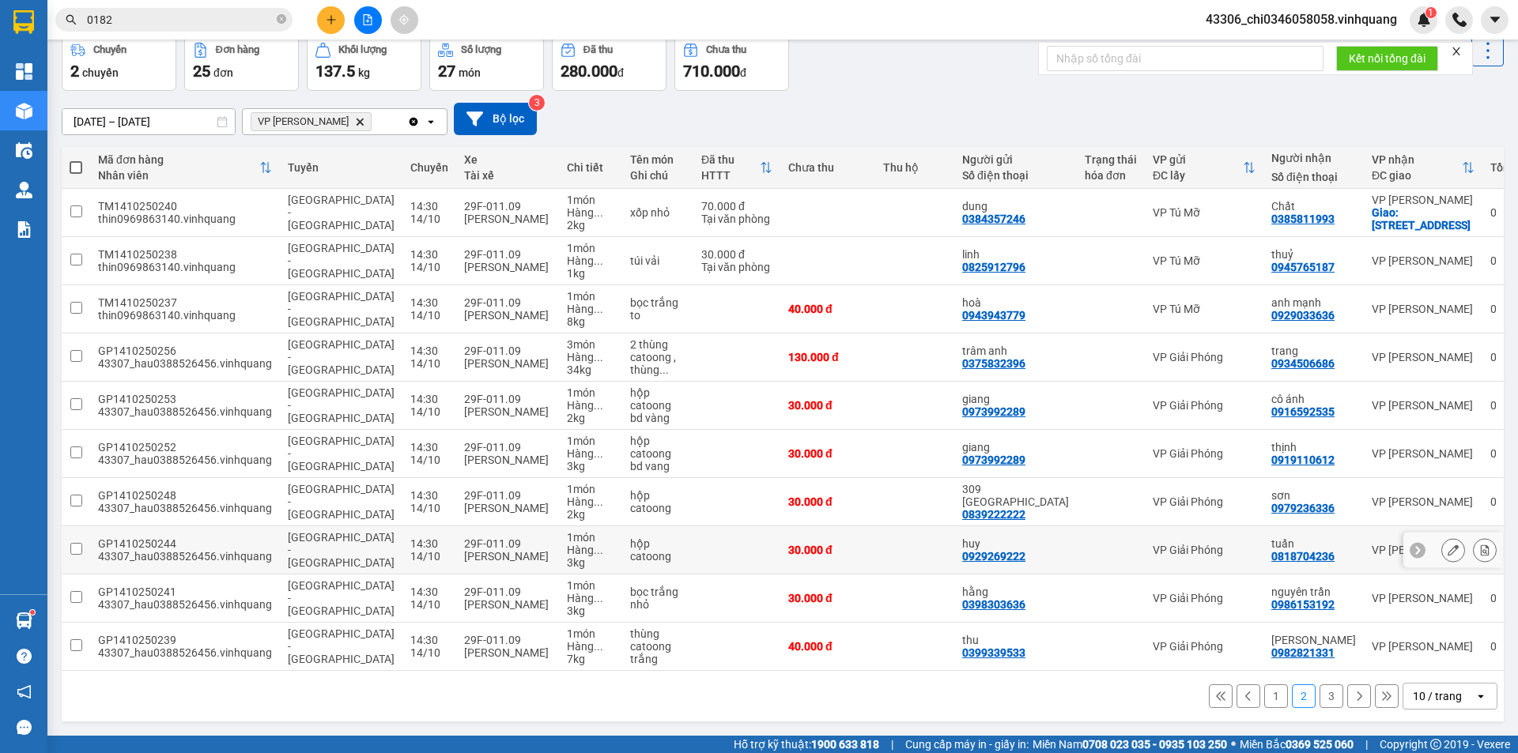
scroll to position [89, 0]
click at [1264, 700] on button "1" at bounding box center [1276, 696] width 24 height 24
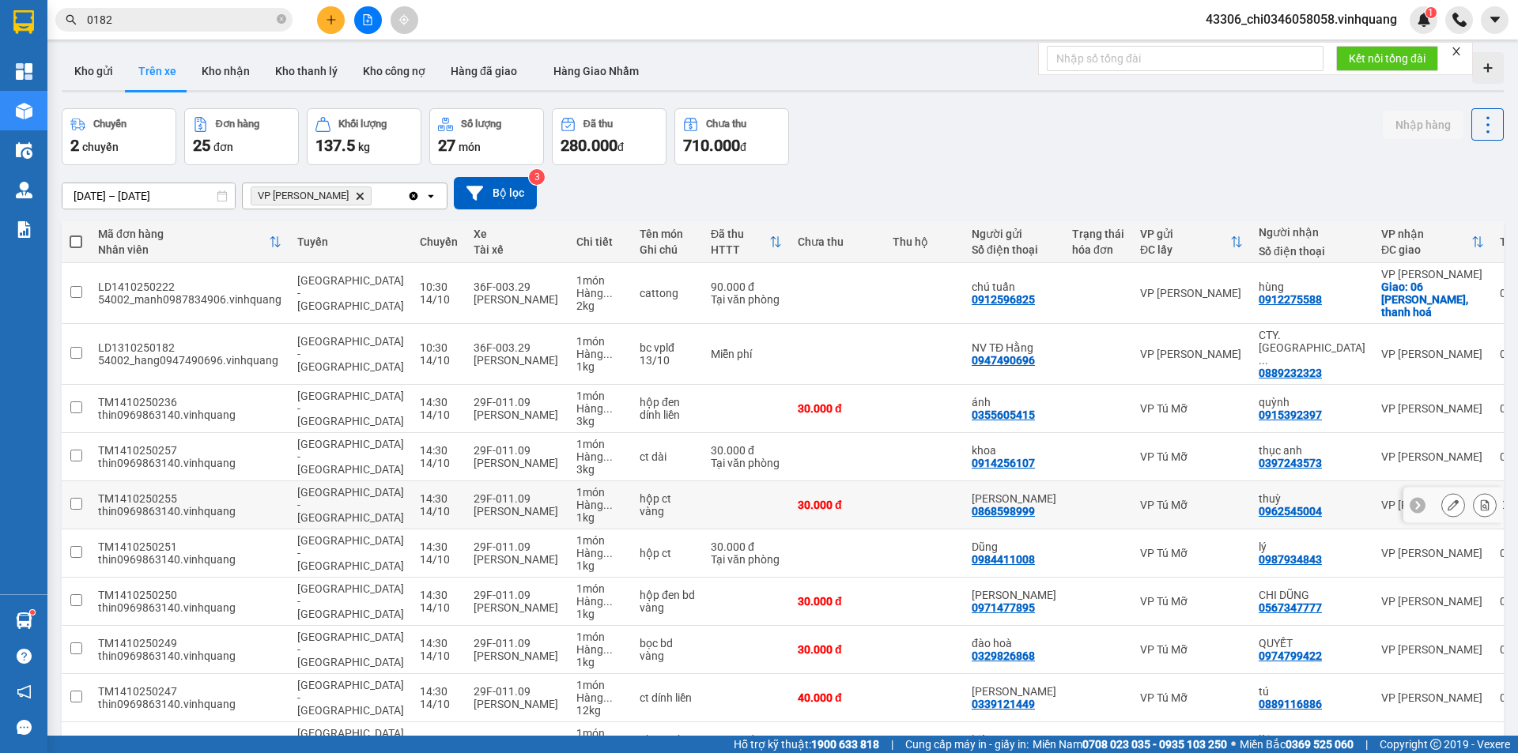
scroll to position [0, 0]
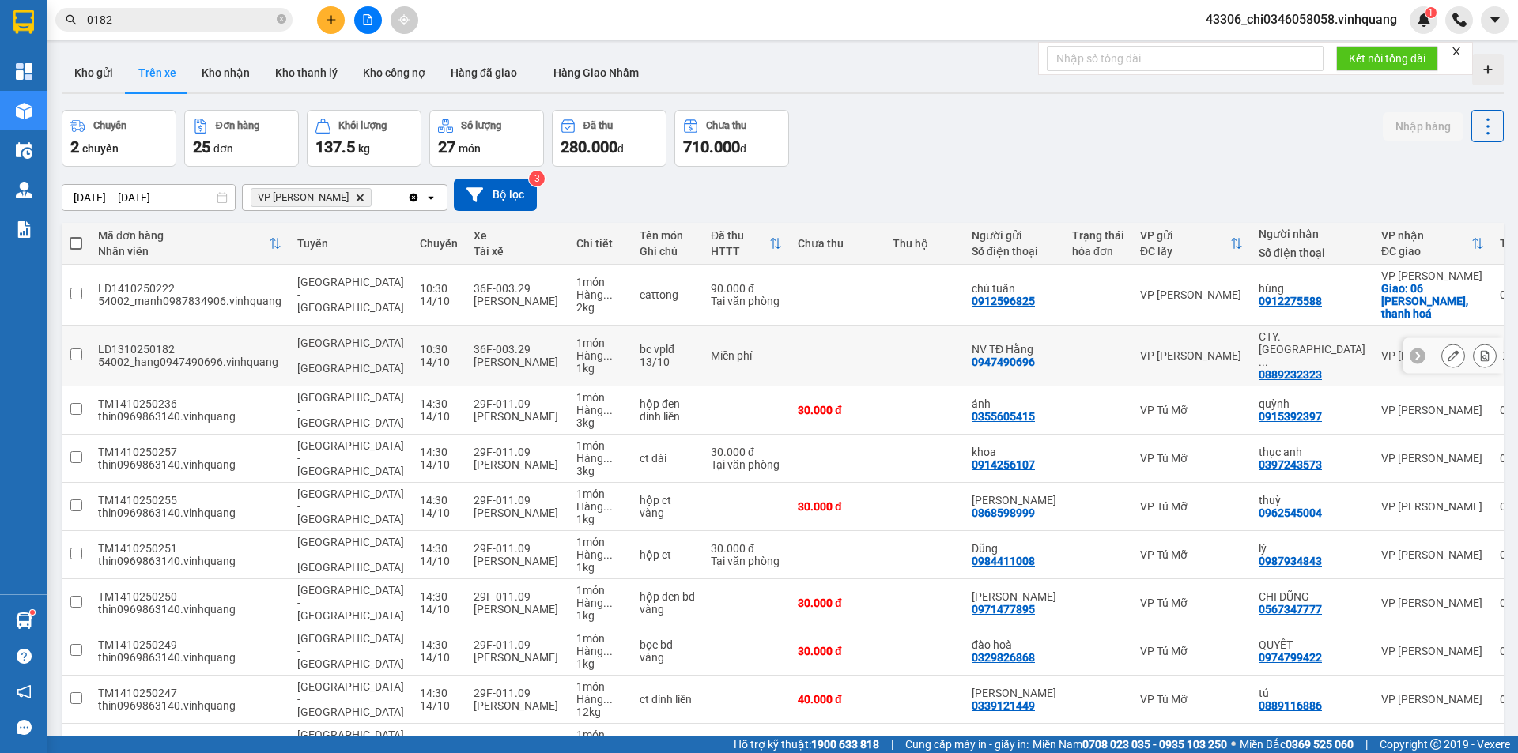
click at [83, 345] on td at bounding box center [76, 356] width 28 height 61
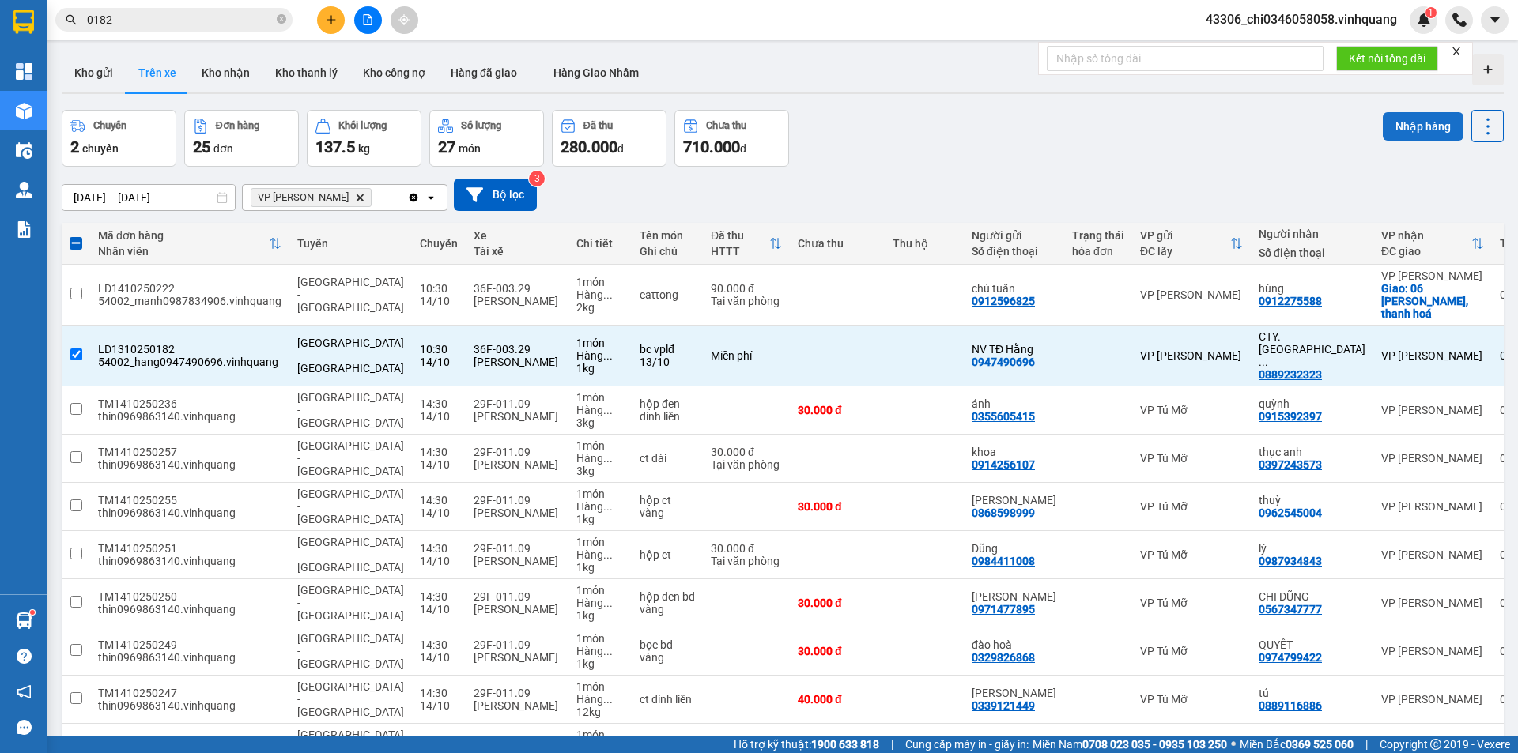
click at [1423, 124] on button "Nhập hàng" at bounding box center [1422, 126] width 81 height 28
checkbox input "false"
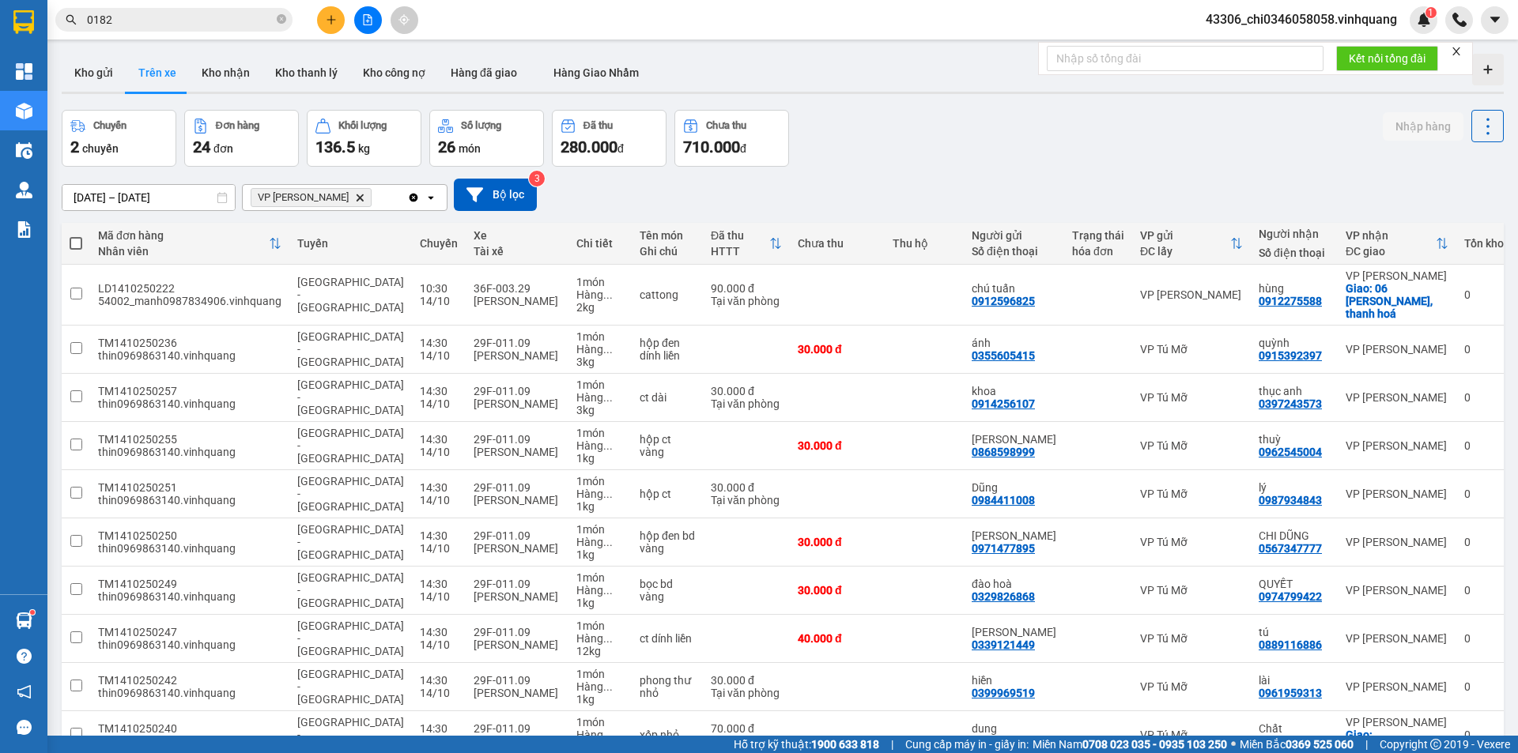
drag, startPoint x: 131, startPoint y: 18, endPoint x: 141, endPoint y: 45, distance: 28.5
click at [131, 19] on input "0182" at bounding box center [180, 19] width 187 height 17
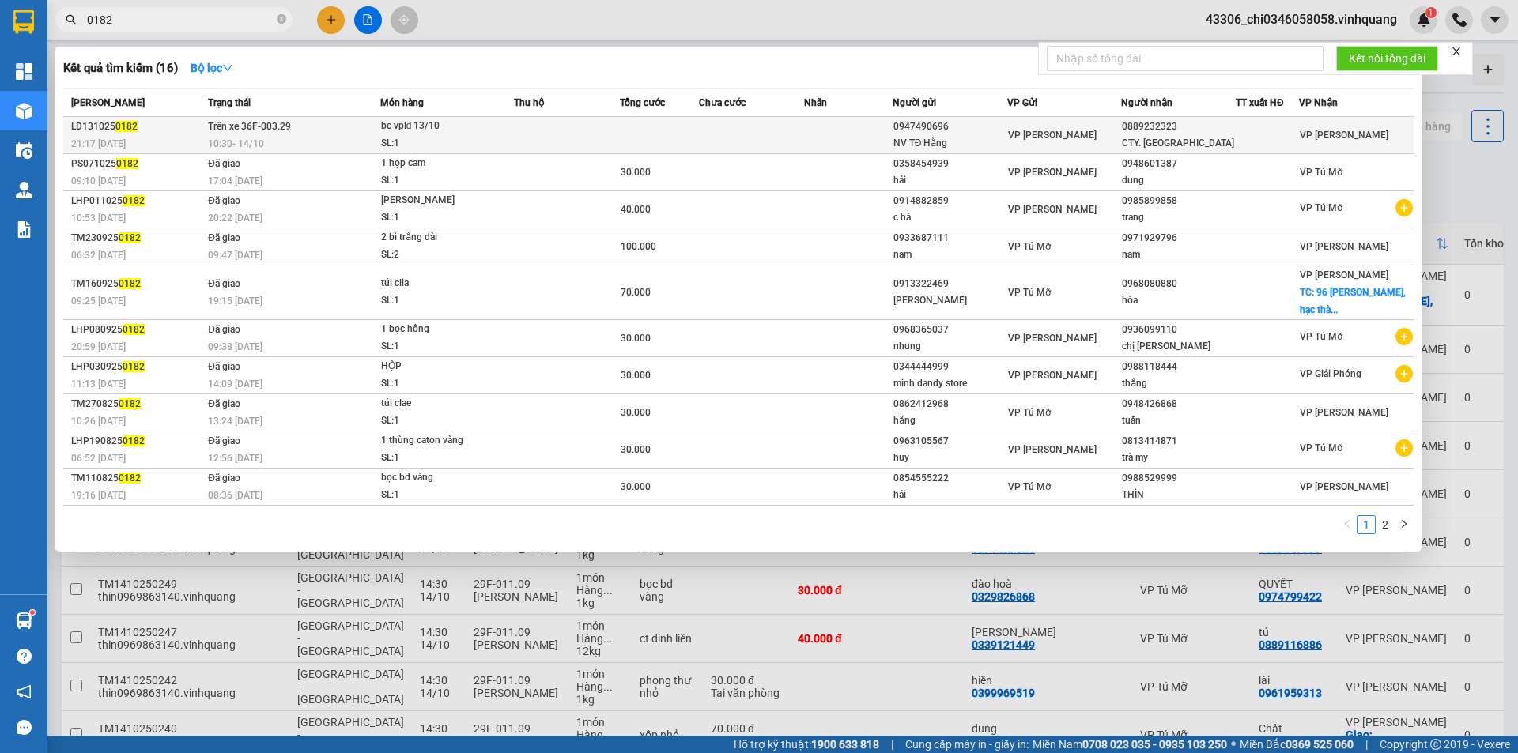
click at [265, 134] on td "Trên xe 36F-003.29 10:30 - 14/10" at bounding box center [292, 135] width 176 height 37
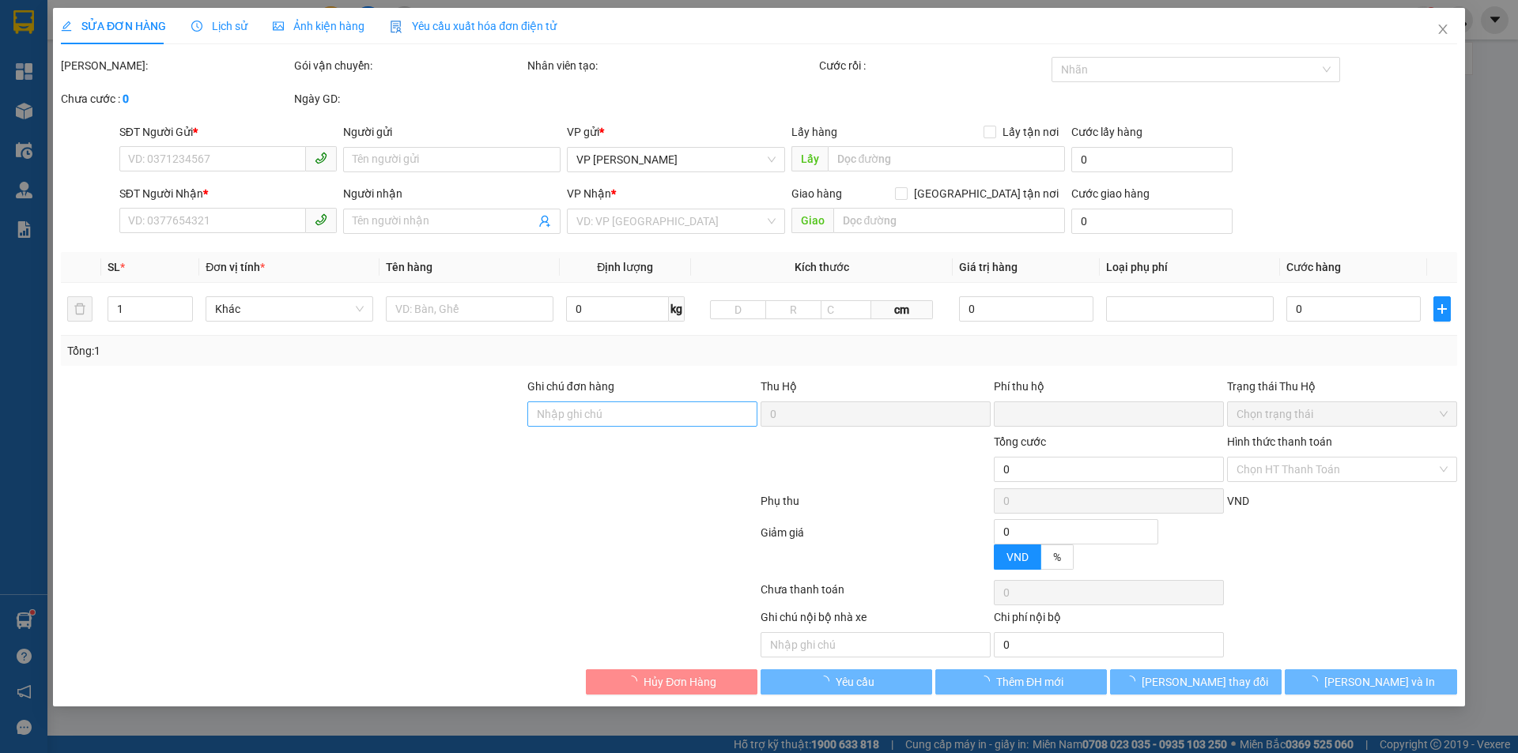
type input "0947490696"
type input "NV TĐ Hằng"
type input "0889232323"
type input "CTY. VĨNH QUANG"
type input "0"
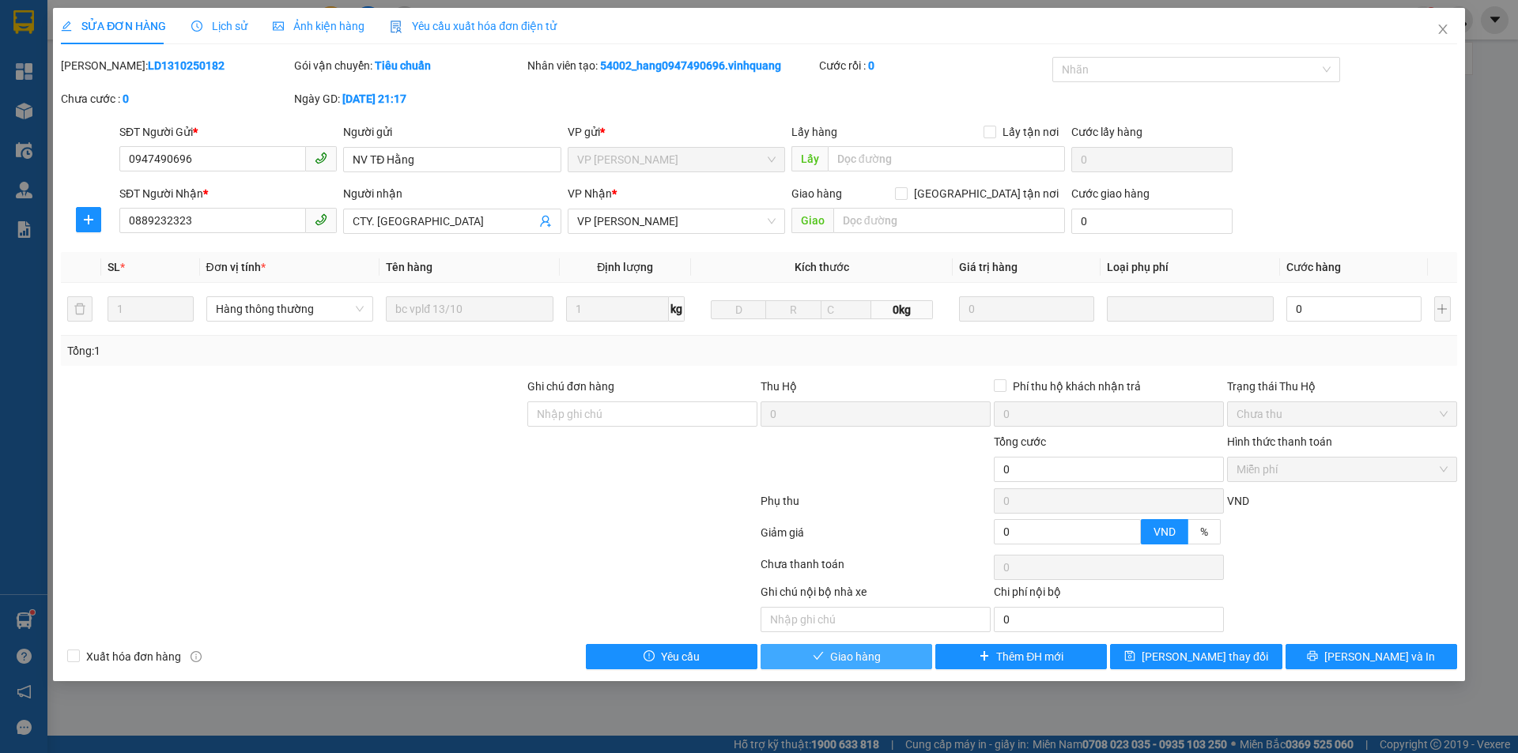
click at [865, 652] on span "Giao hàng" at bounding box center [855, 656] width 51 height 17
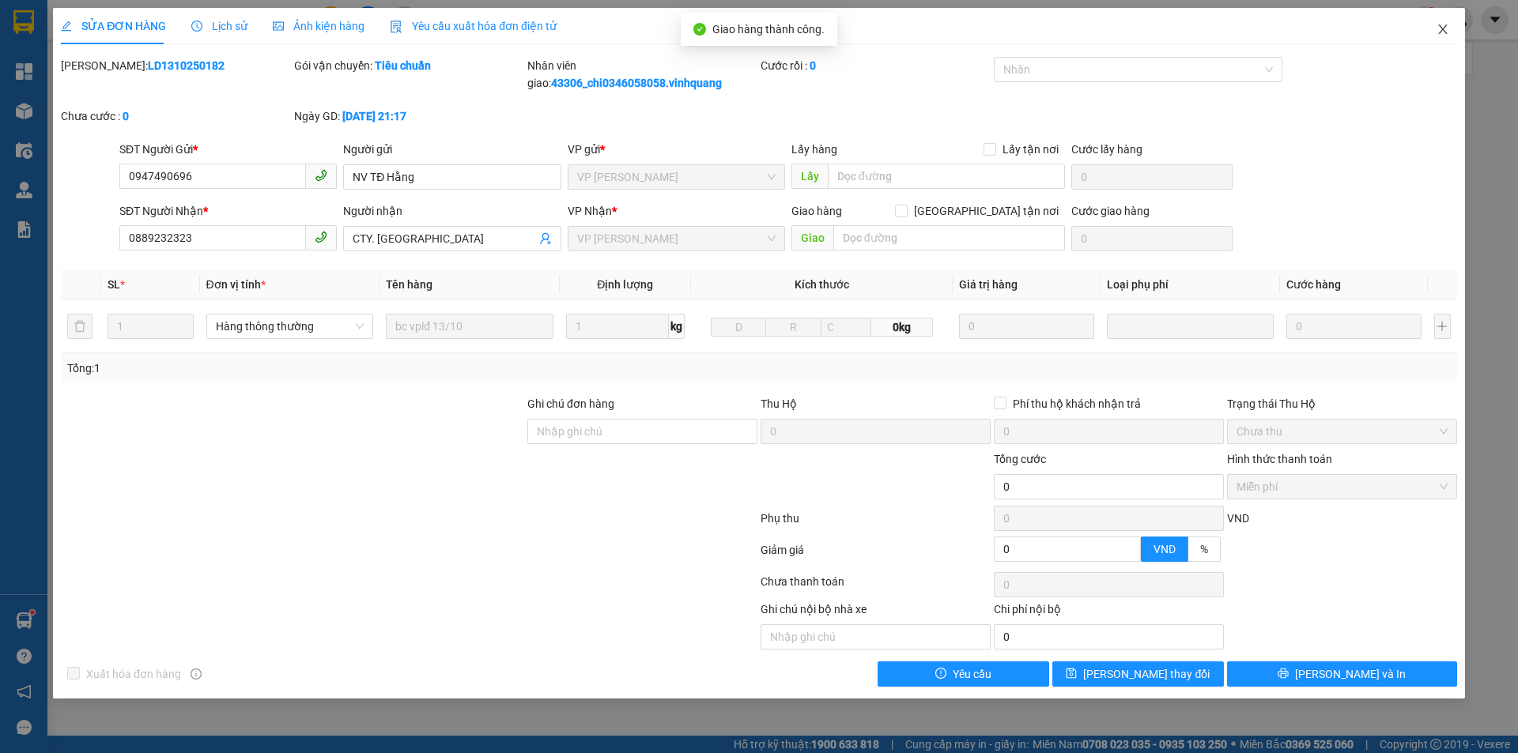
click at [1448, 29] on icon "close" at bounding box center [1442, 29] width 13 height 13
